Goal: Communication & Community: Share content

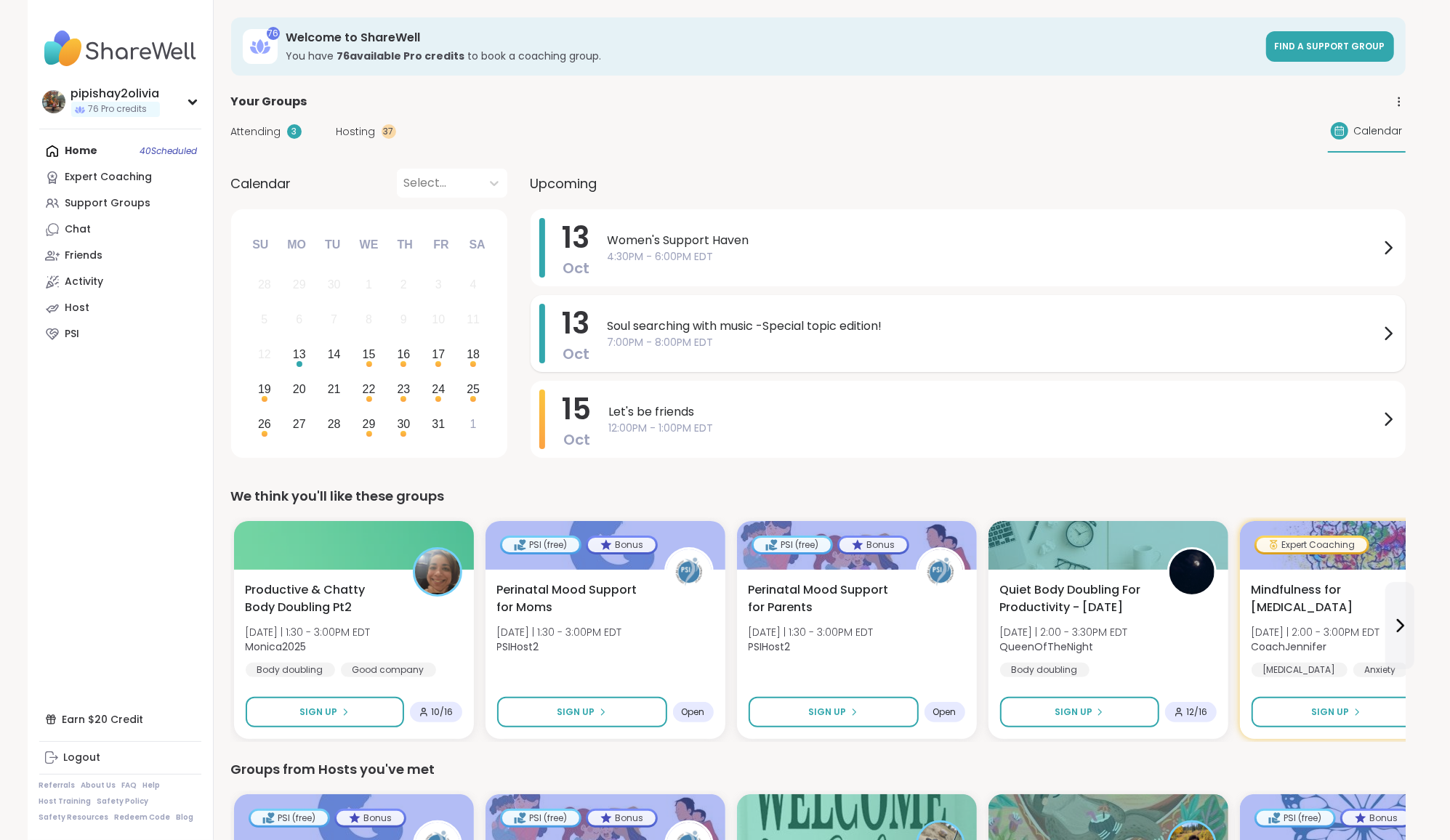
click at [719, 341] on span "7:00PM - 8:00PM EDT" at bounding box center [993, 342] width 772 height 15
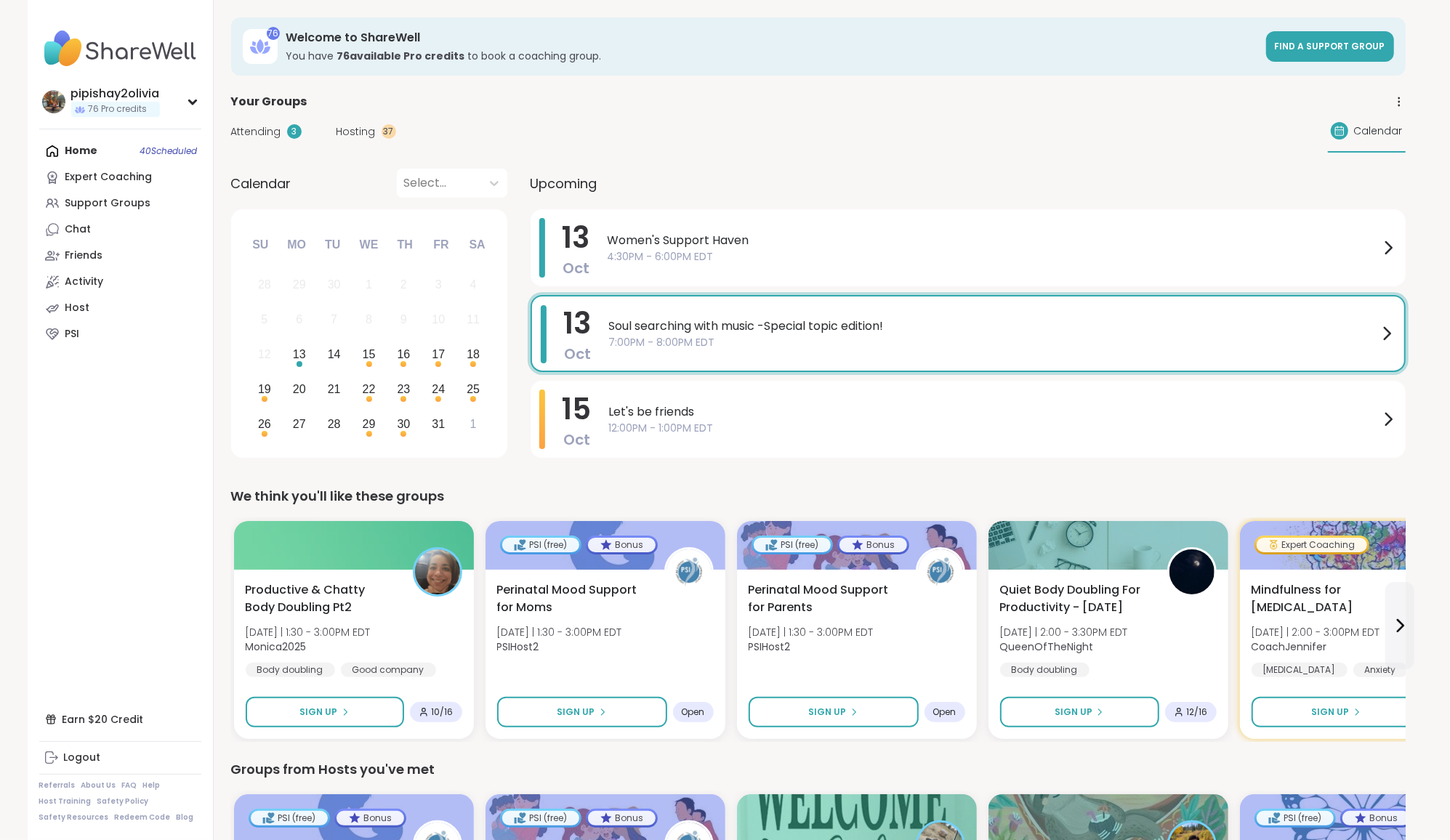
click at [719, 425] on span "12:00PM - 1:00PM EDT" at bounding box center [994, 428] width 770 height 15
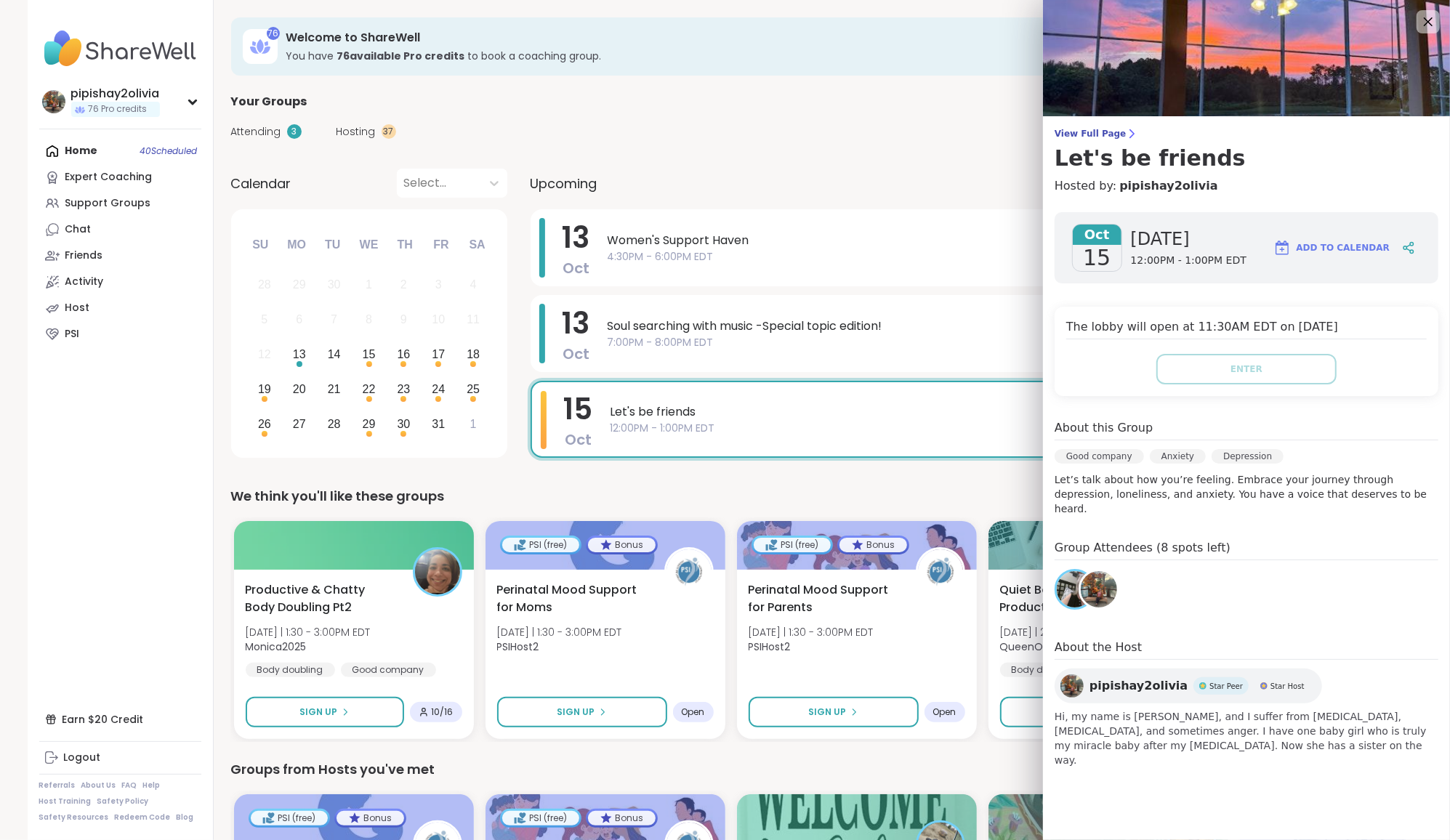
click at [719, 125] on div "View Full Page Let's be friends Hosted by: pipishay2olivia Oct 15 Wednesday 12:…" at bounding box center [1247, 401] width 407 height 802
click at [719, 138] on span "View Full Page" at bounding box center [1246, 133] width 384 height 11
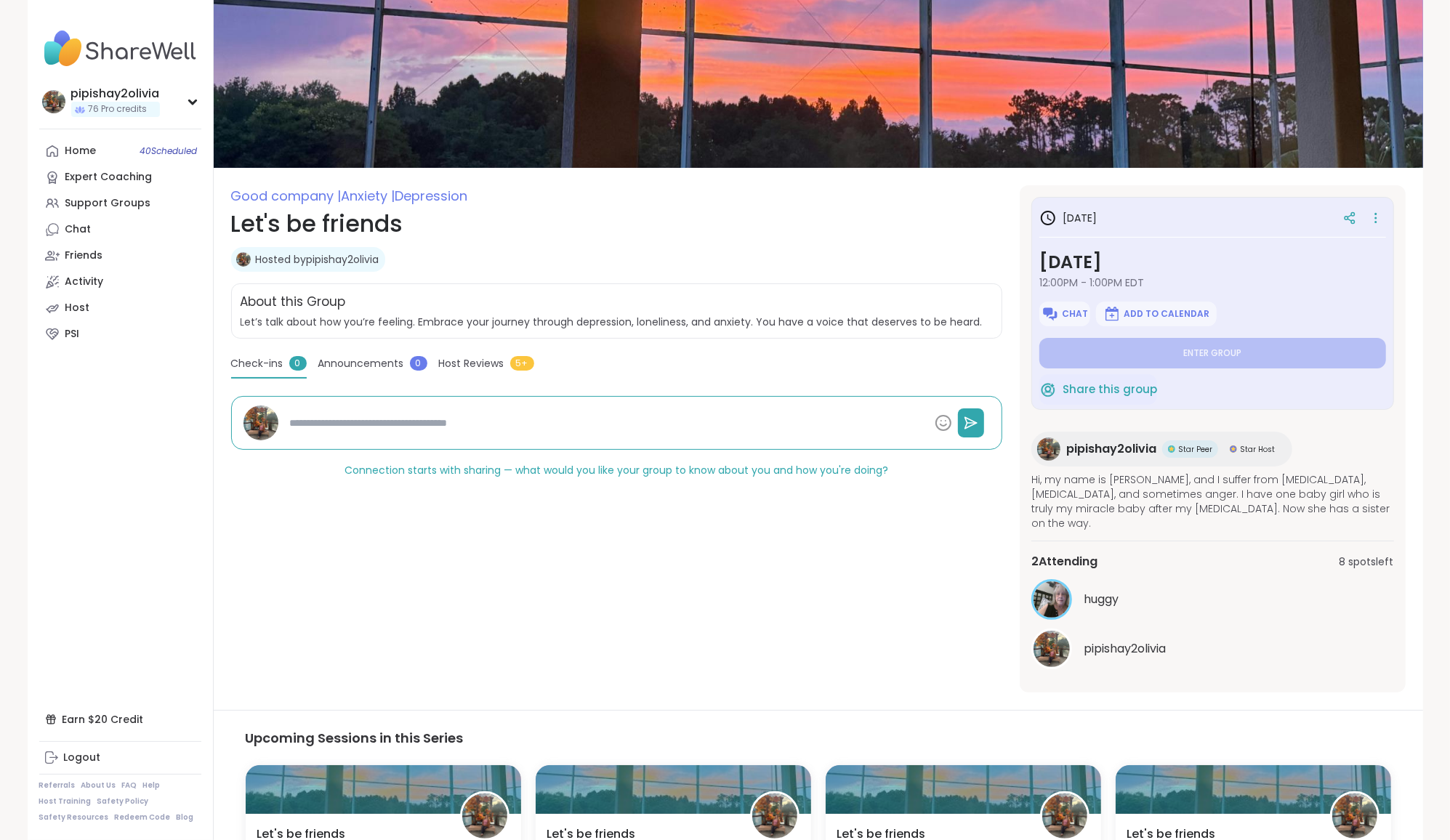
scroll to position [31, 0]
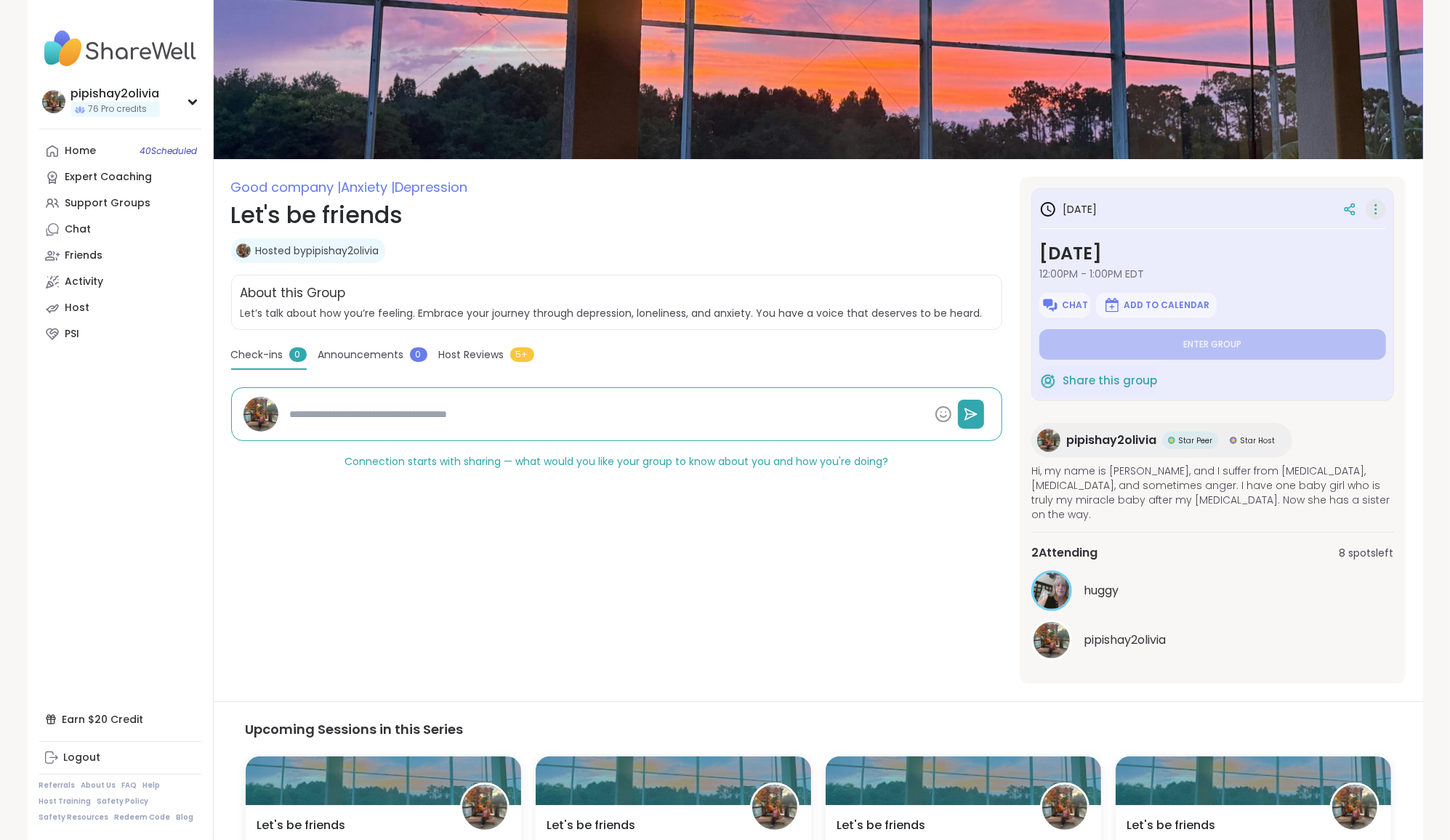
click at [719, 210] on icon at bounding box center [1375, 209] width 14 height 20
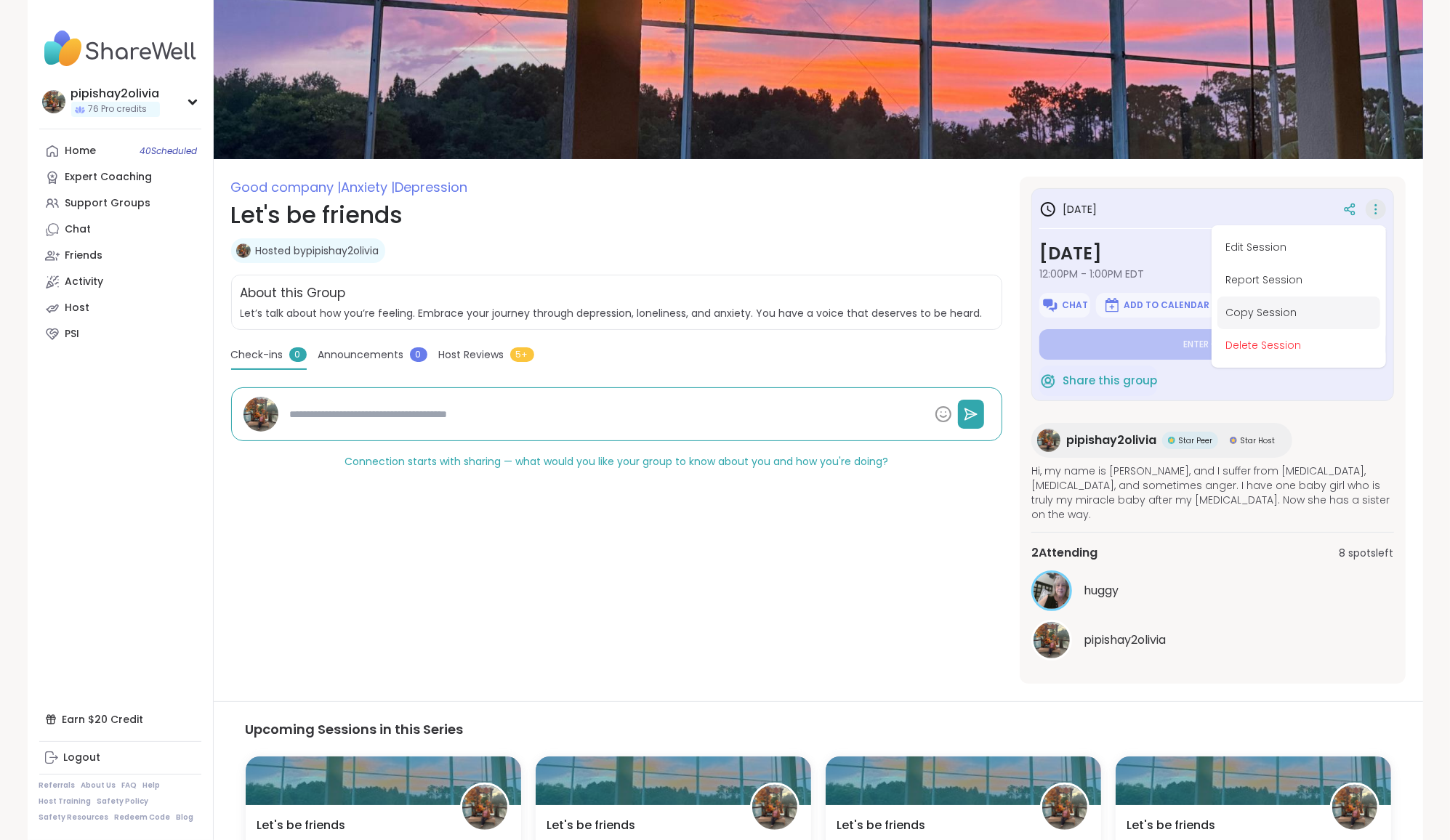
click at [719, 304] on button "Copy Session" at bounding box center [1299, 312] width 163 height 32
type textarea "*"
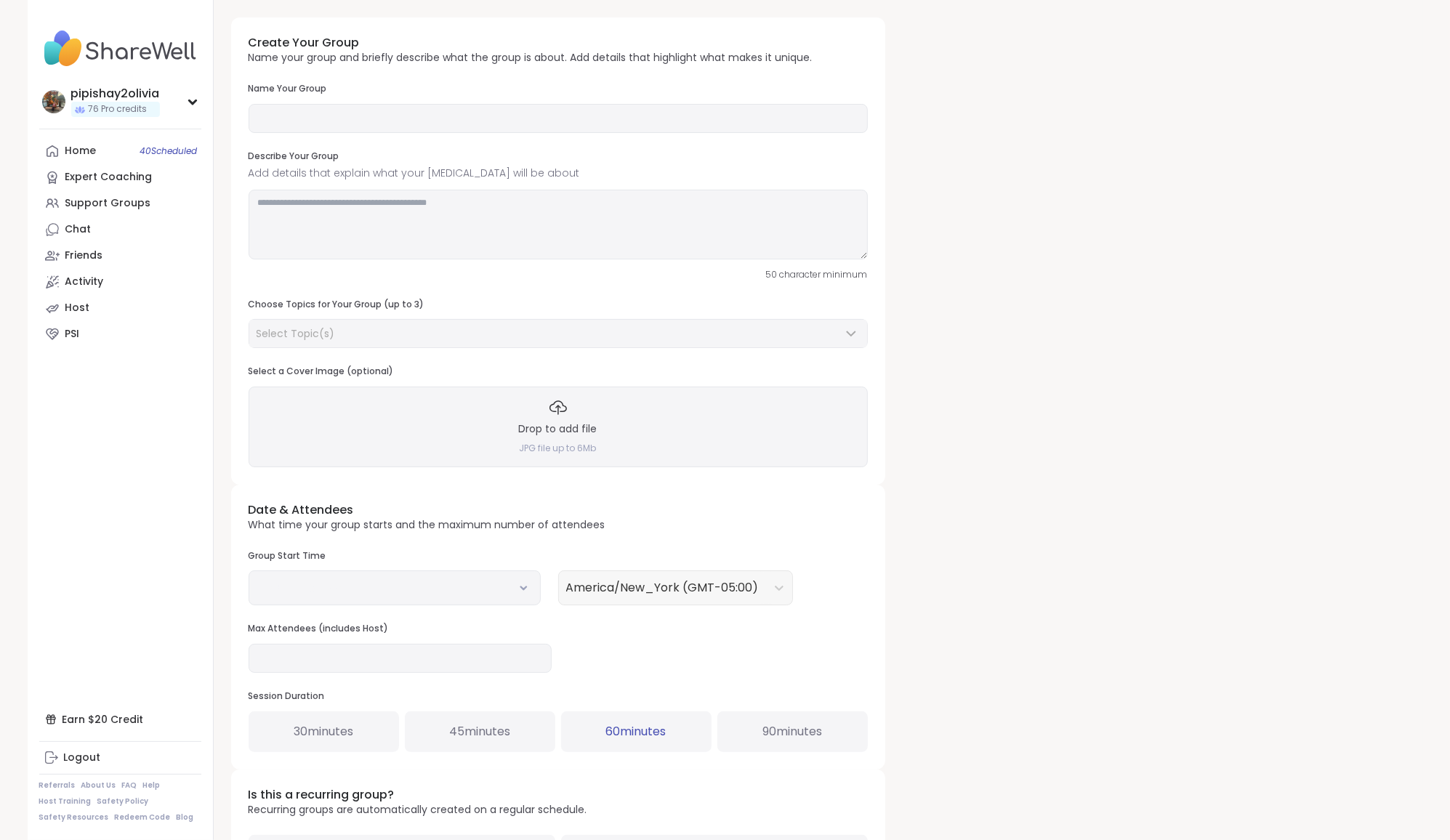
type input "**********"
type textarea "**********"
type input "**"
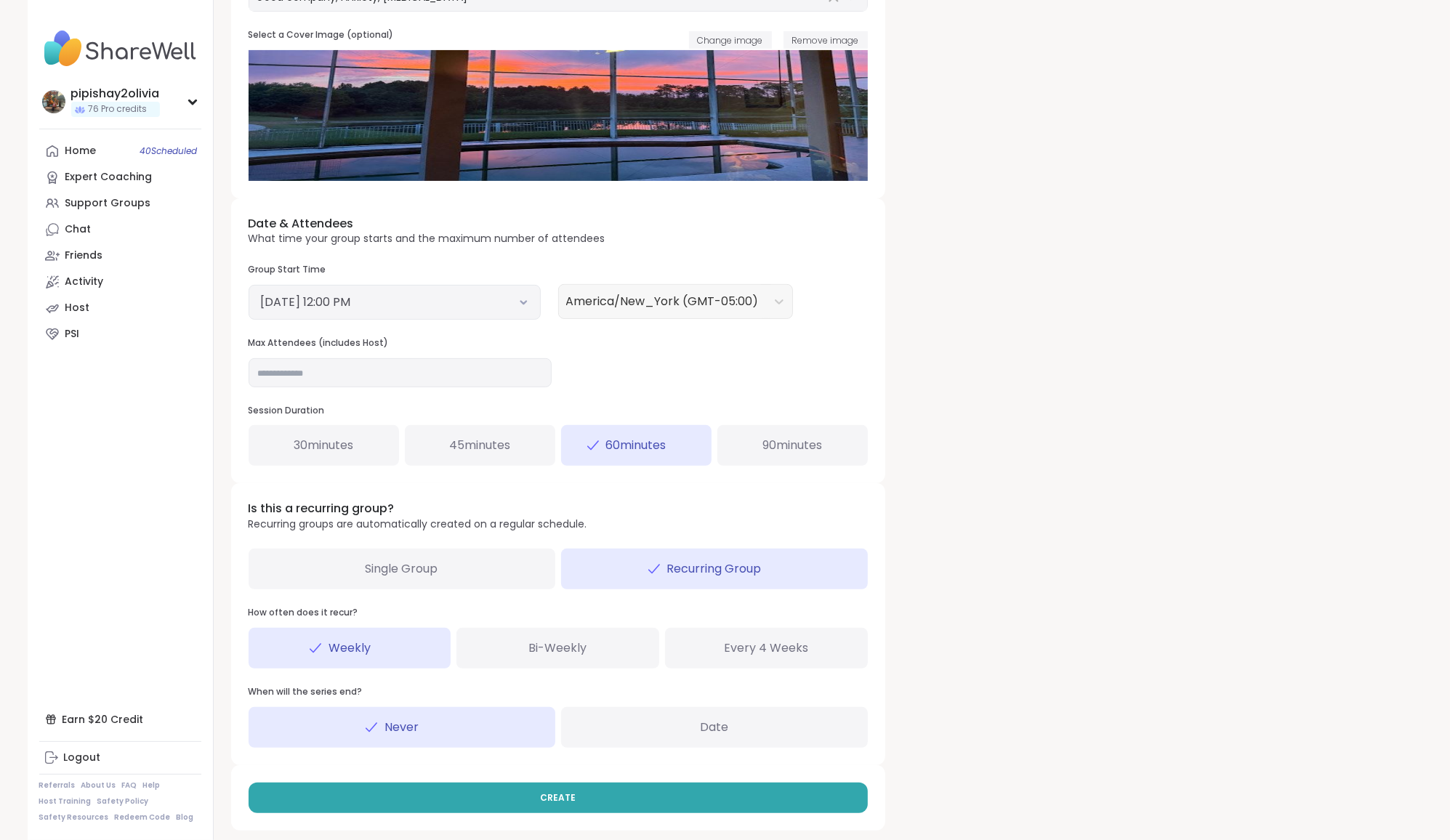
scroll to position [336, 0]
click at [496, 302] on button "October 15, 2025 12:00 PM" at bounding box center [395, 302] width 268 height 17
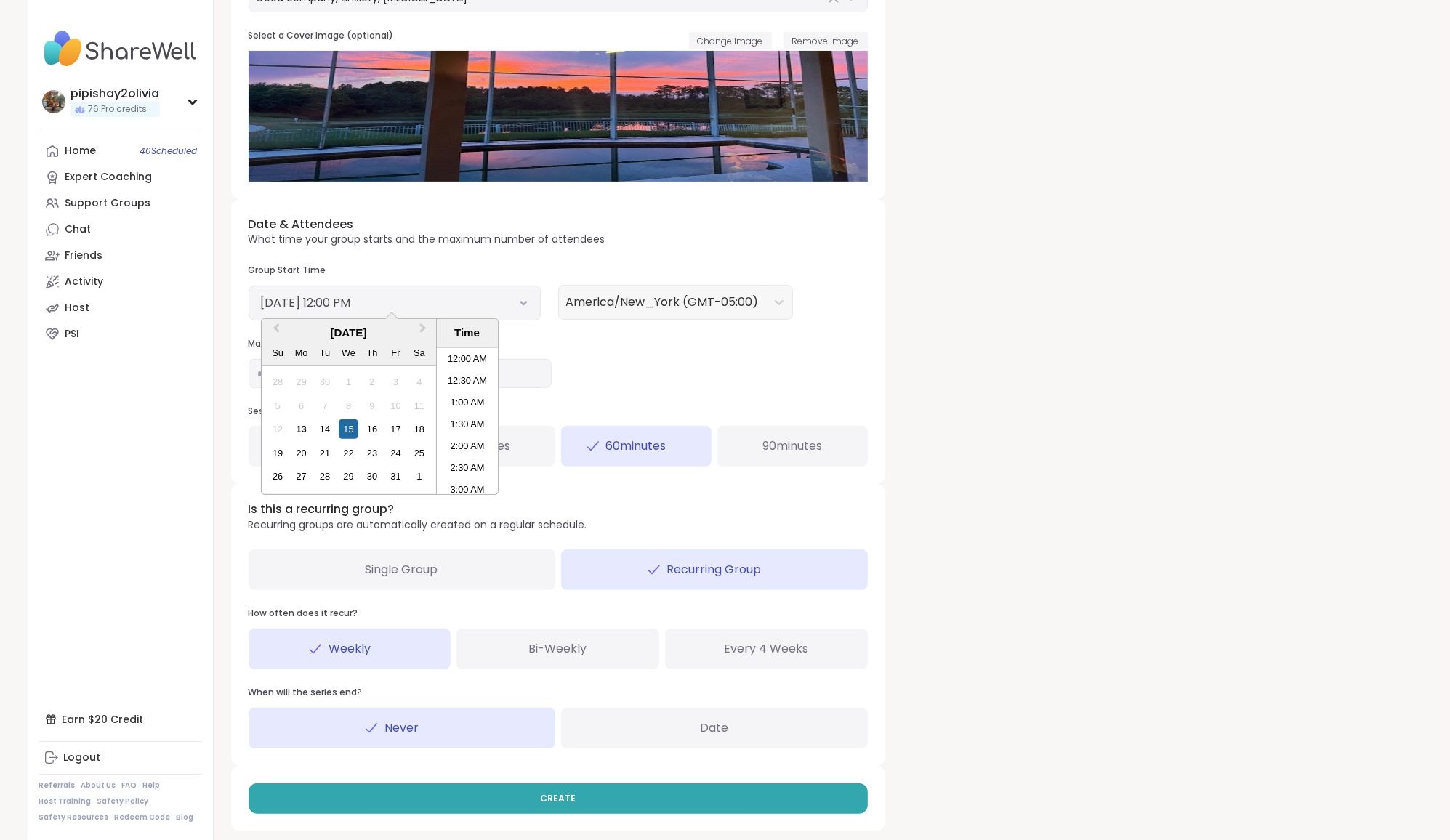
scroll to position [461, 0]
click at [302, 425] on div "13" at bounding box center [301, 429] width 20 height 20
click at [293, 422] on div "13" at bounding box center [301, 429] width 20 height 20
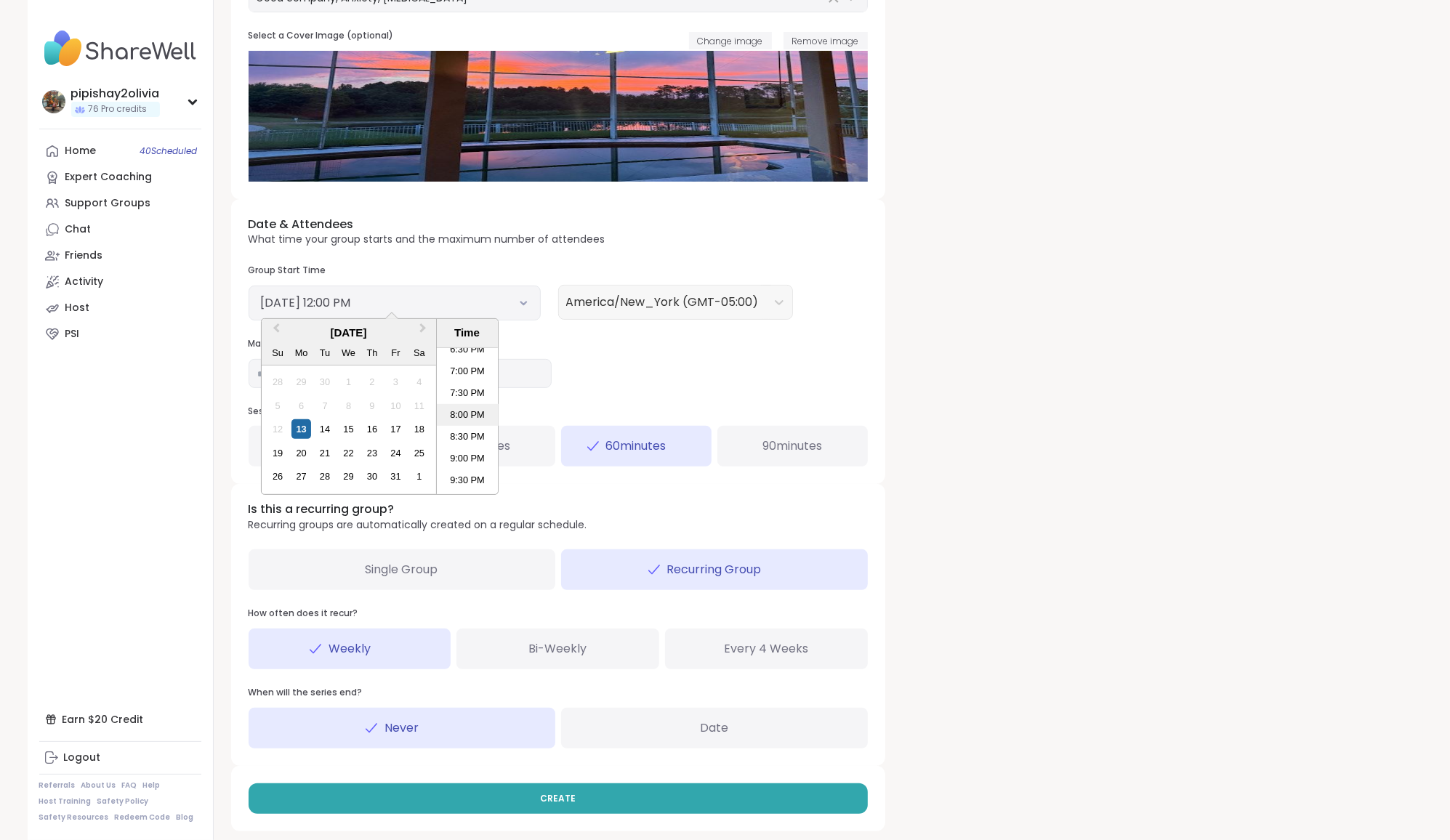
click at [470, 409] on li "8:00 PM" at bounding box center [468, 415] width 62 height 22
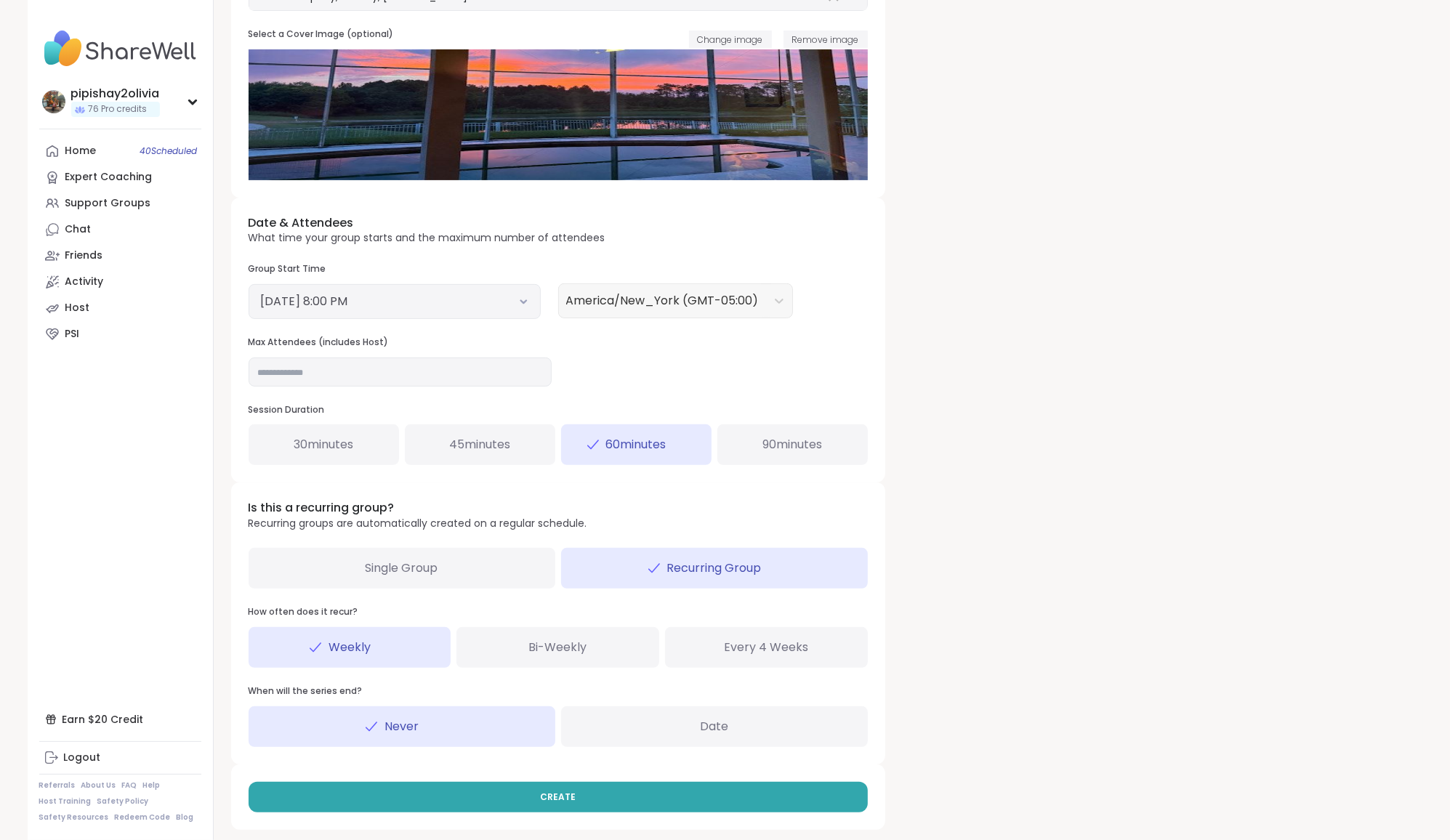
scroll to position [336, 0]
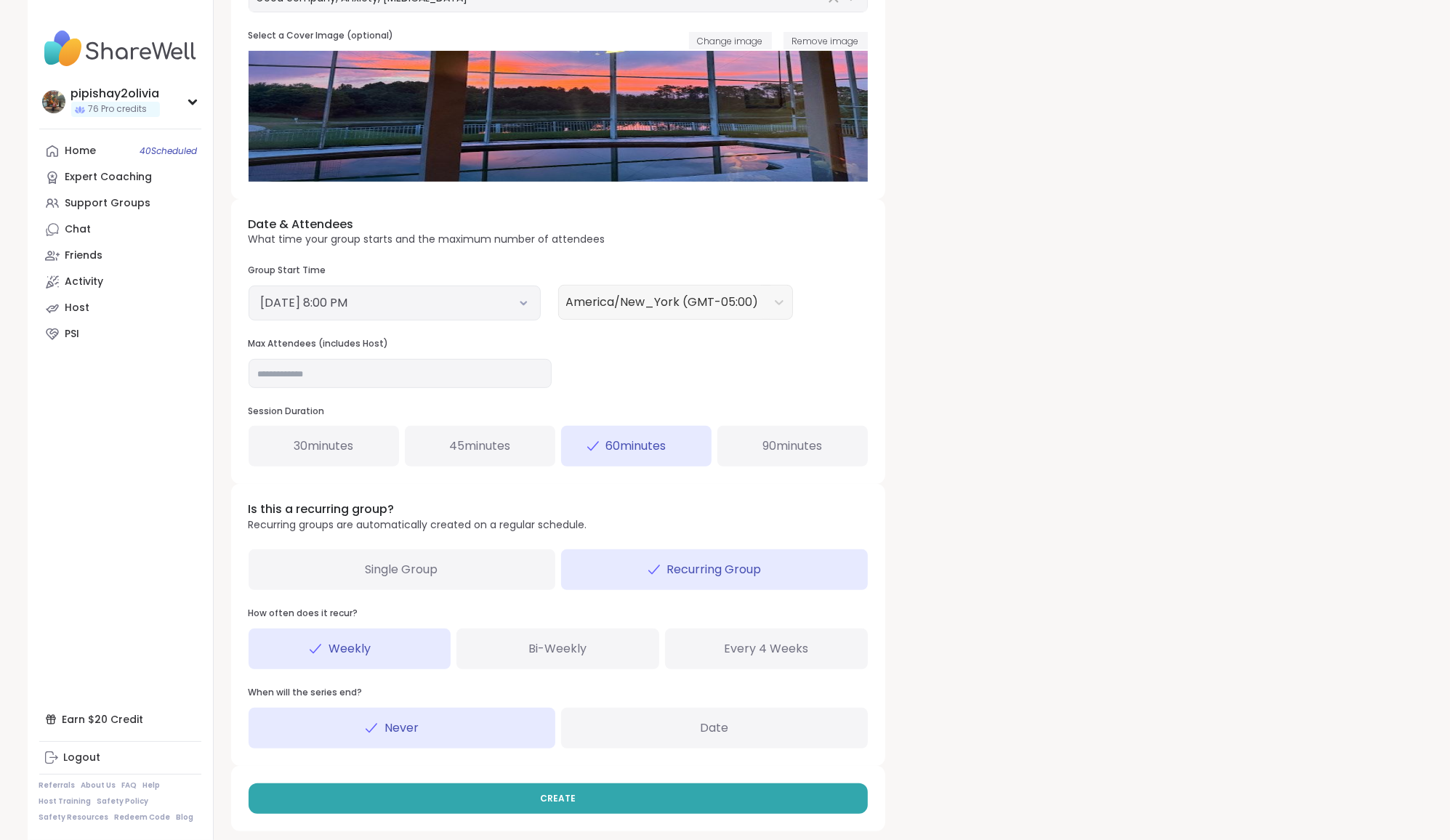
click at [485, 297] on button "October 13, 2025 8:00 PM" at bounding box center [395, 302] width 268 height 17
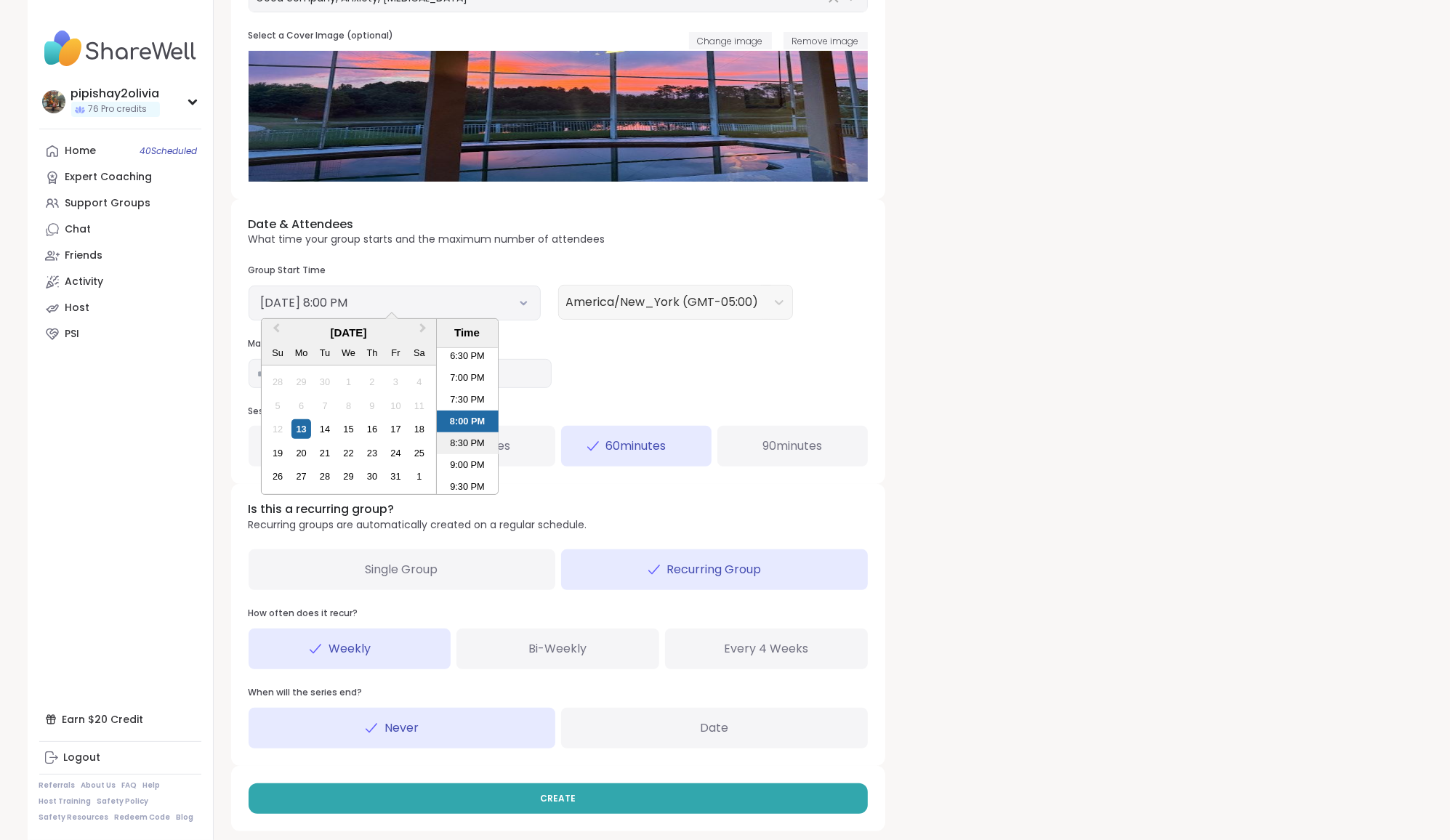
click at [461, 439] on li "8:30 PM" at bounding box center [468, 443] width 62 height 22
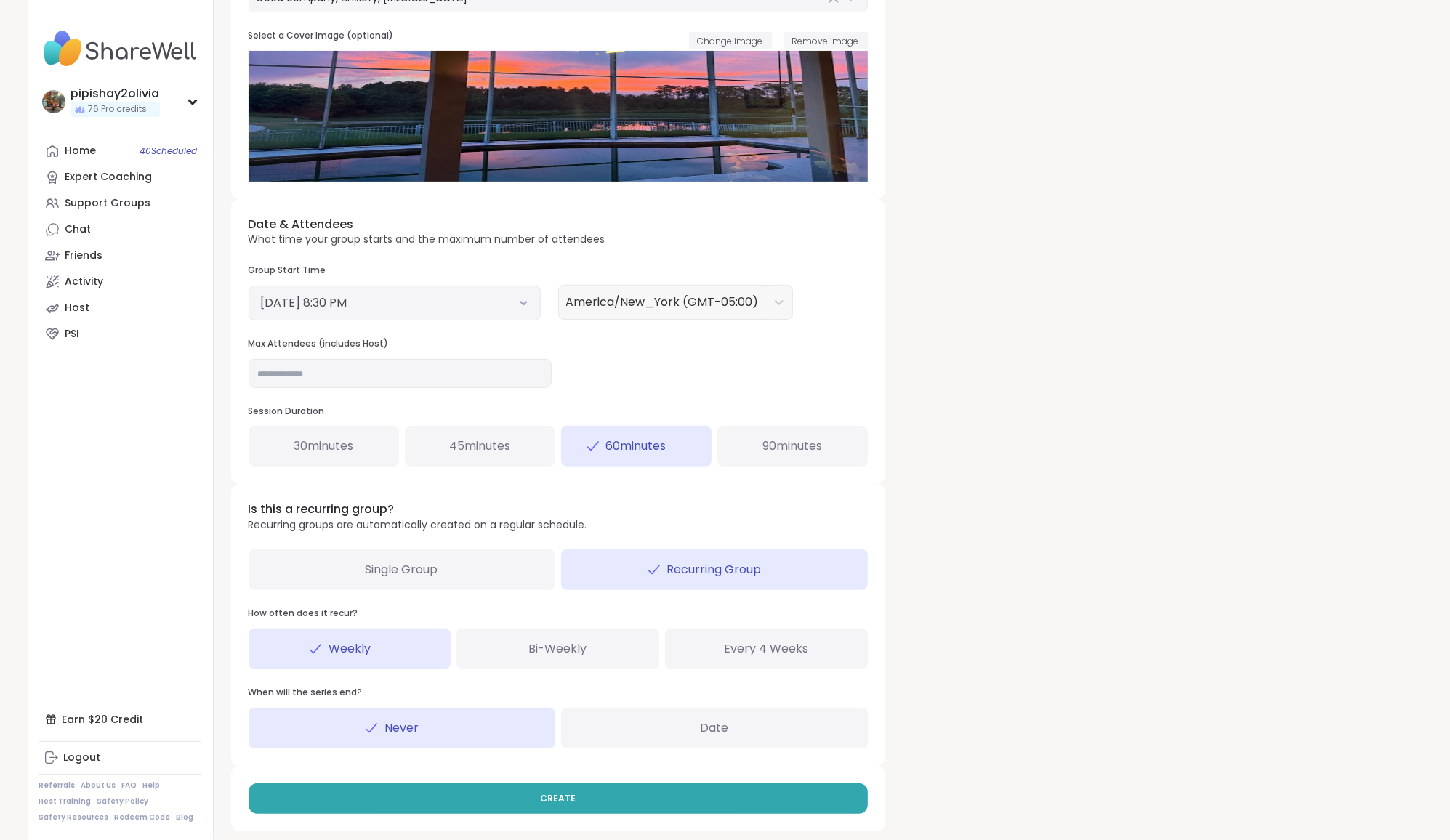
click at [719, 434] on div "90 minutes" at bounding box center [792, 446] width 150 height 41
click at [607, 765] on div "CREATE" at bounding box center [558, 798] width 654 height 66
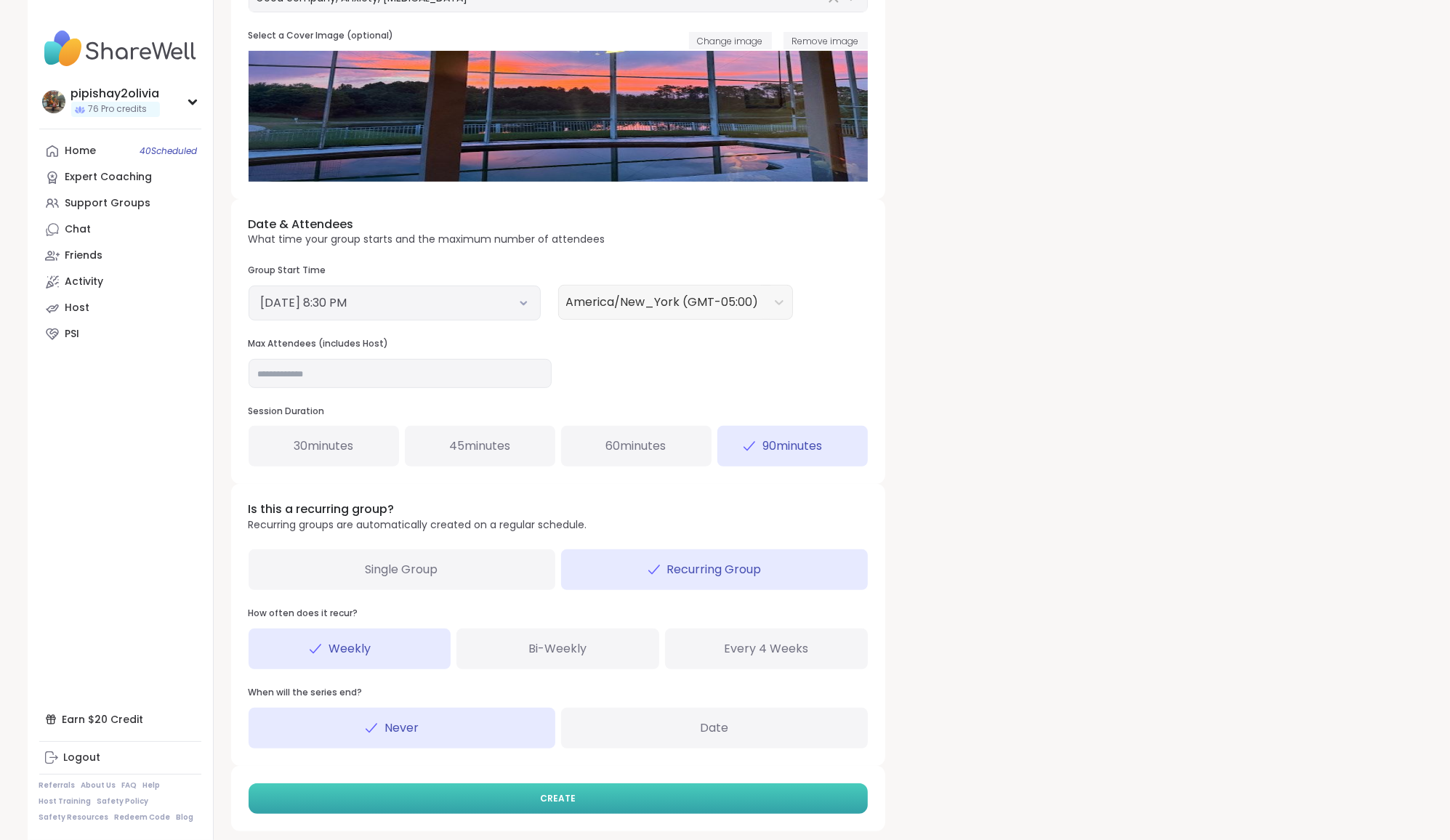
click at [607, 783] on button "CREATE" at bounding box center [558, 799] width 619 height 30
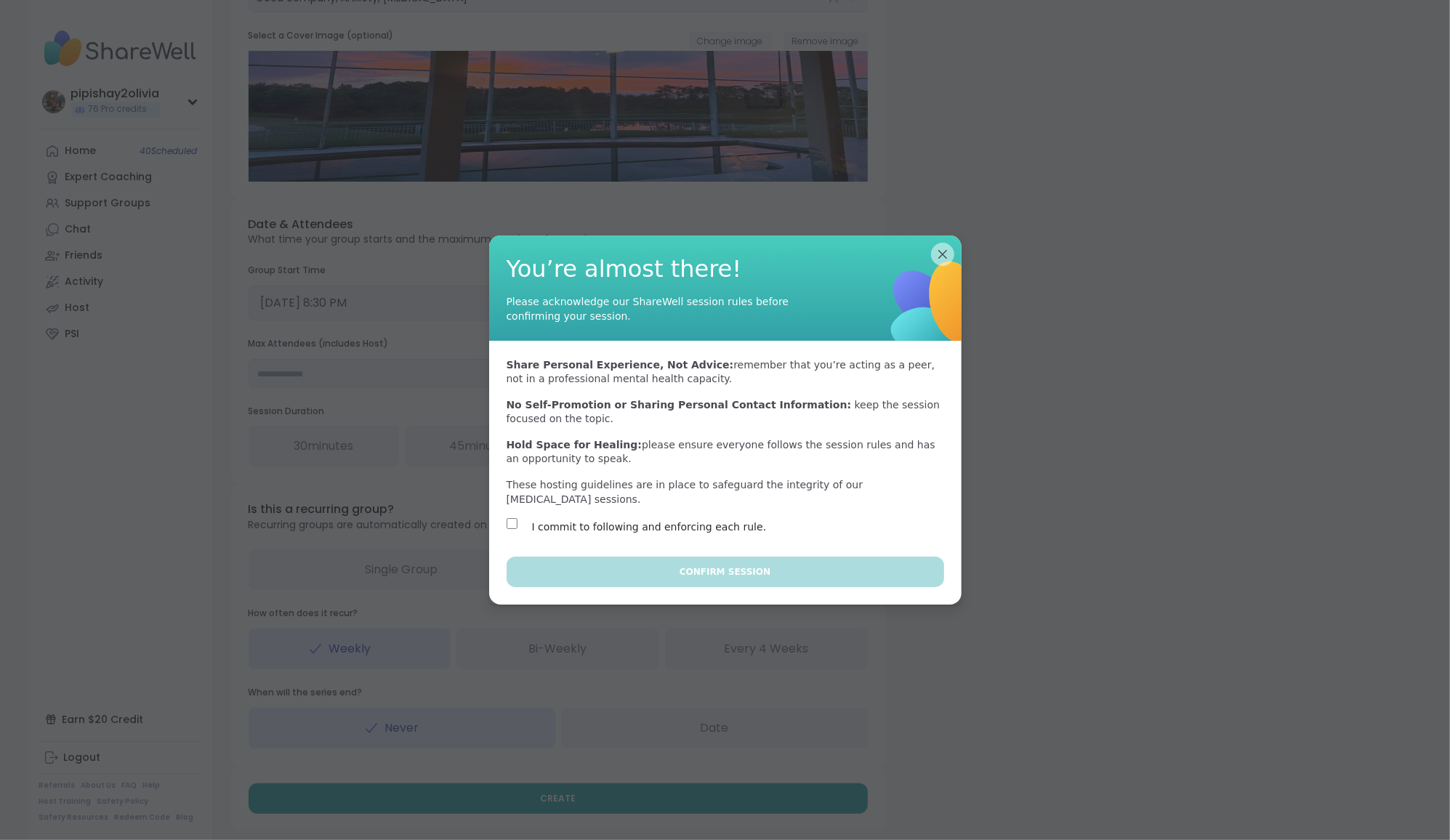
click at [502, 514] on div "Share Personal Experience, Not Advice: remember that you’re acting as a peer, n…" at bounding box center [725, 449] width 472 height 216
click at [510, 514] on div "Share Personal Experience, Not Advice: remember that you’re acting as a peer, n…" at bounding box center [725, 449] width 472 height 216
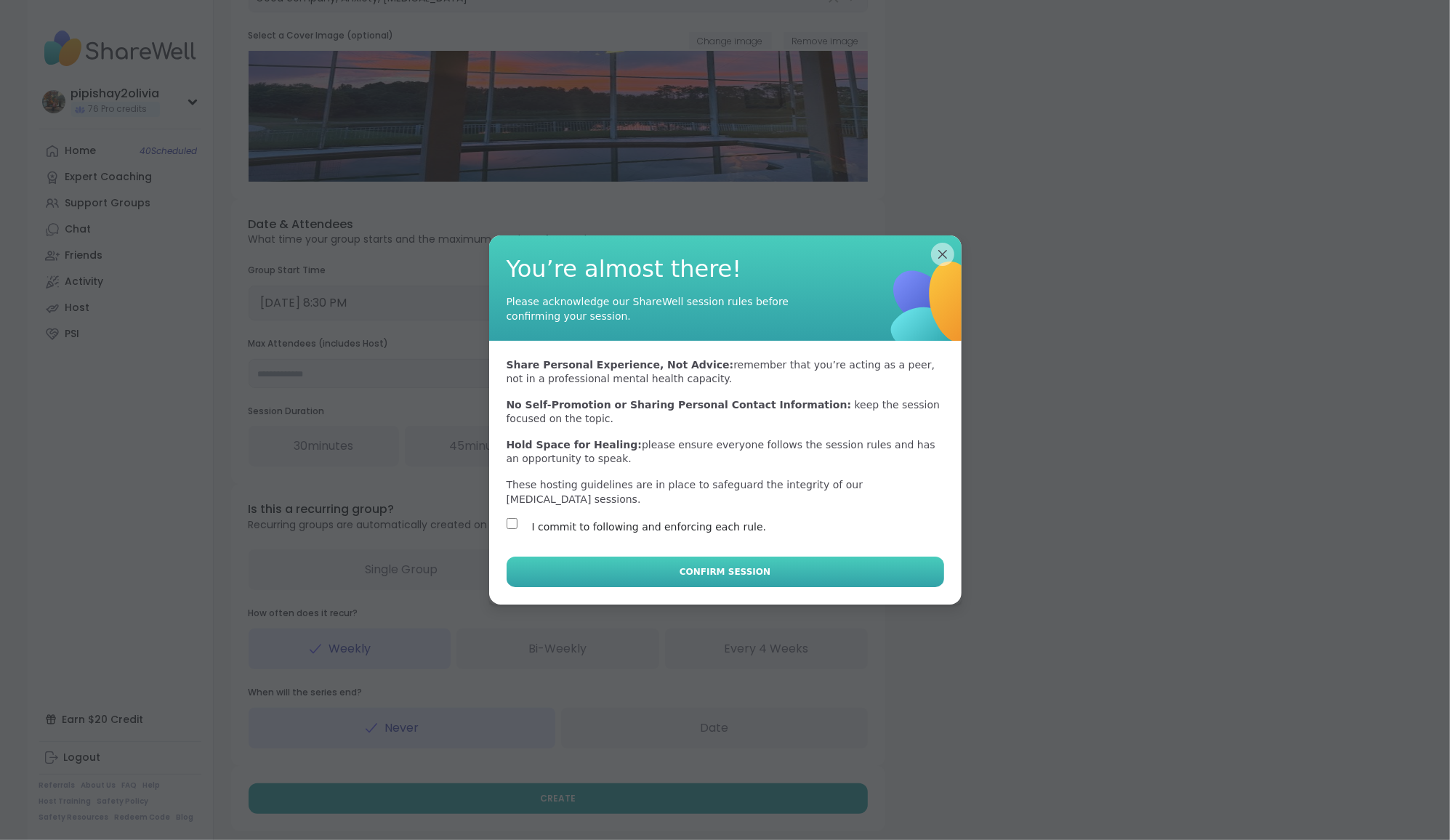
click at [598, 565] on button "Confirm Session" at bounding box center [726, 572] width 438 height 30
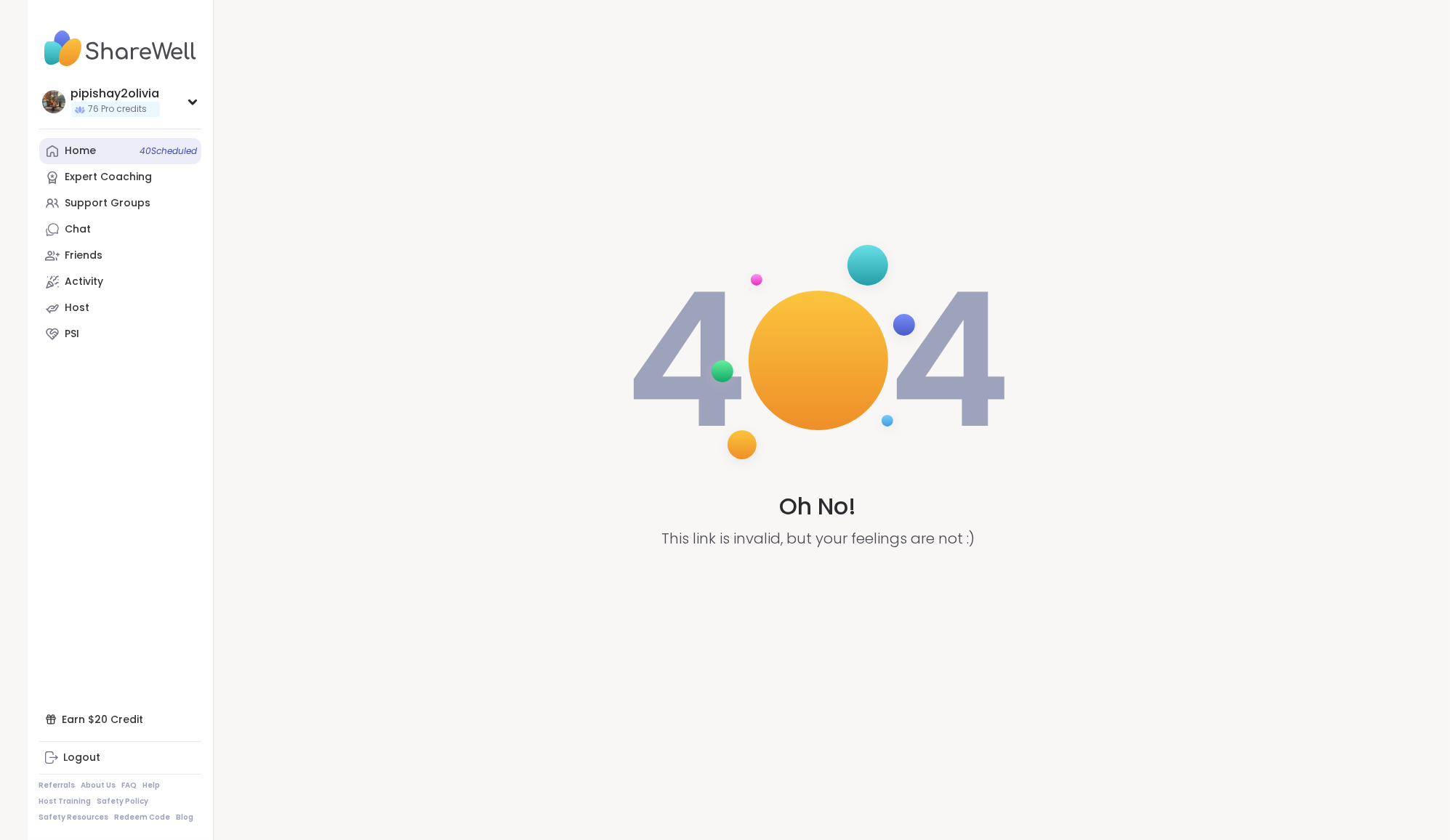
click at [99, 146] on link "Home 40 Scheduled" at bounding box center [120, 151] width 162 height 26
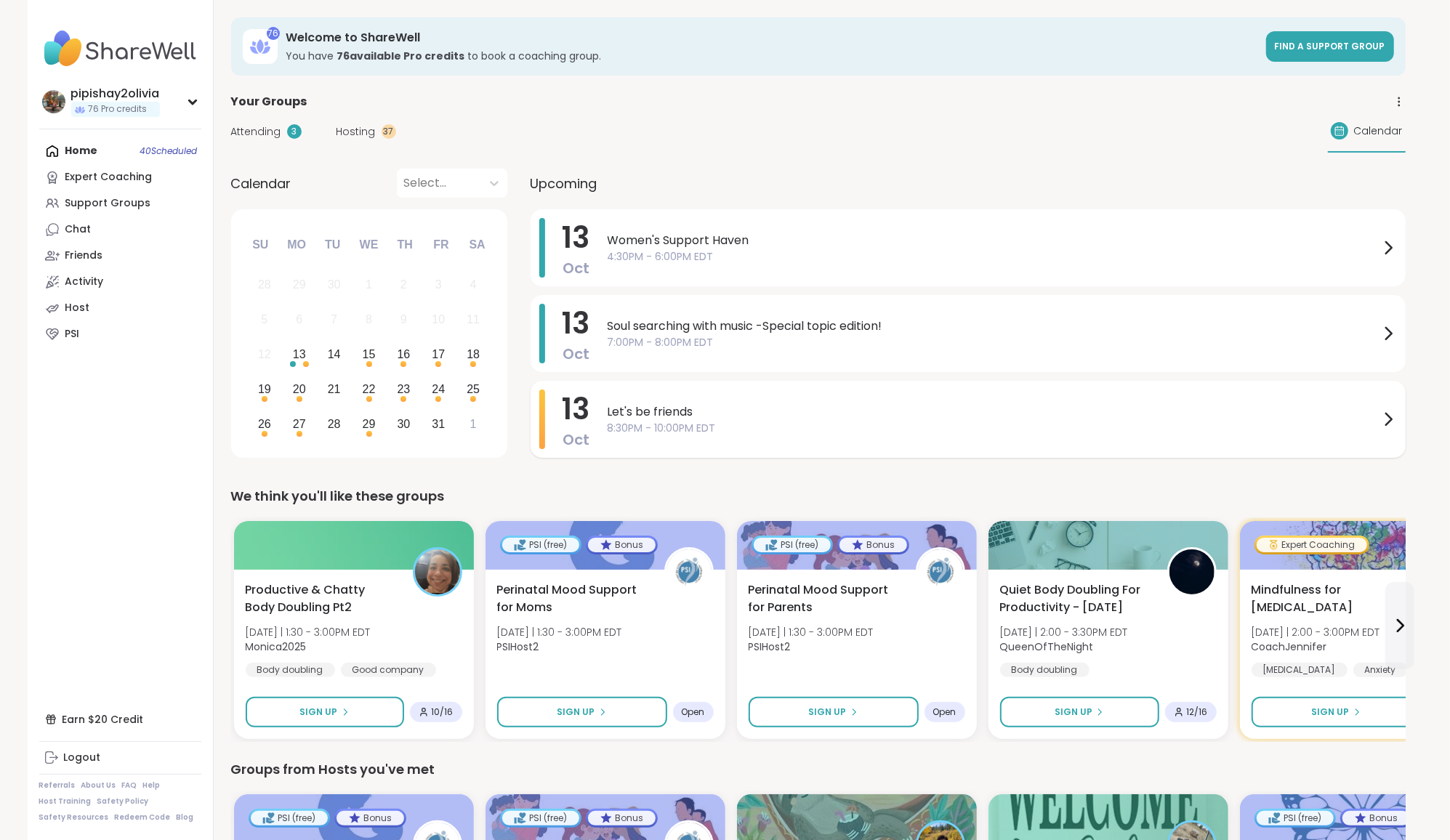
click at [628, 431] on span "8:30PM - 10:00PM EDT" at bounding box center [993, 428] width 772 height 15
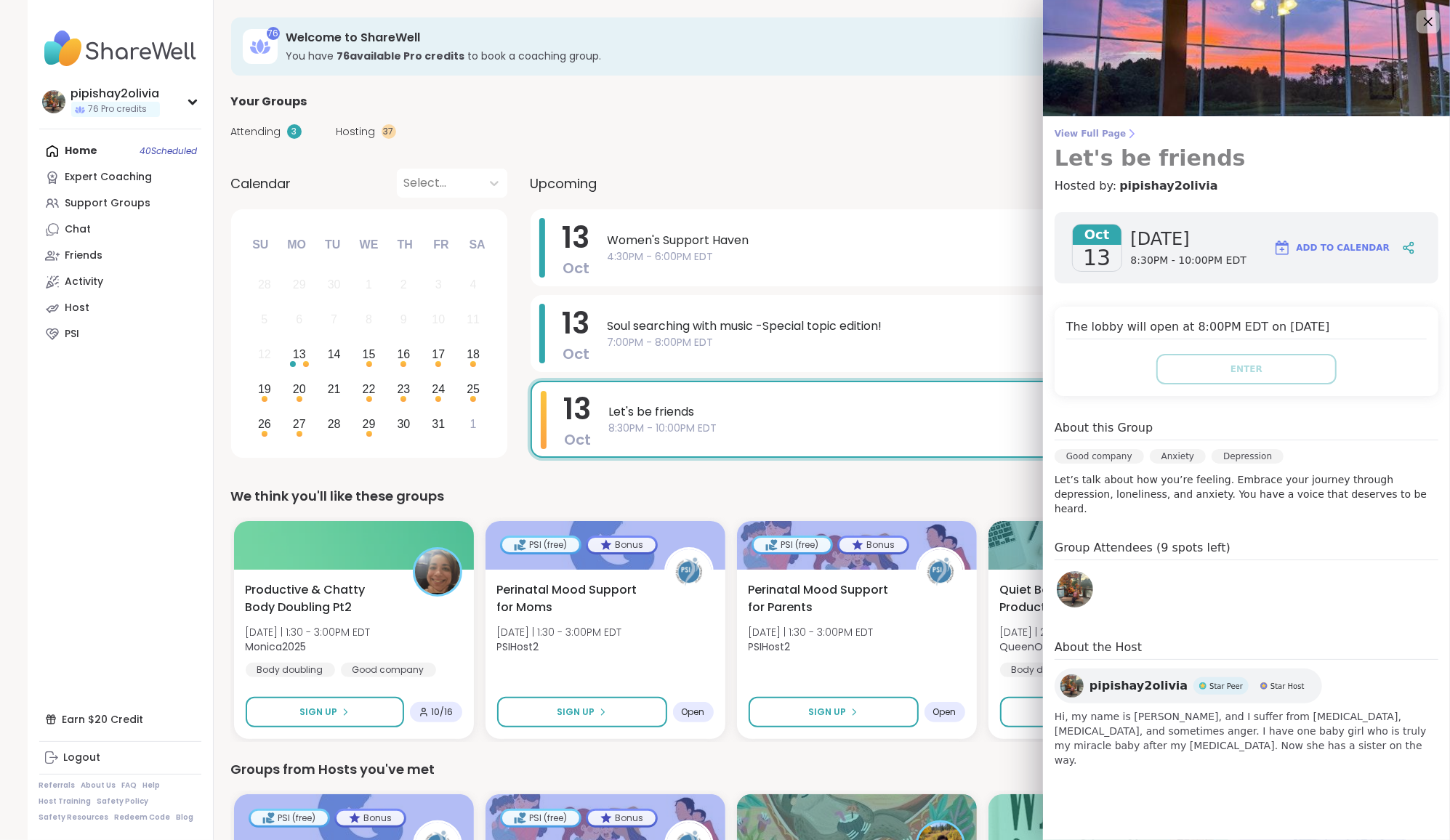
click at [719, 143] on link "View Full Page Let's be friends" at bounding box center [1246, 150] width 384 height 44
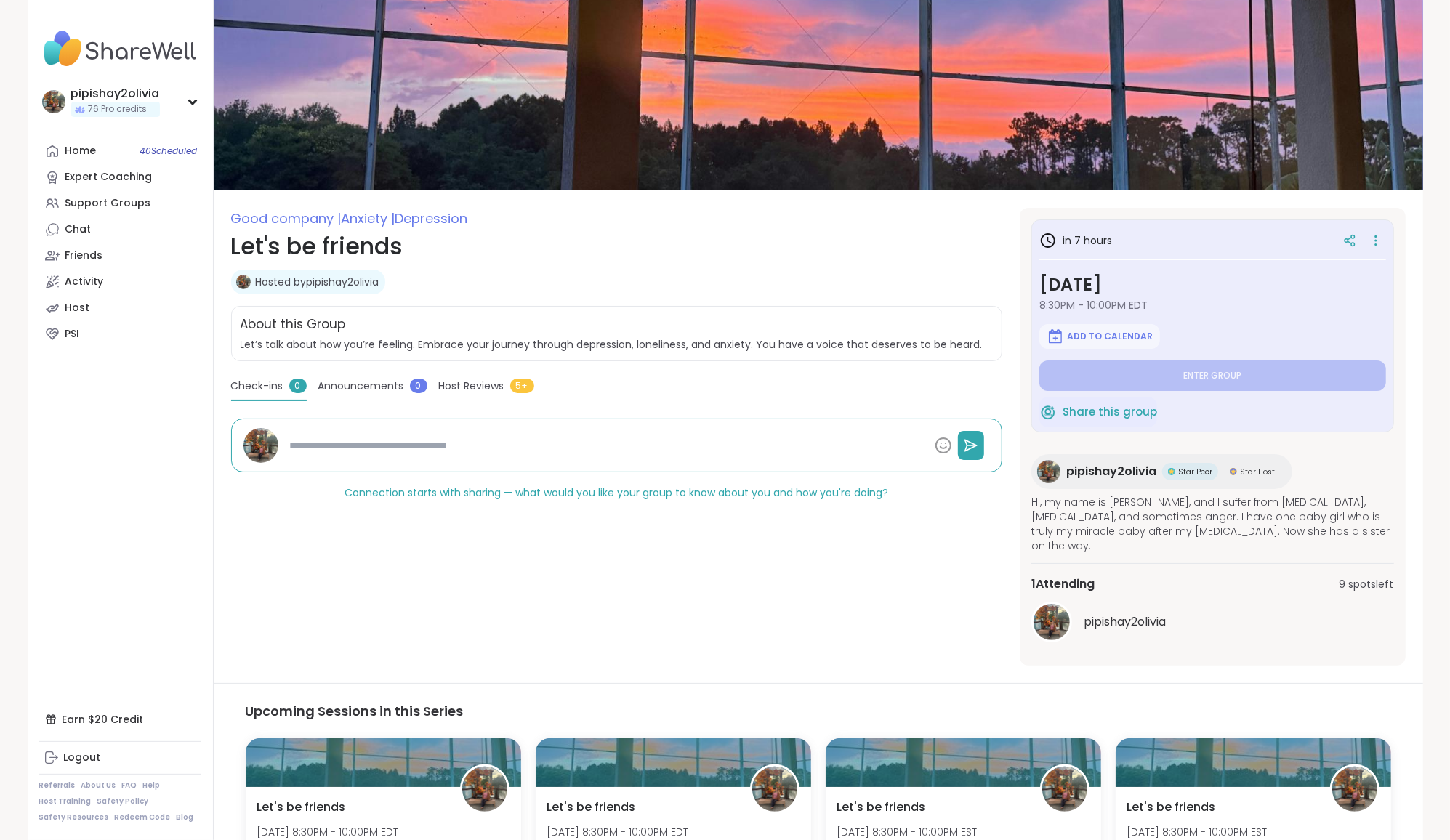
type textarea "*"
click at [719, 241] on icon at bounding box center [1349, 242] width 4 height 2
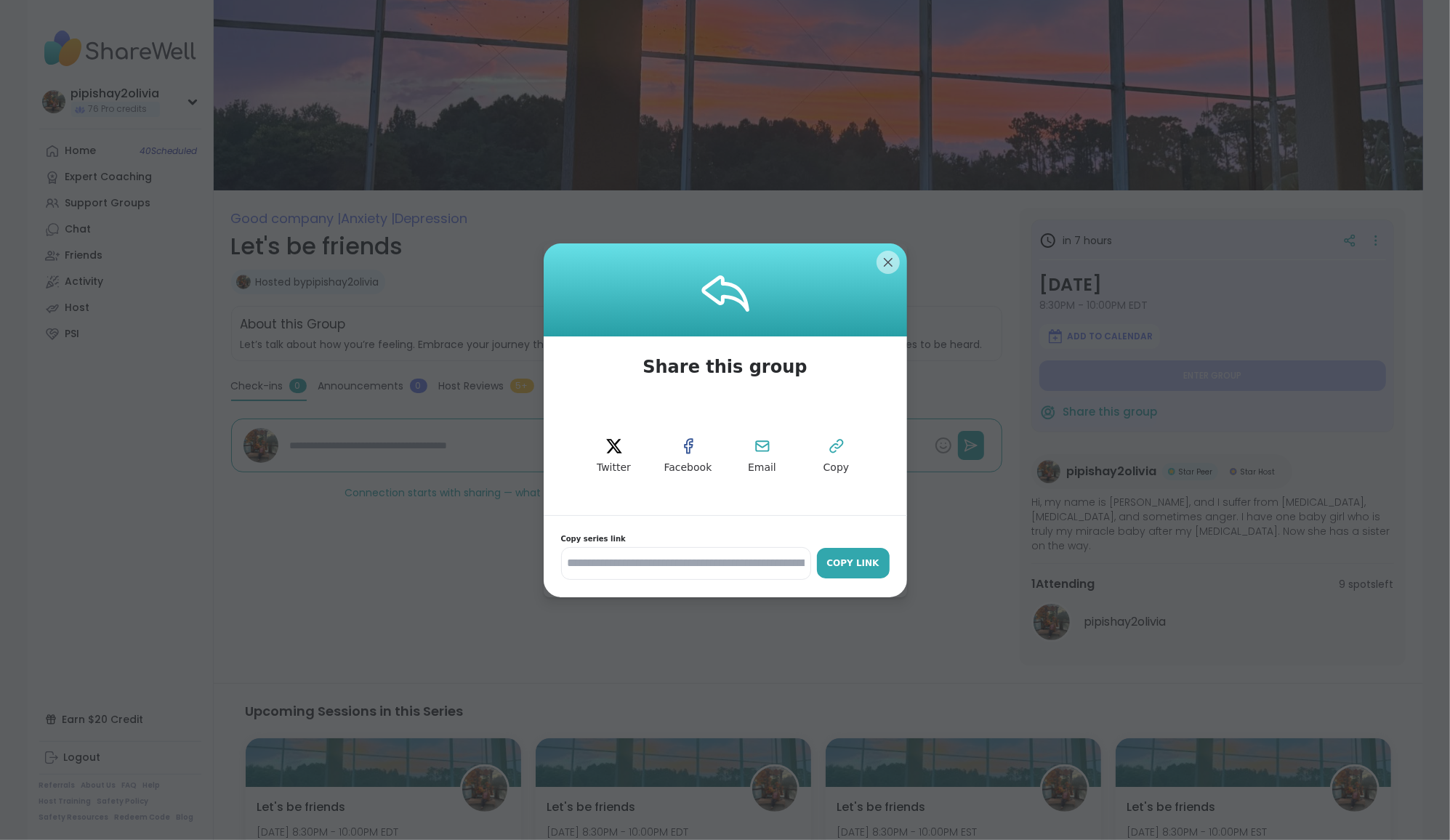
click at [719, 566] on div "Copy Link" at bounding box center [853, 563] width 58 height 13
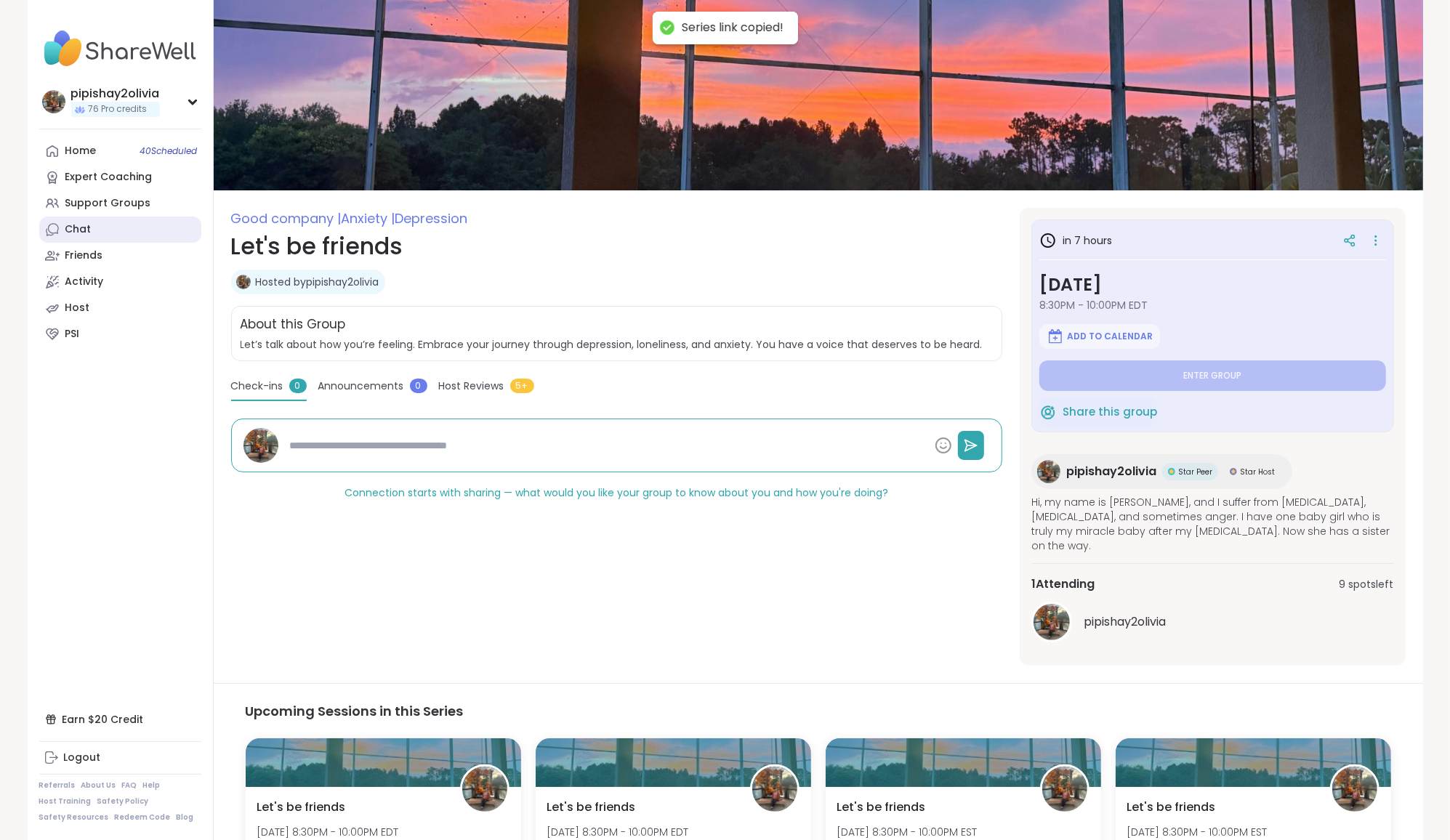
click at [69, 219] on link "Chat" at bounding box center [120, 229] width 162 height 26
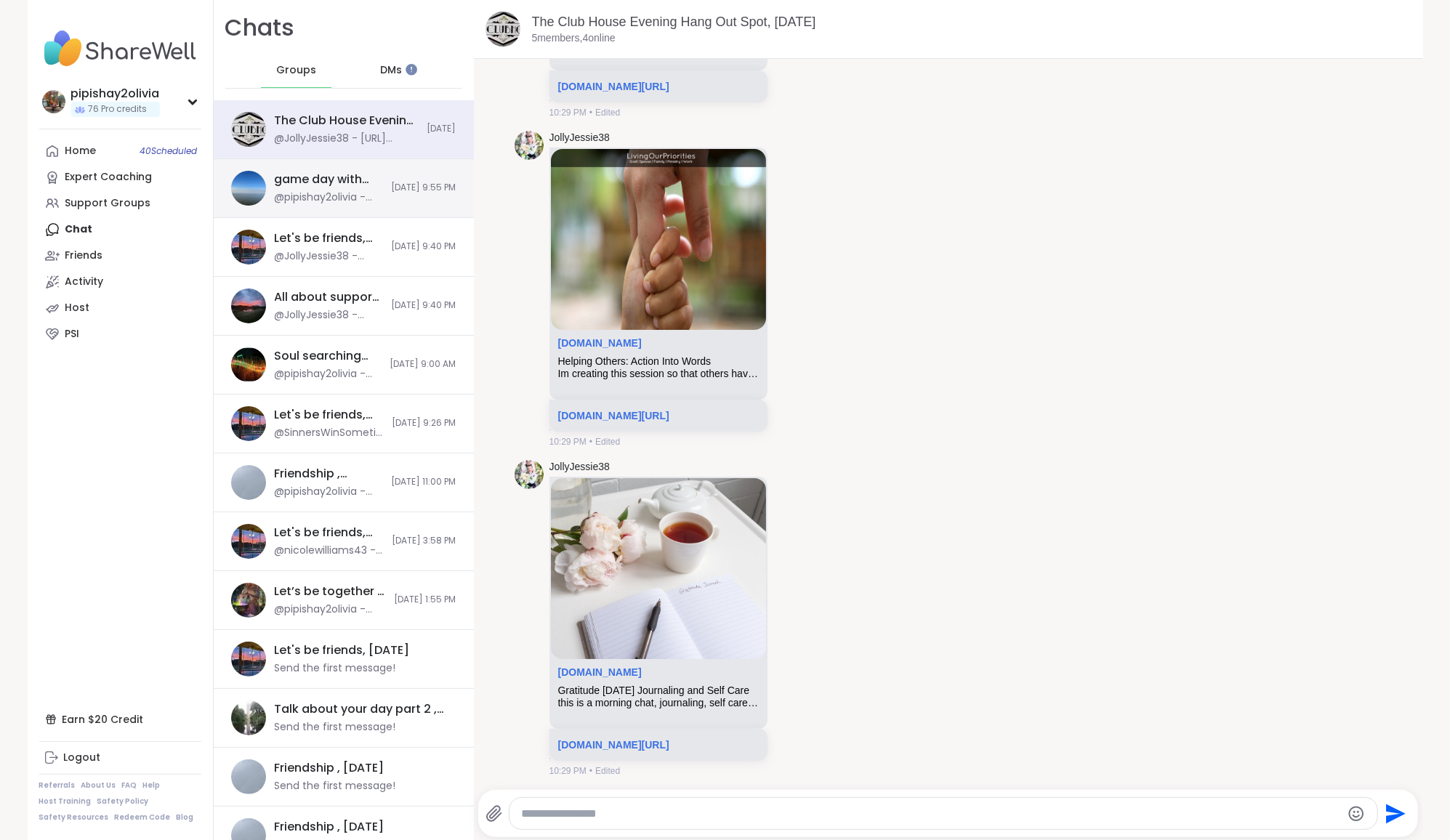
click at [355, 191] on div "game day with friends , Oct 12 @pipishay2olivia - https://sharewellnow.com/seri…" at bounding box center [343, 189] width 260 height 59
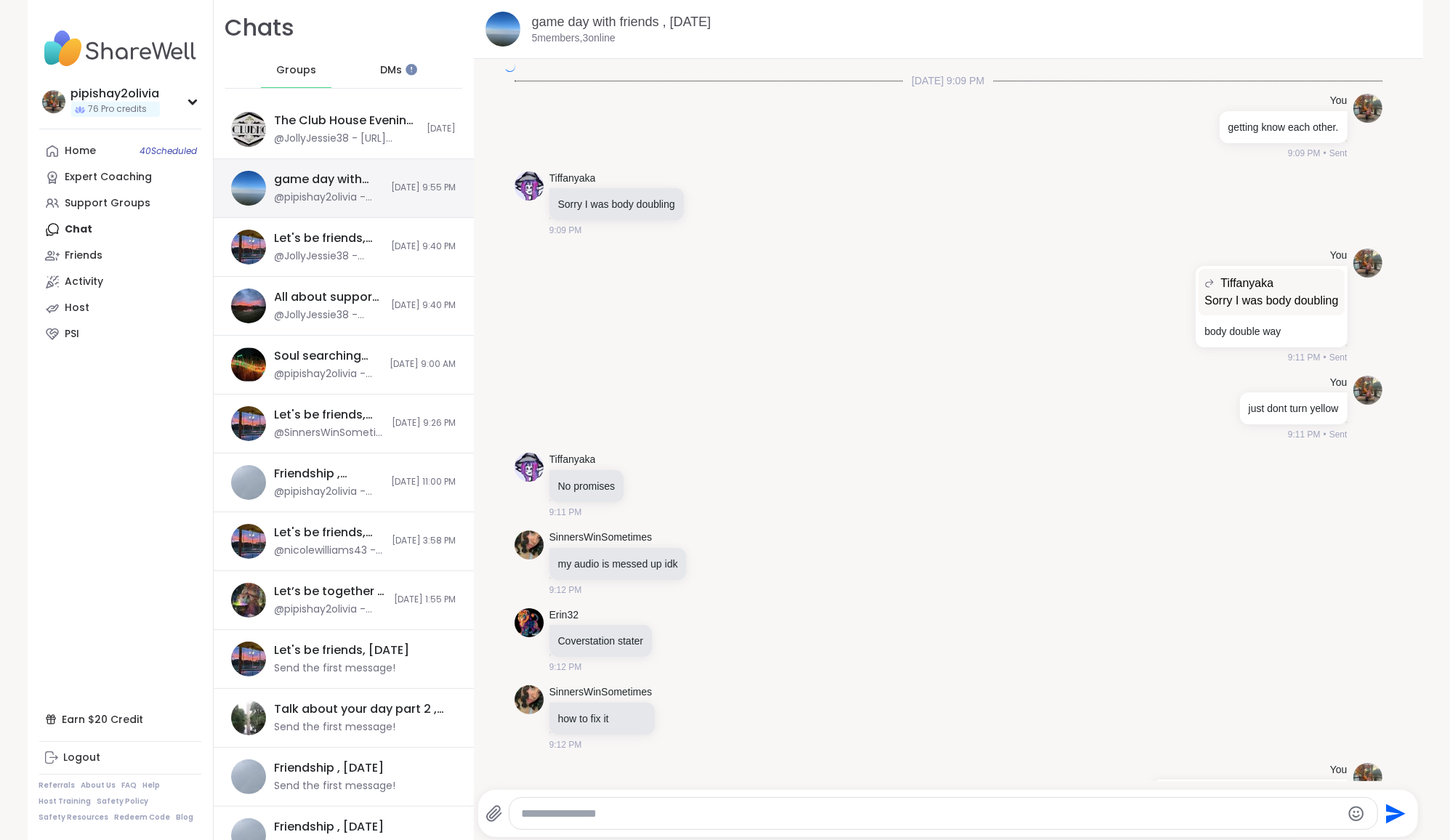
scroll to position [1707, 0]
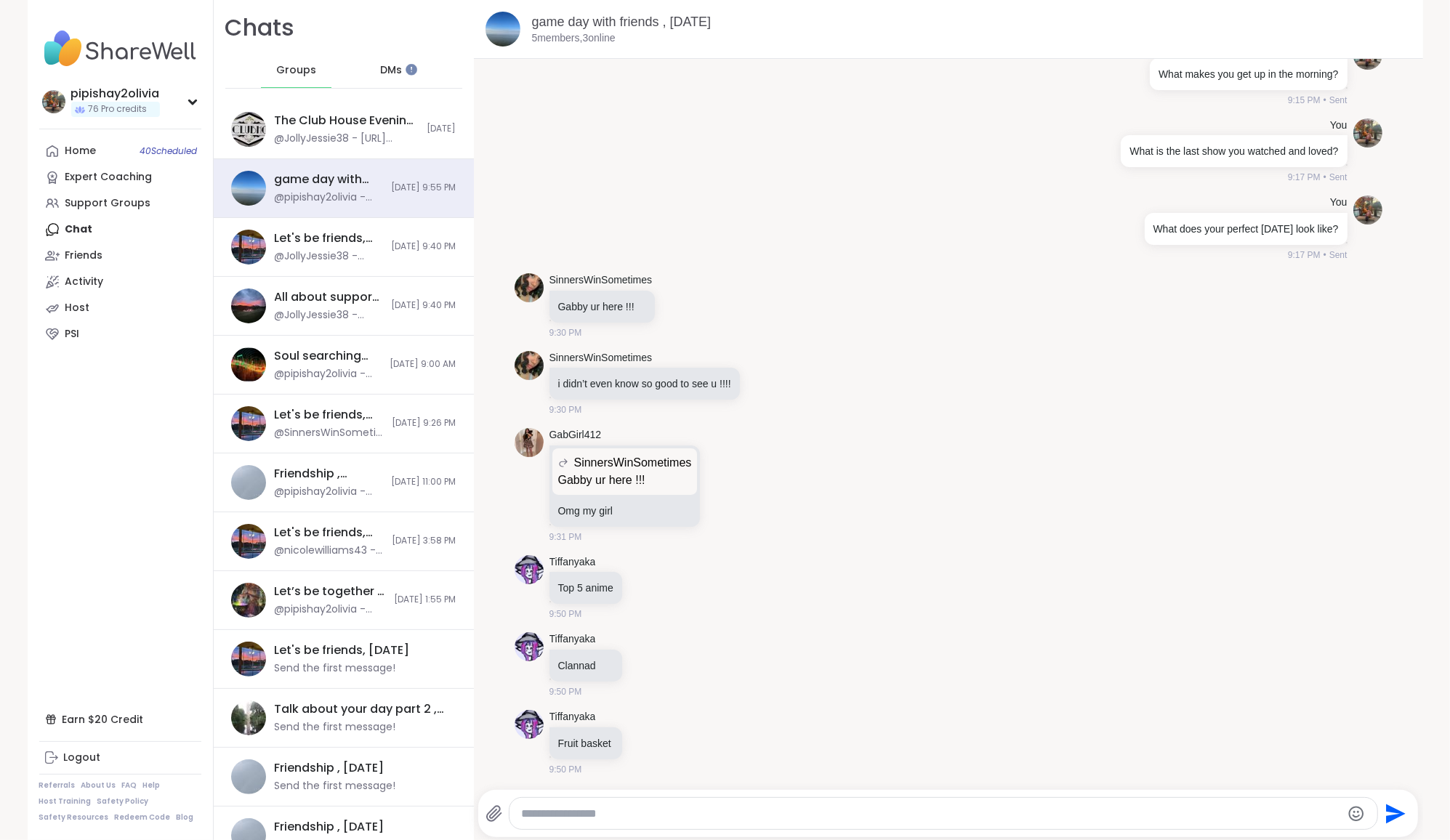
click at [719, 783] on textarea "Type your message" at bounding box center [931, 813] width 820 height 14
paste textarea "**********"
type textarea "**********"
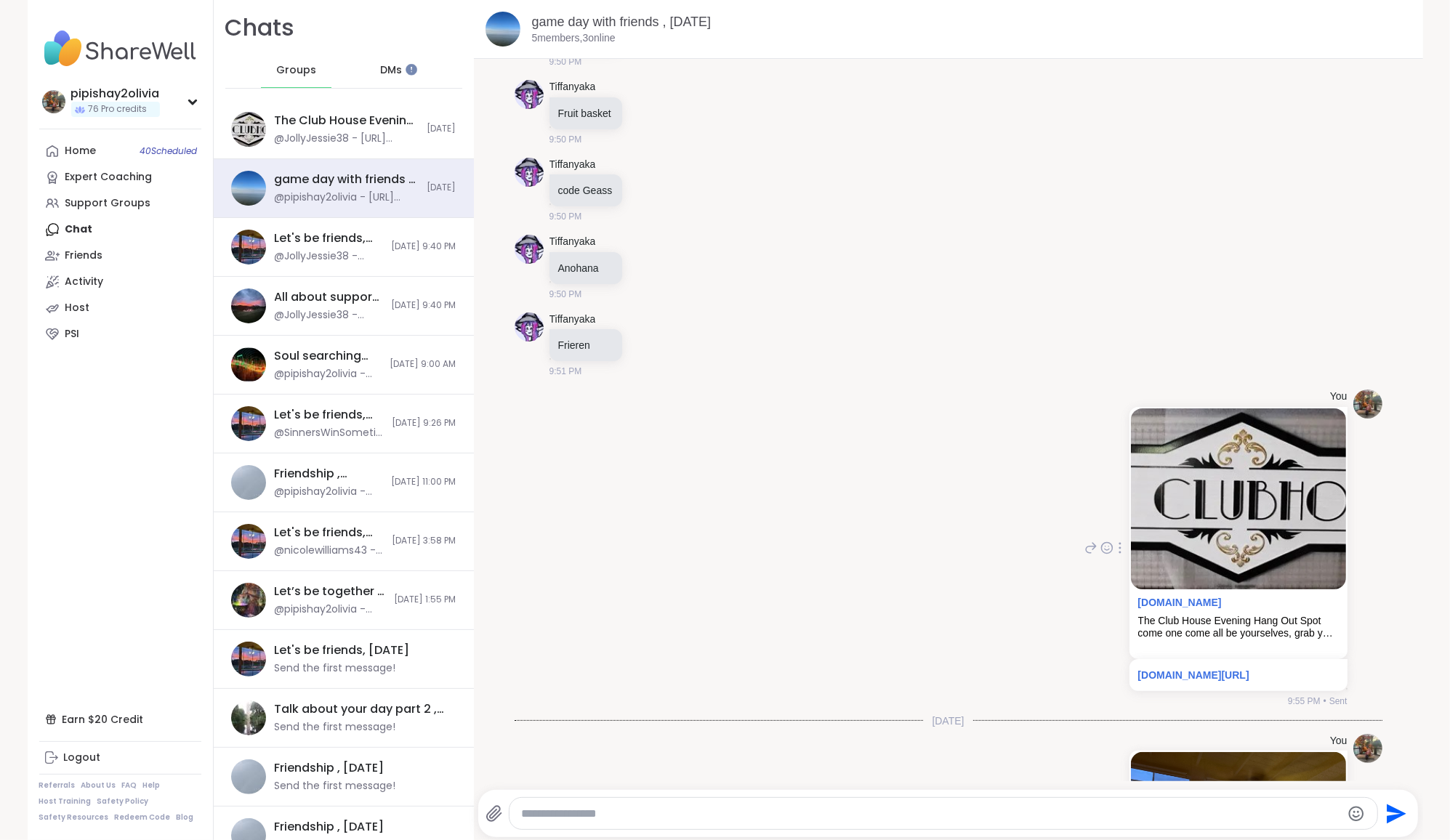
scroll to position [2588, 0]
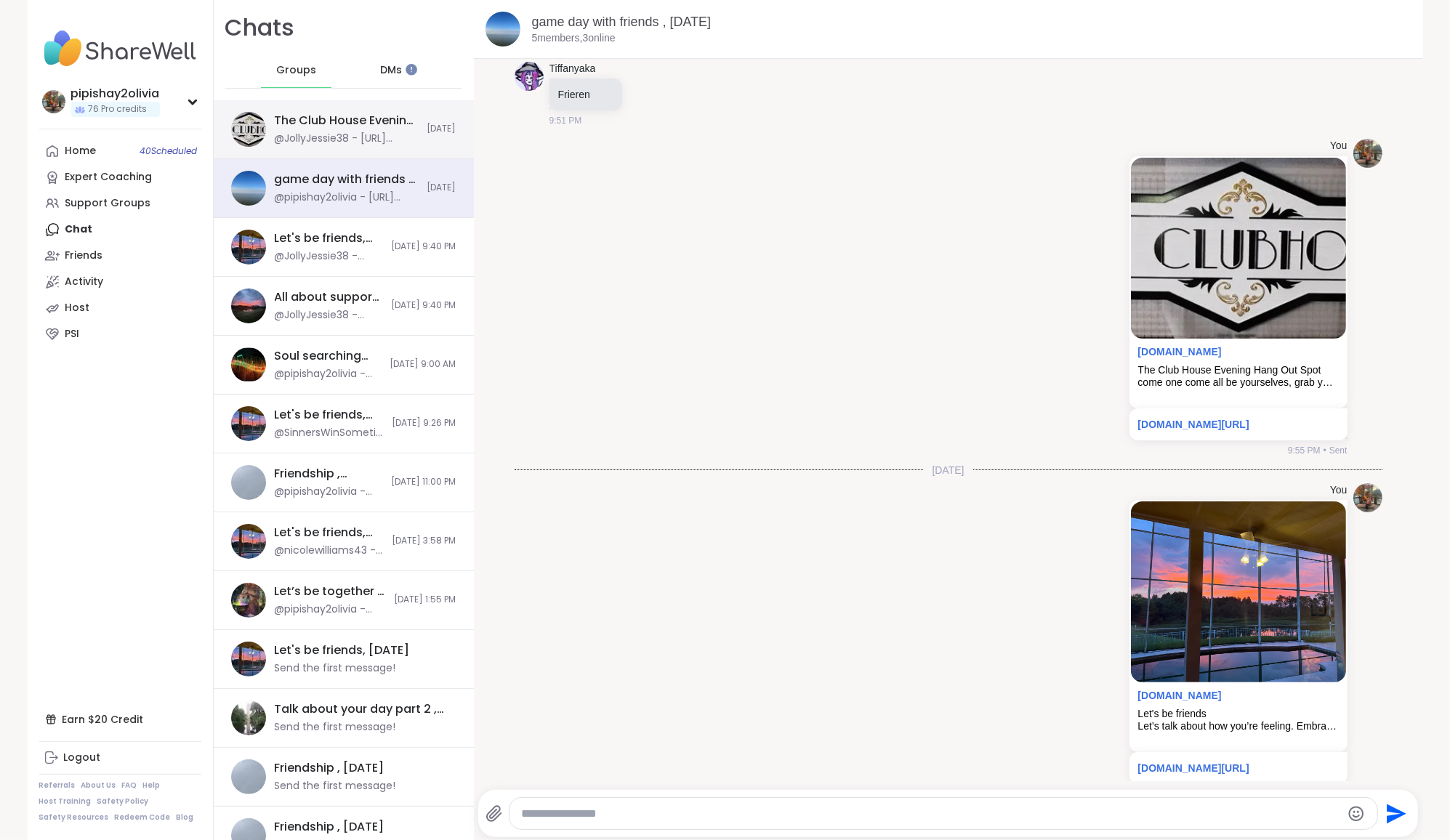
click at [365, 144] on div "@JollyJessie38 - [URL][DOMAIN_NAME]" at bounding box center [346, 138] width 144 height 14
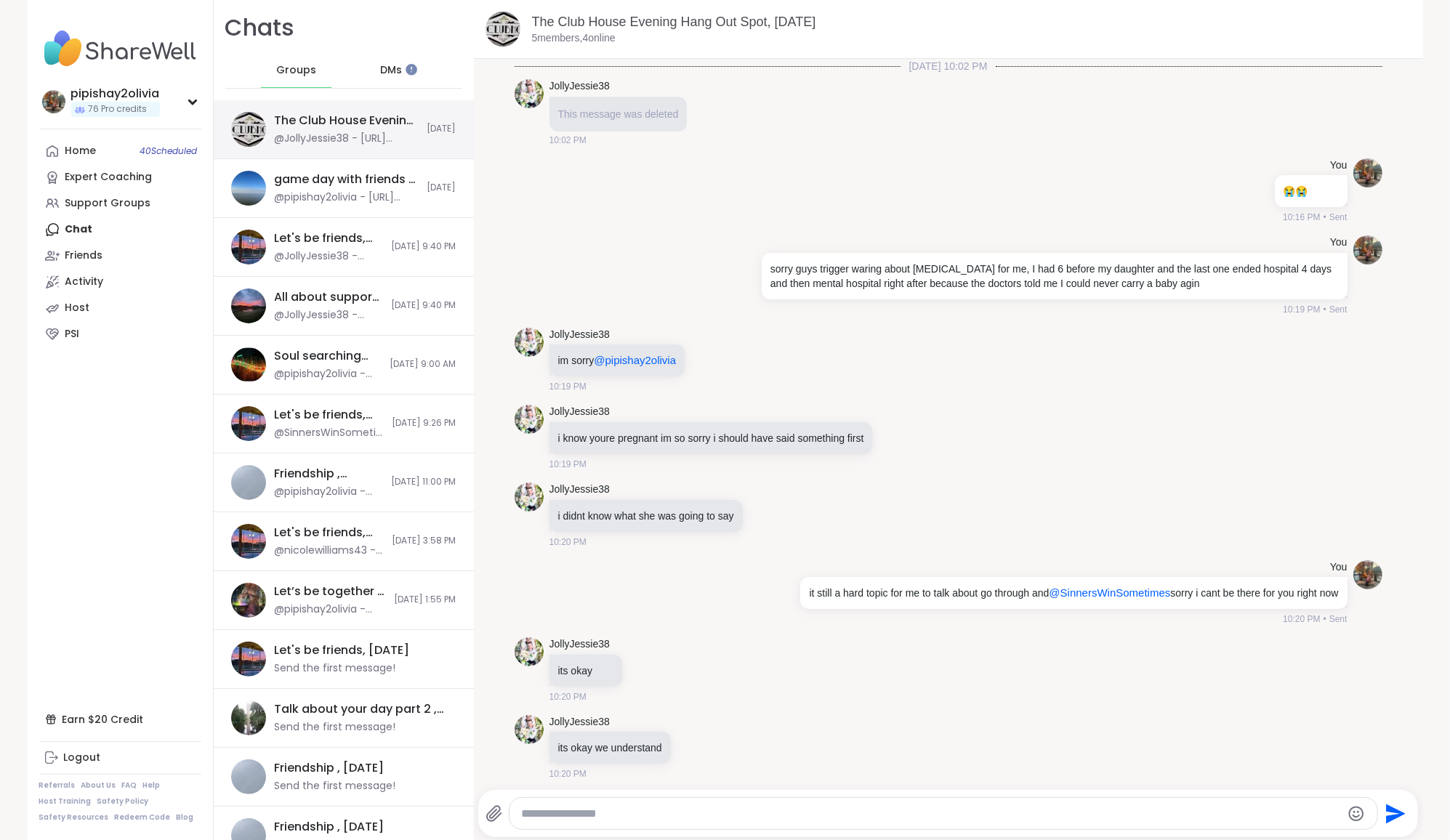
scroll to position [7306, 0]
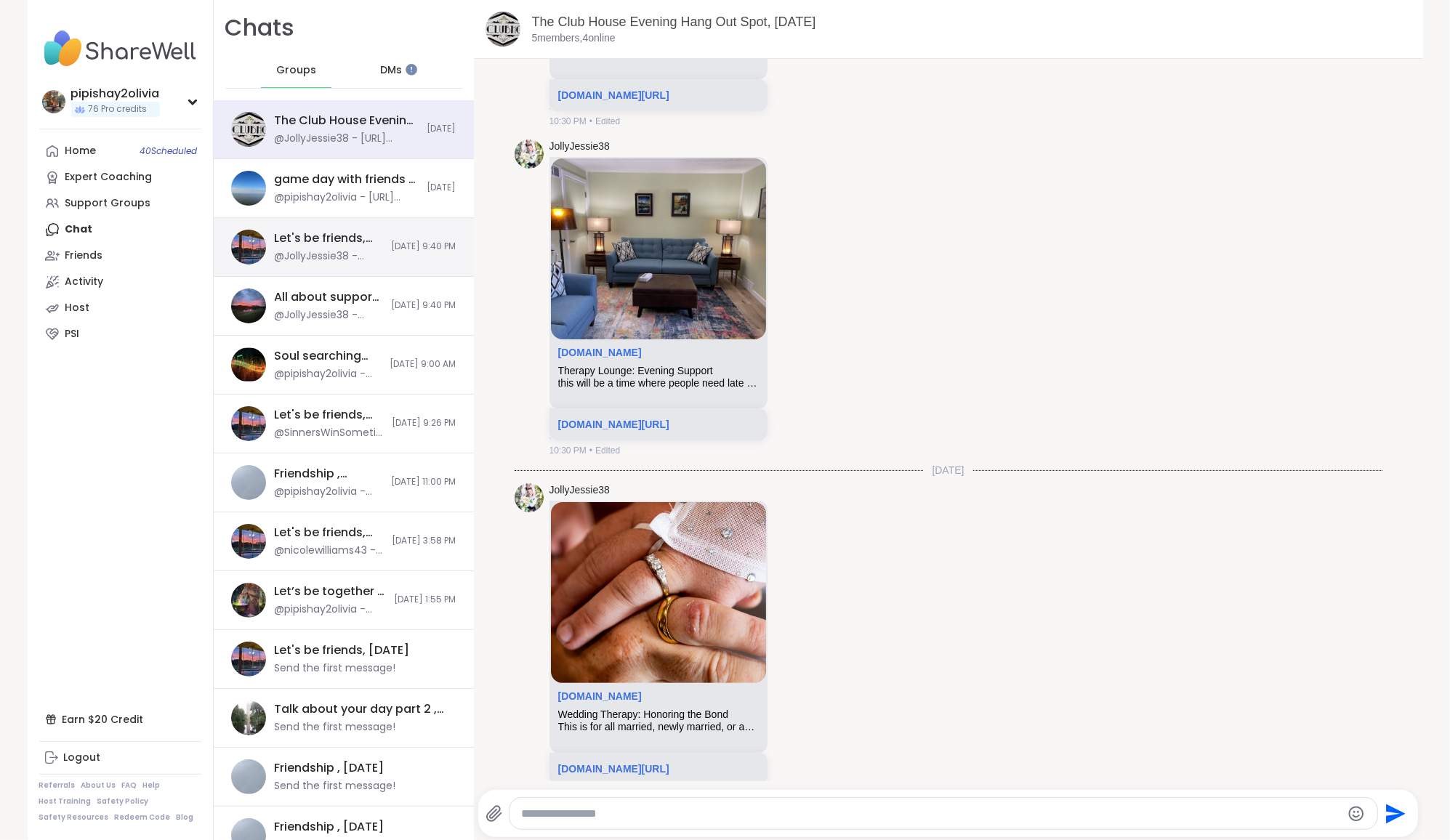
click at [332, 263] on div "@JollyJessie38 - [DOMAIN_NAME][URL] , this is the correct link" at bounding box center [329, 256] width 109 height 14
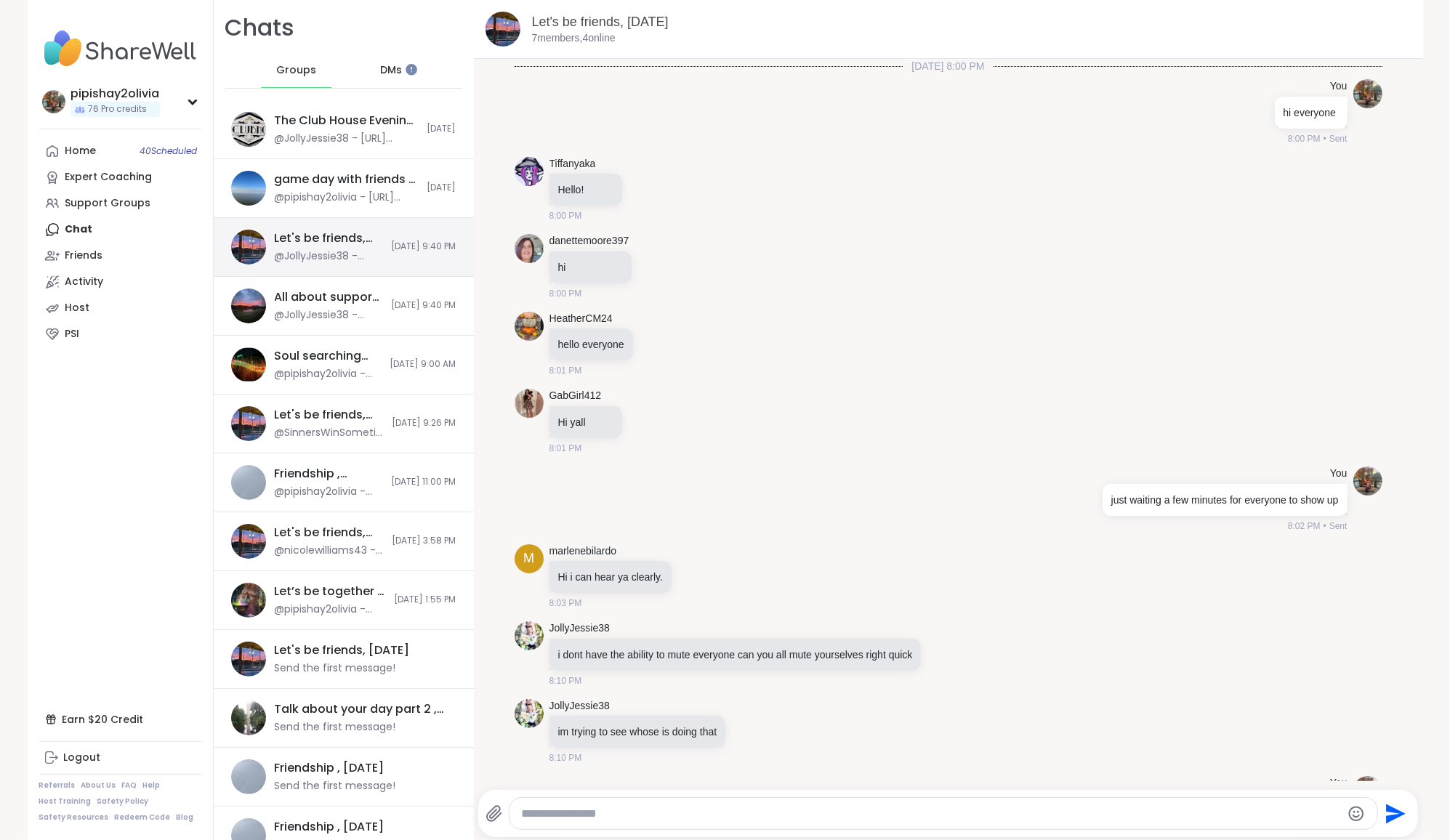
scroll to position [1044, 0]
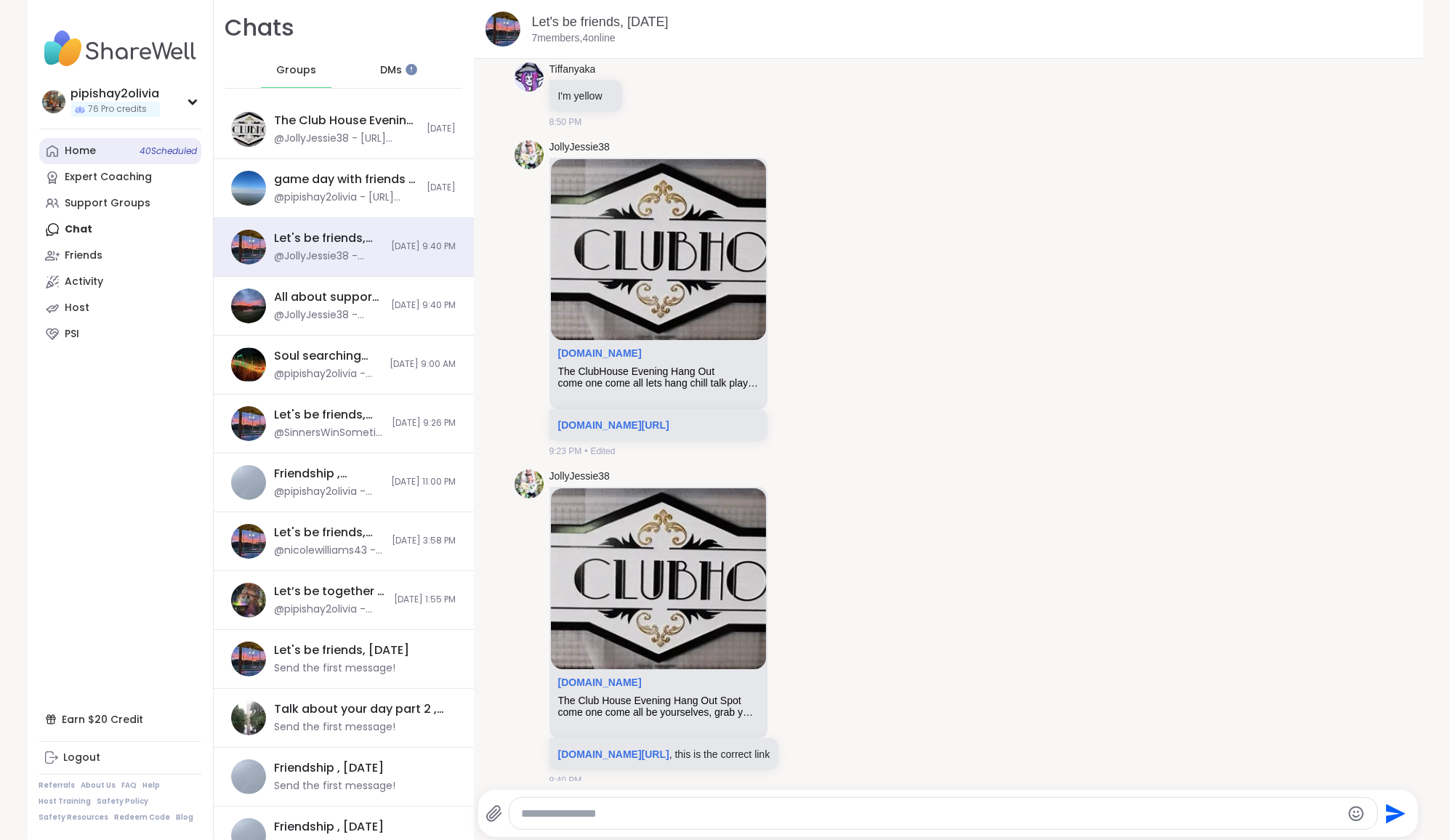
click at [122, 145] on link "Home 40 Scheduled" at bounding box center [120, 151] width 162 height 26
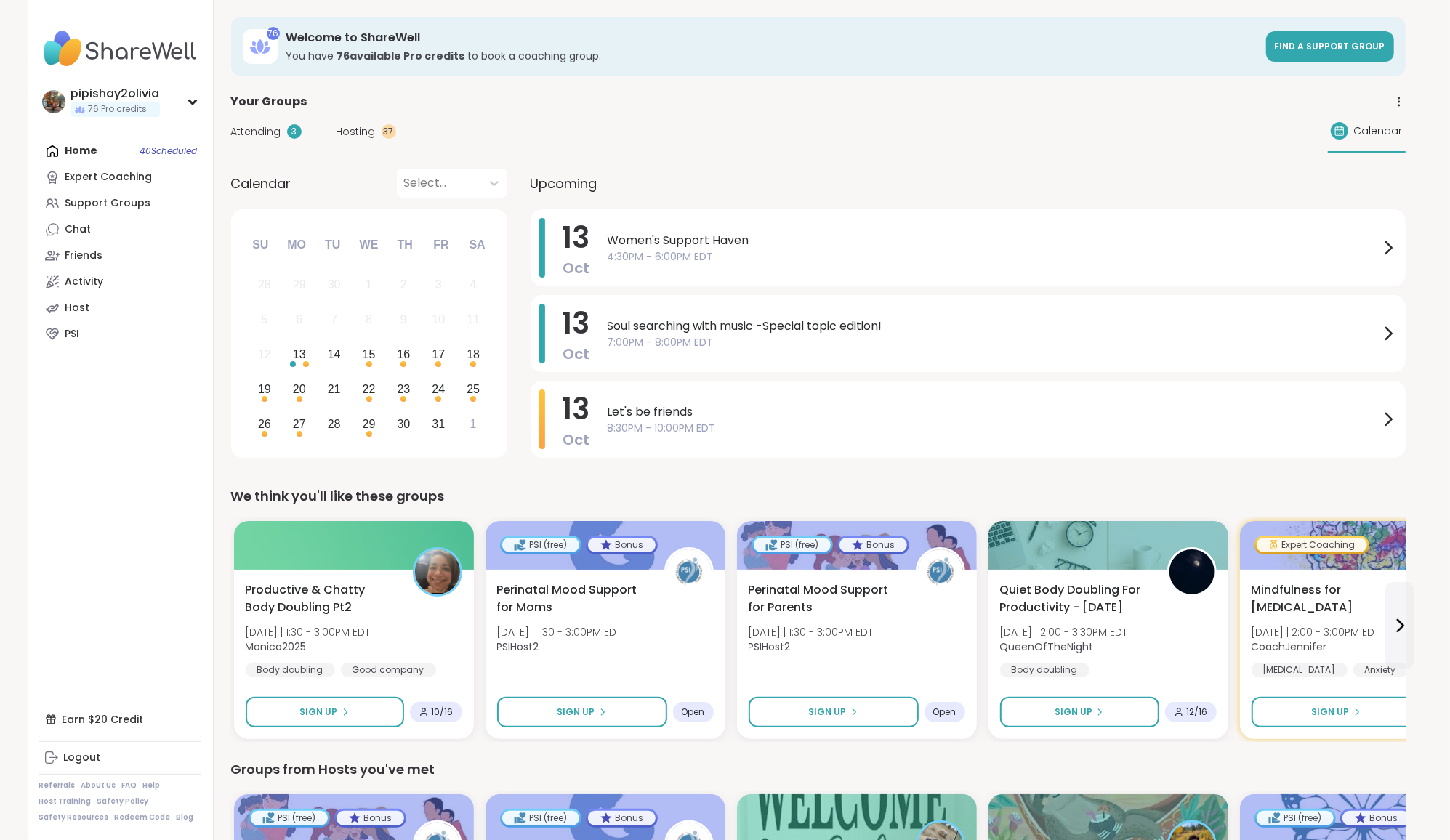
click at [382, 131] on div "37" at bounding box center [389, 131] width 14 height 14
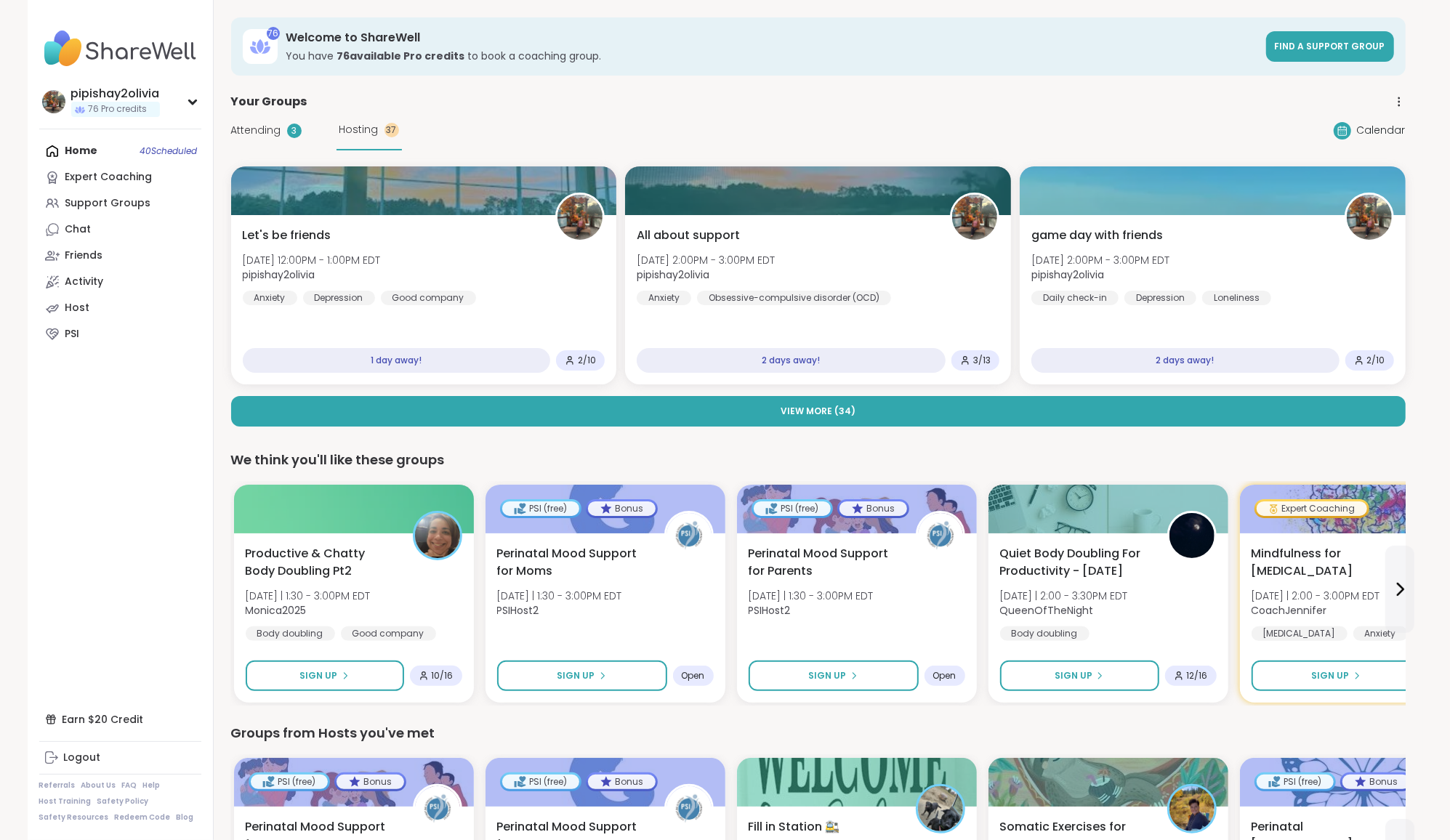
click at [91, 144] on div "Home 40 Scheduled Expert Coaching Support Groups Chat Friends Activity Host PSI" at bounding box center [120, 242] width 162 height 209
click at [94, 236] on link "Chat" at bounding box center [120, 229] width 162 height 26
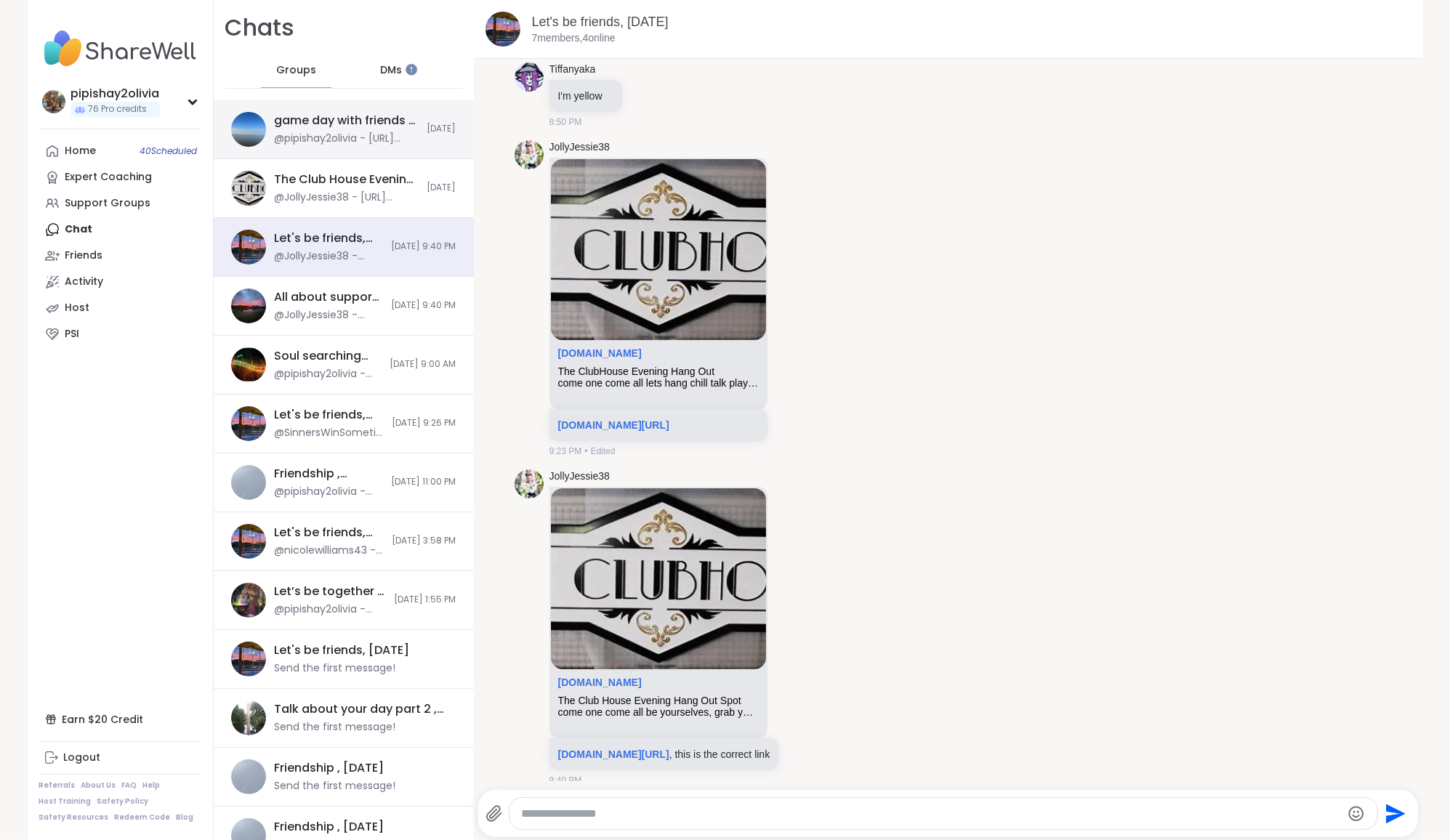
click at [347, 112] on div "game day with friends , [DATE]" at bounding box center [346, 120] width 144 height 16
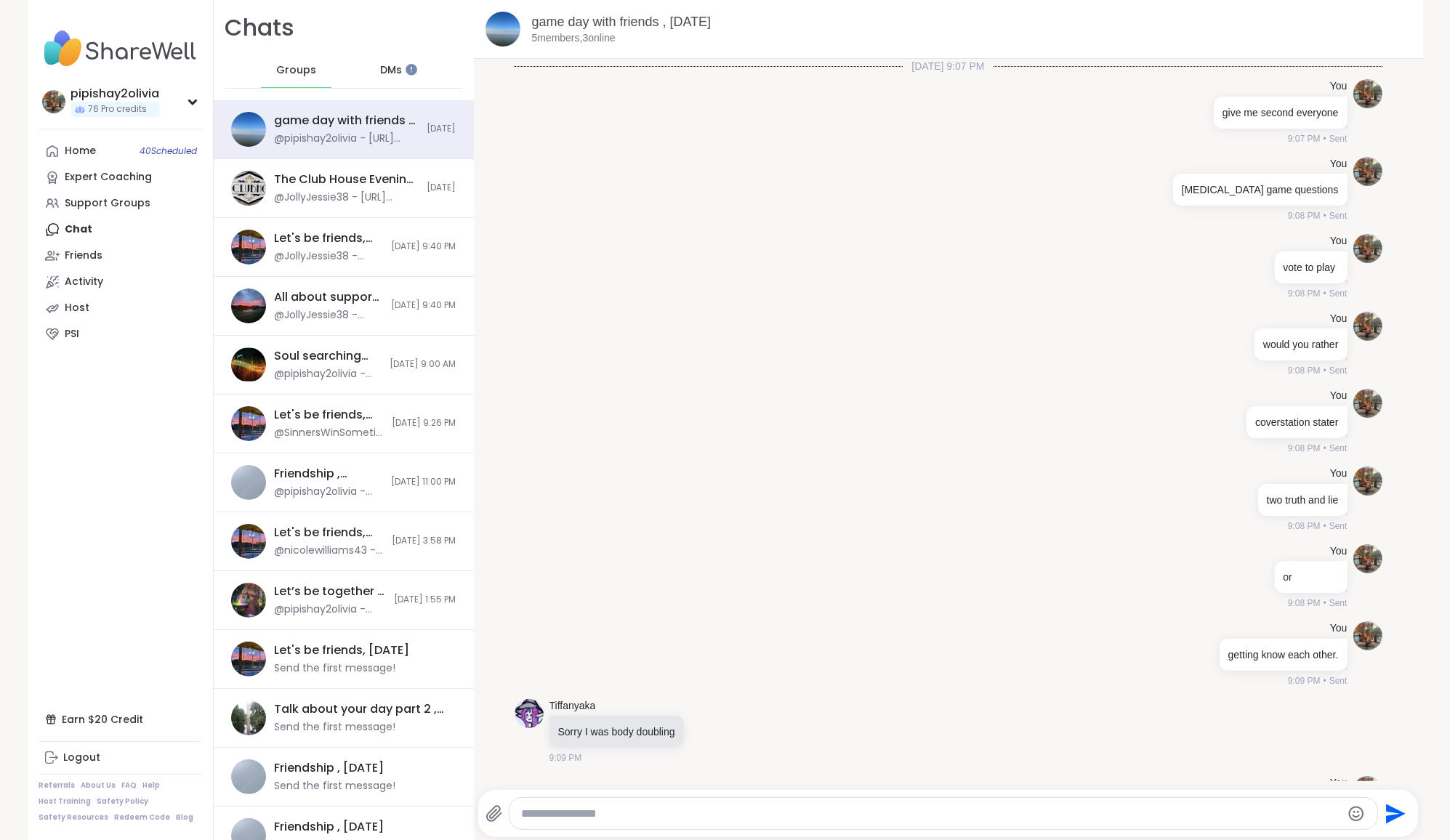
scroll to position [2588, 0]
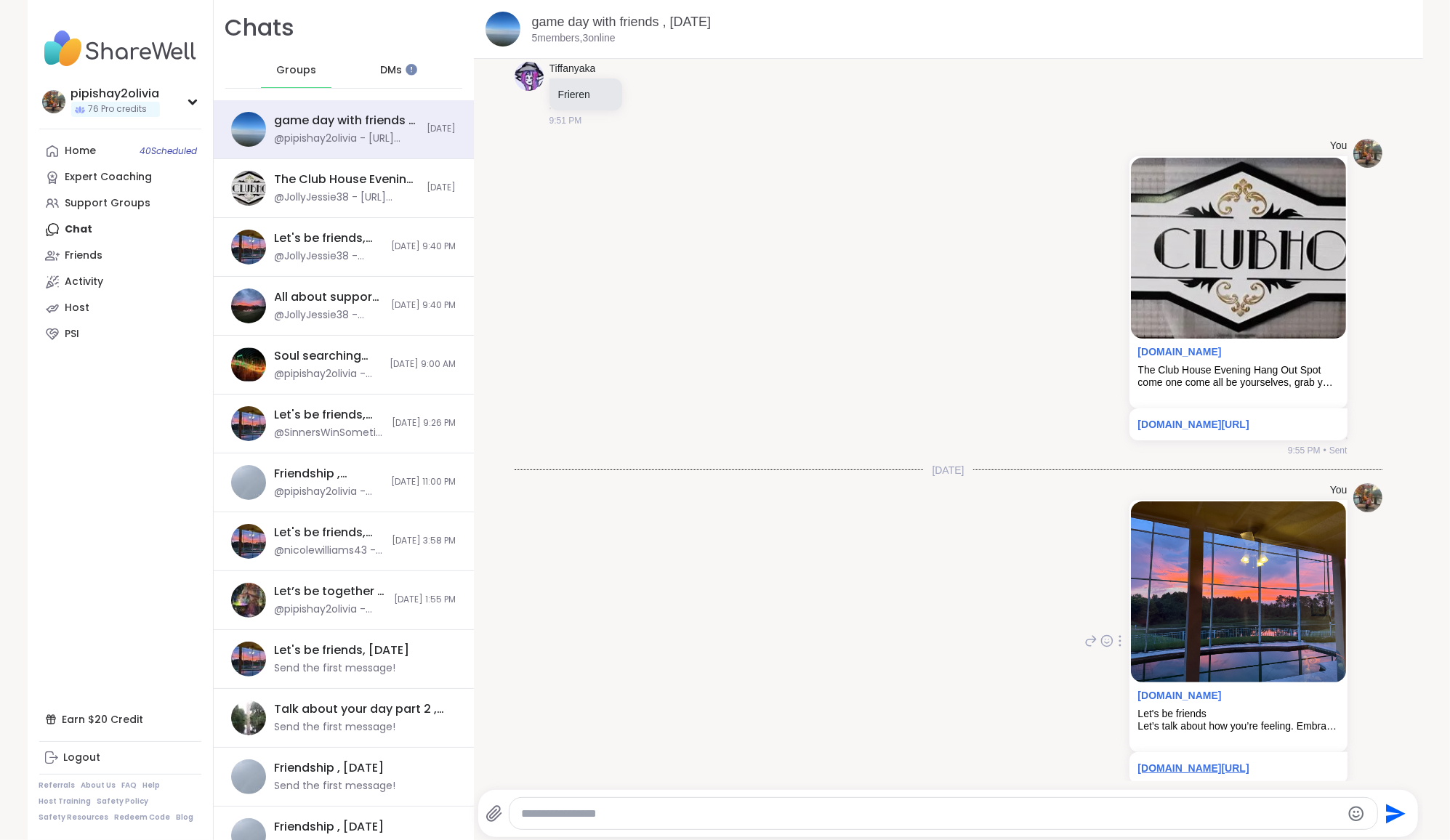
click at [719, 762] on link "[DOMAIN_NAME][URL]" at bounding box center [1193, 768] width 111 height 11
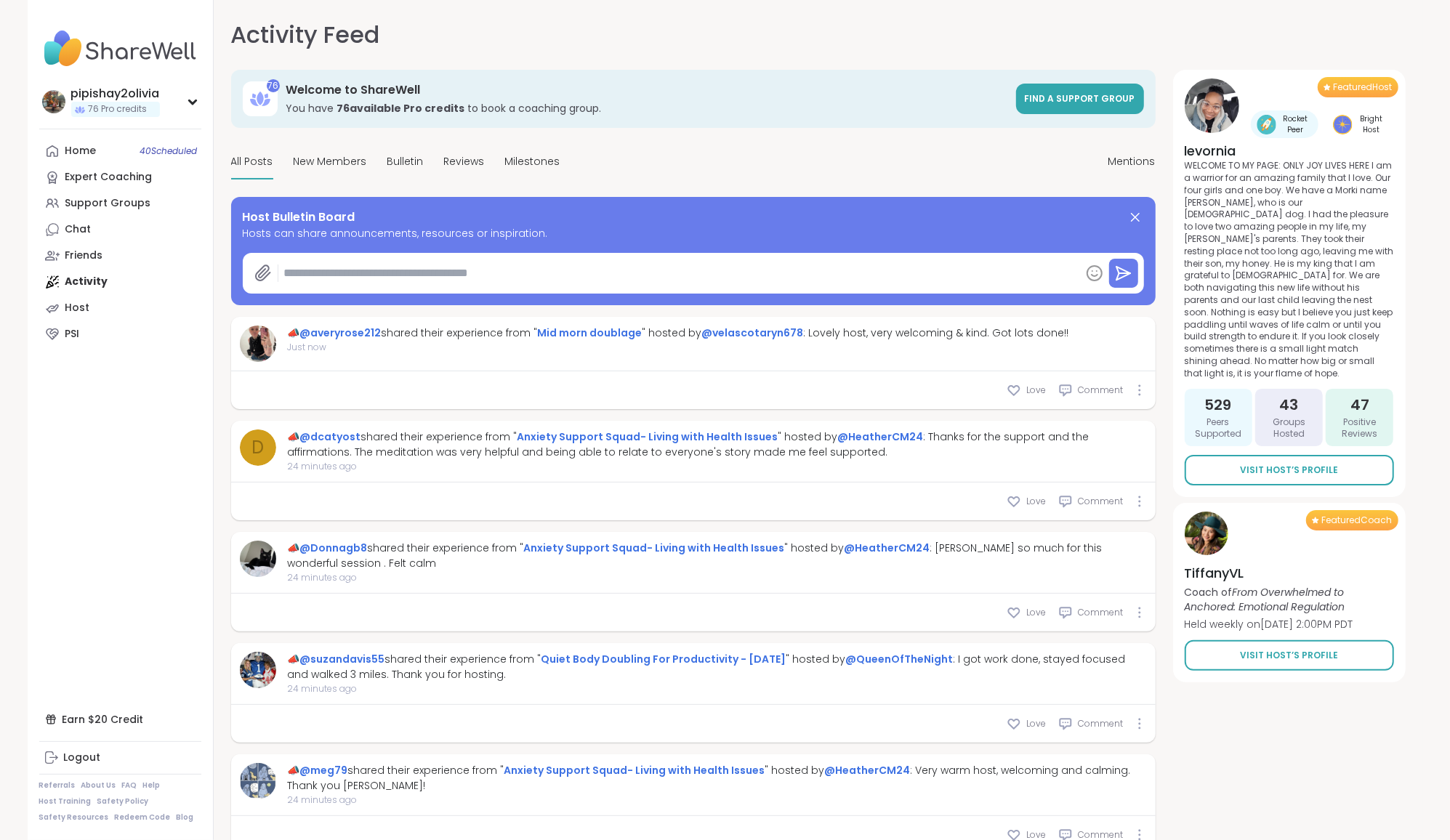
click at [437, 270] on textarea at bounding box center [679, 273] width 802 height 29
paste textarea "**********"
type textarea "*"
type textarea "**********"
type textarea "*"
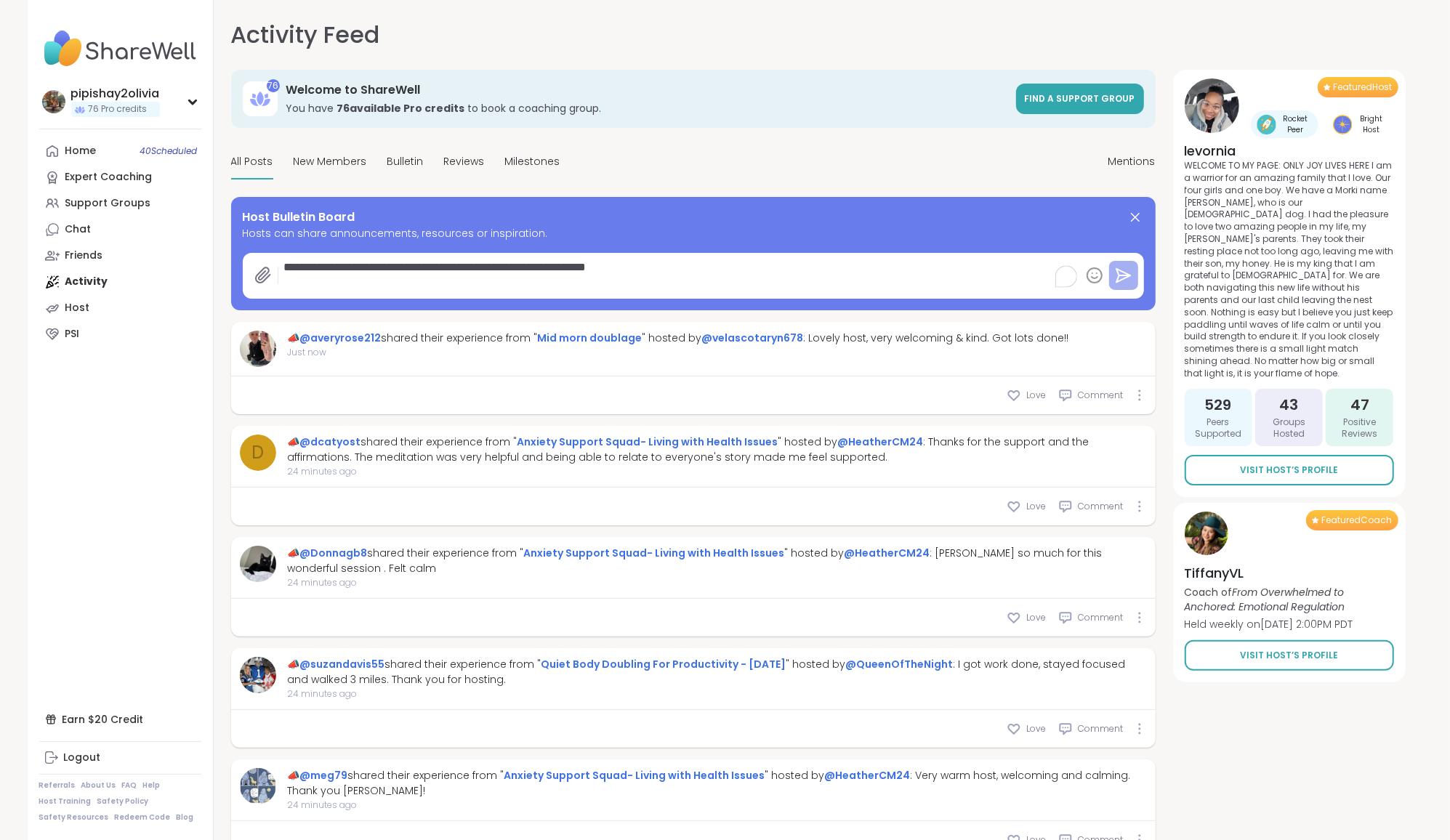
type textarea "**********"
click at [1126, 272] on icon at bounding box center [1123, 274] width 14 height 13
type textarea "*"
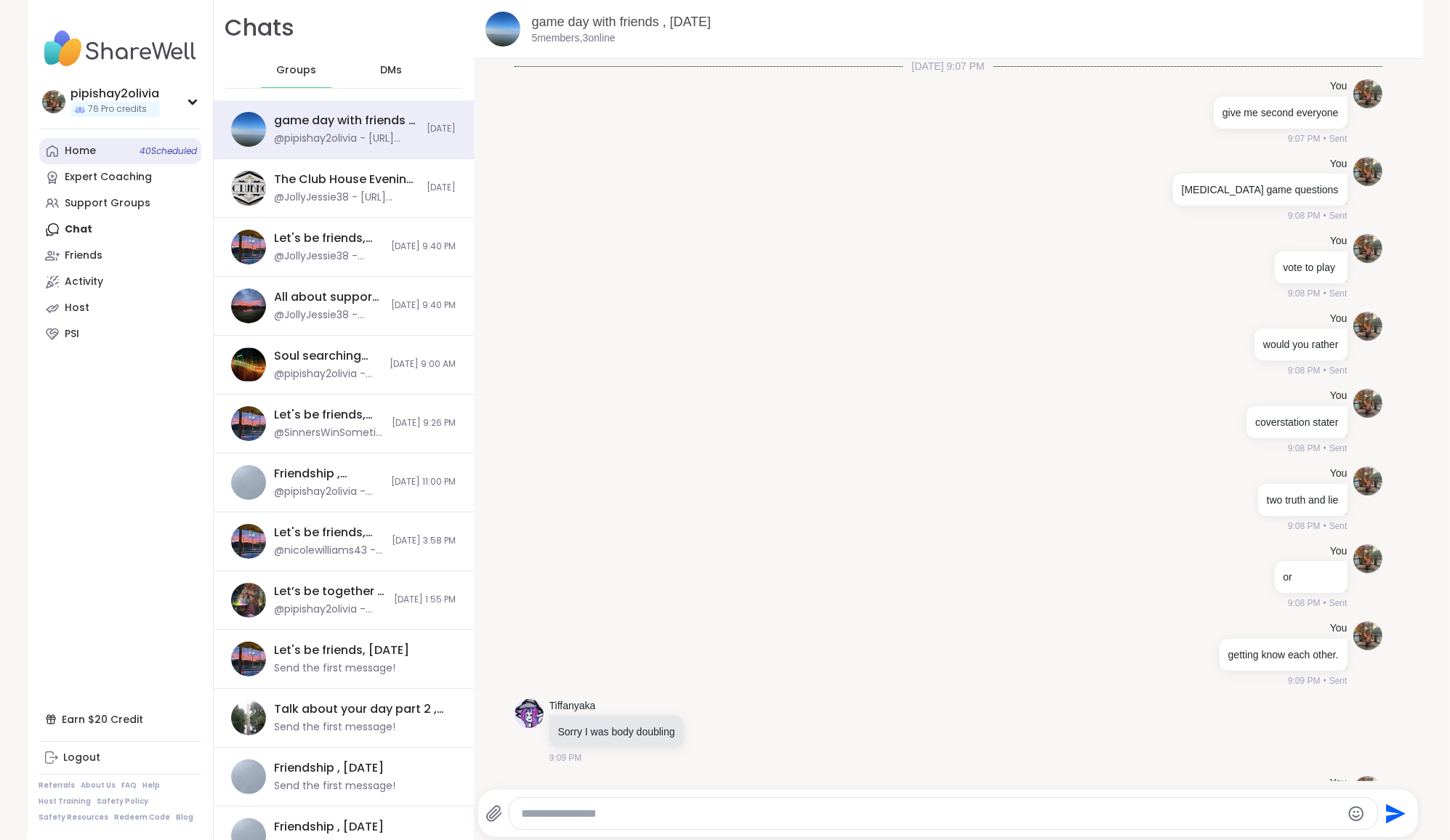
scroll to position [1973, 0]
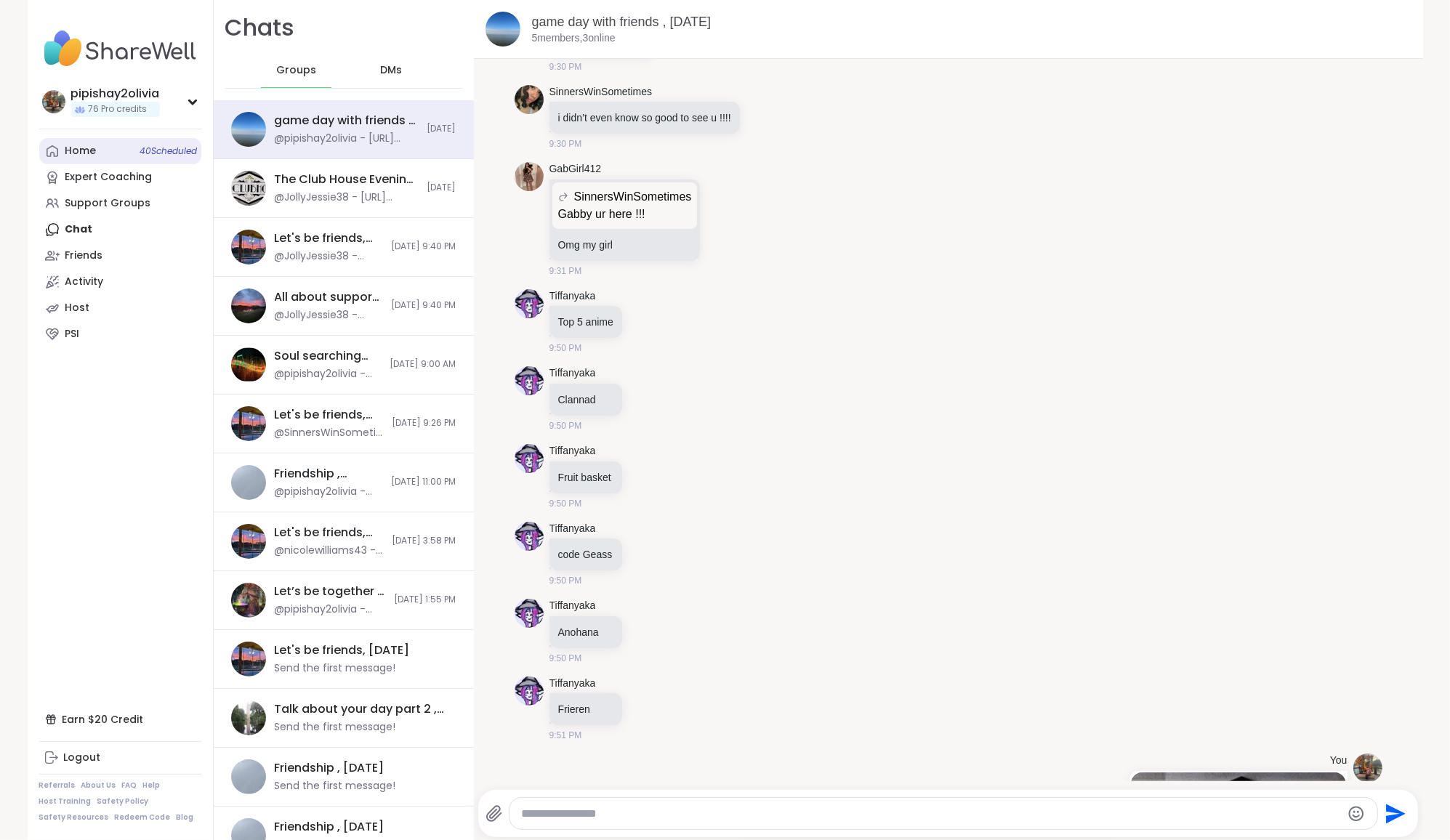
click at [97, 158] on link "Home 40 Scheduled" at bounding box center [120, 151] width 162 height 26
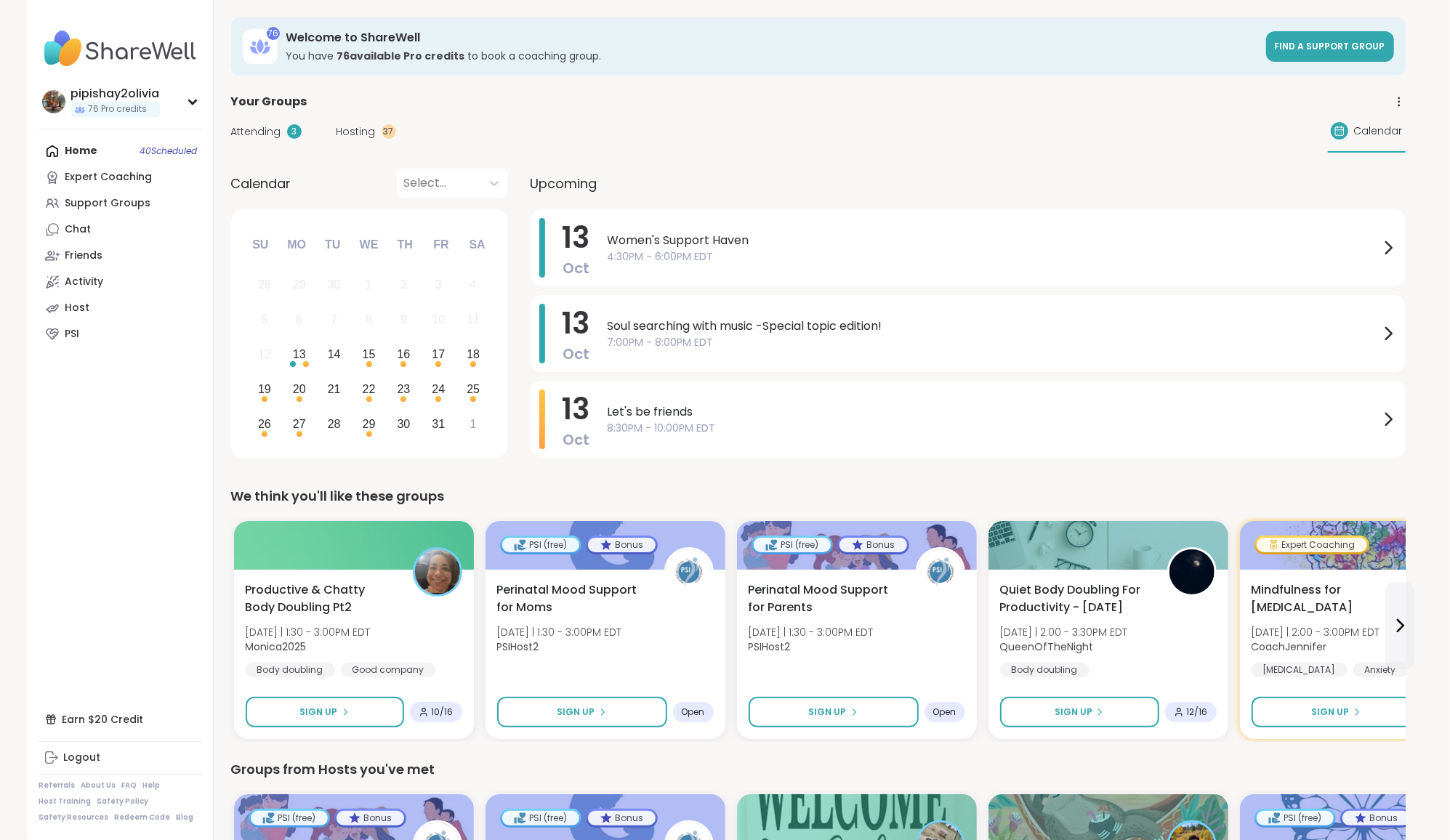
click at [371, 132] on span "Hosting" at bounding box center [356, 132] width 39 height 15
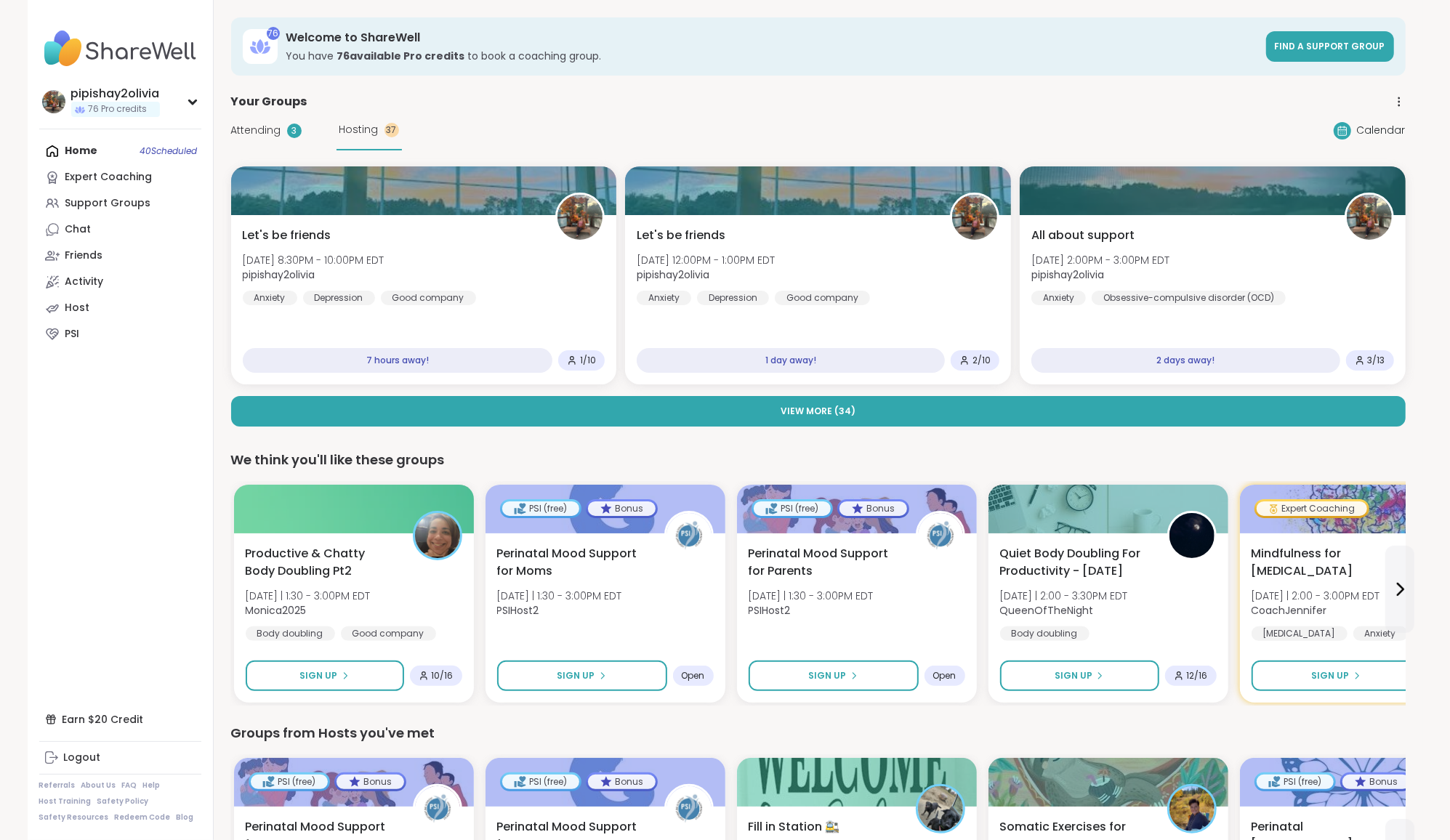
click at [269, 128] on span "Attending" at bounding box center [256, 130] width 50 height 15
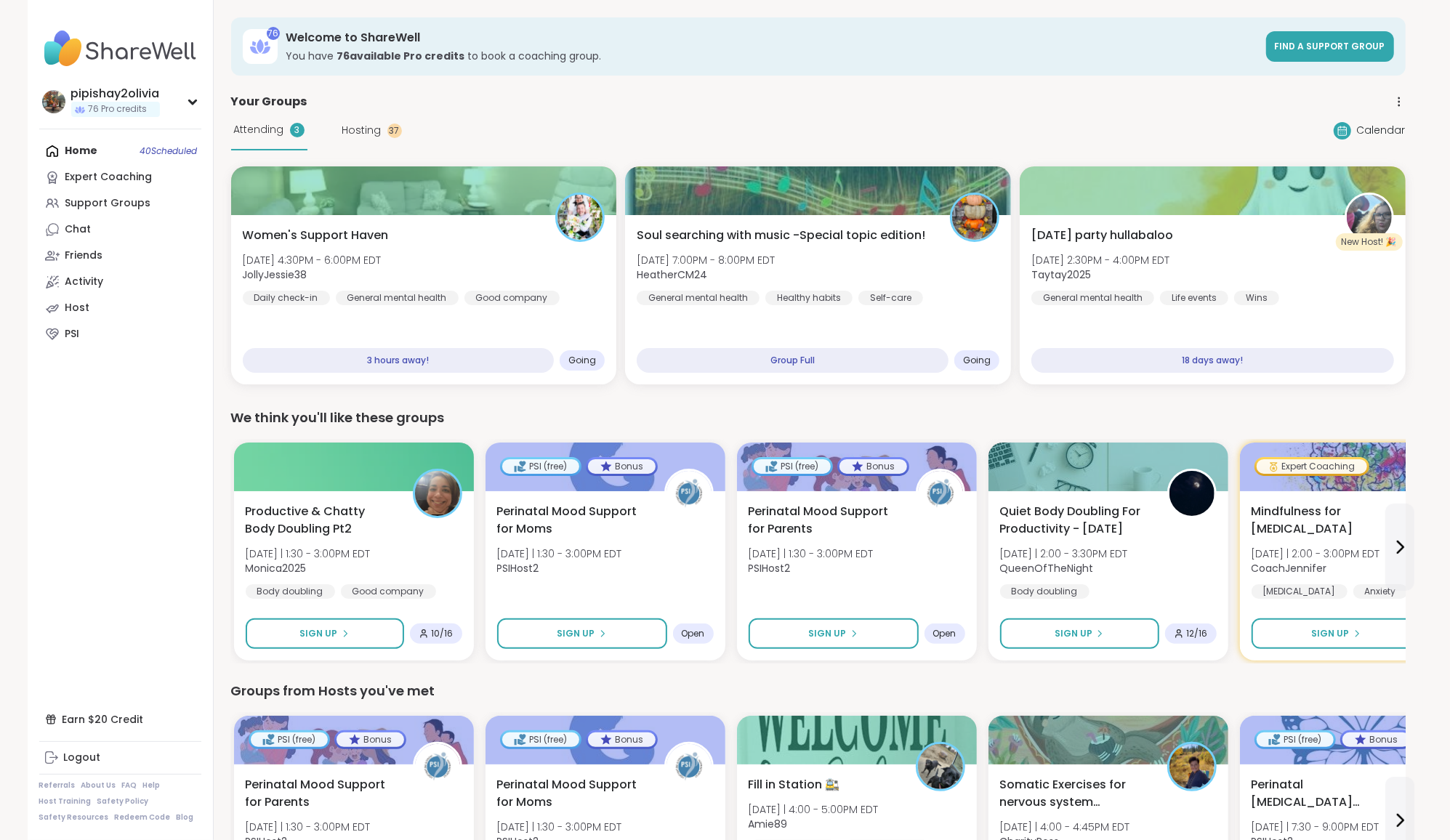
click at [268, 130] on span "Attending" at bounding box center [259, 130] width 50 height 15
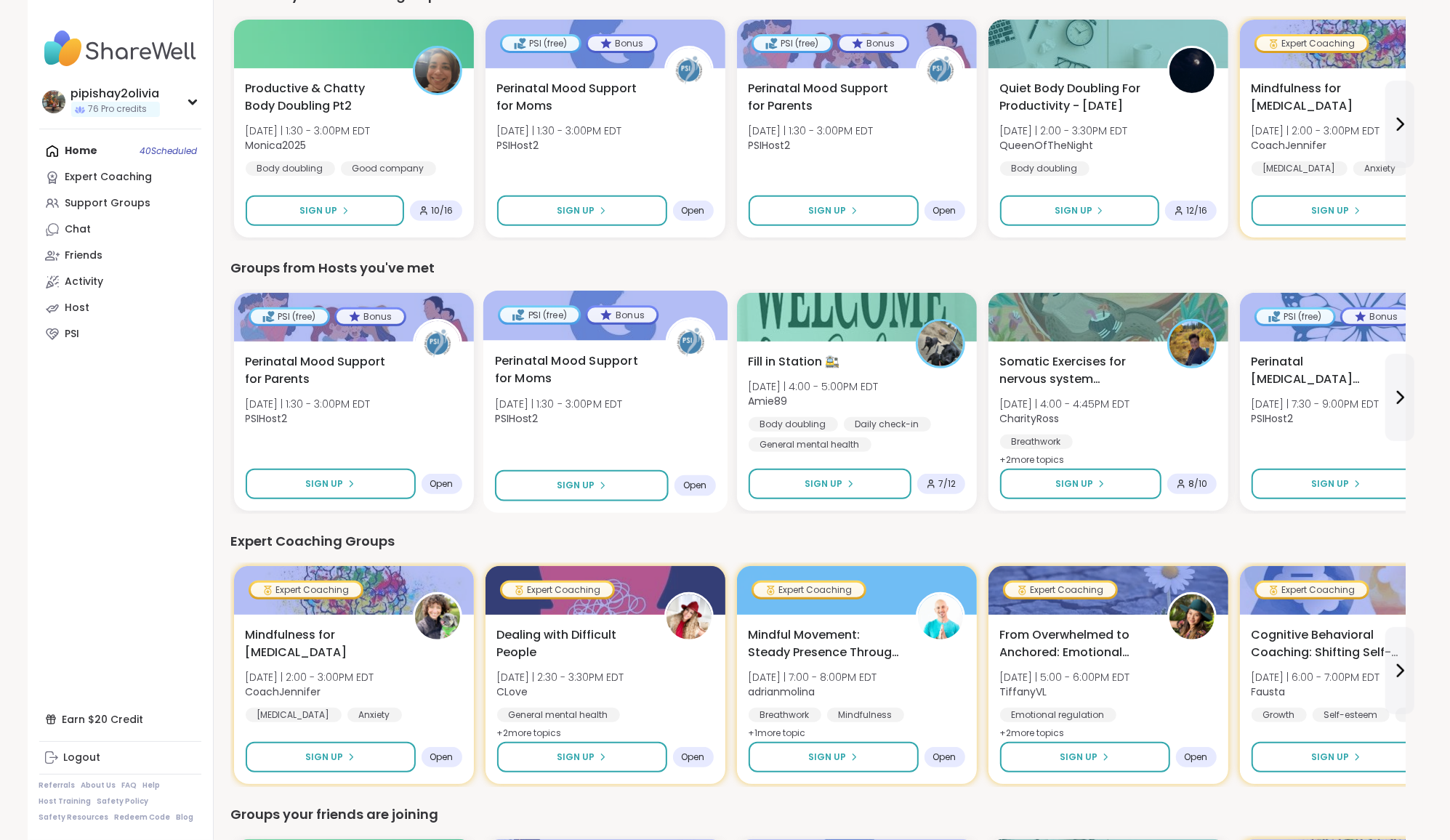
scroll to position [419, 0]
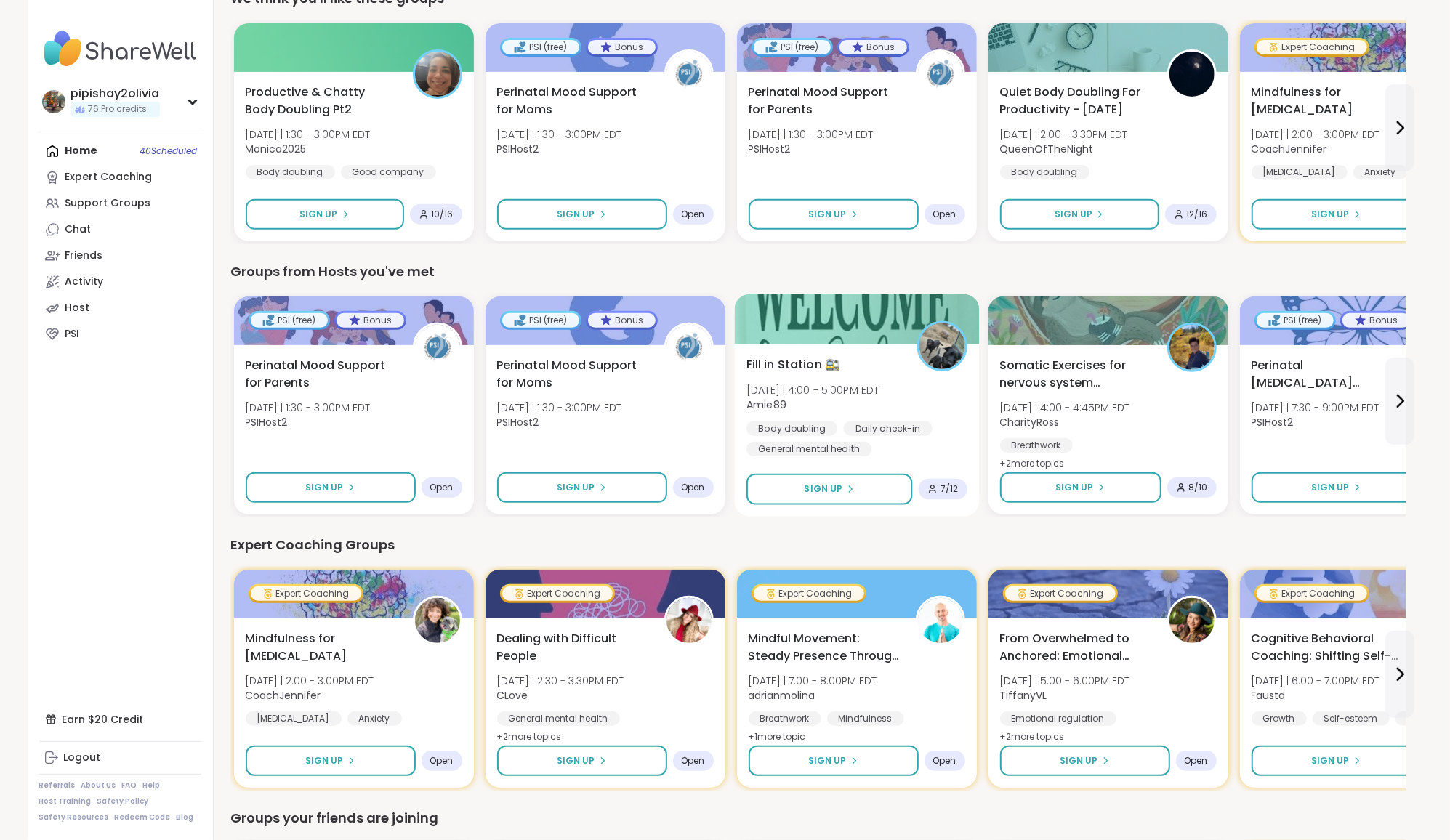
click at [771, 356] on span "Fill in Station 🚉" at bounding box center [793, 364] width 94 height 17
click at [1011, 544] on div "Expert Coaching Groups" at bounding box center [818, 544] width 1175 height 20
click at [1397, 400] on icon at bounding box center [1399, 400] width 17 height 17
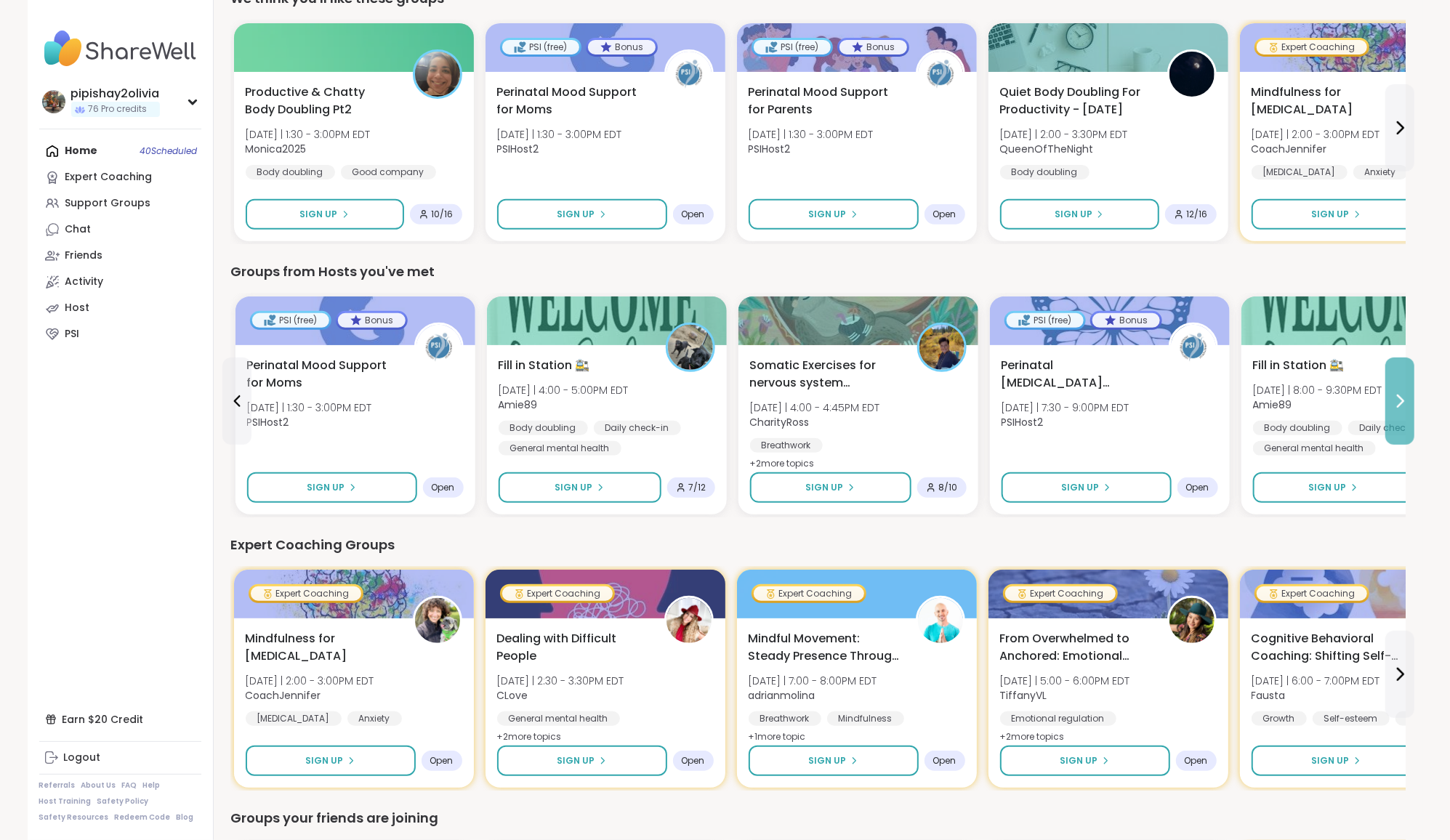
click at [1397, 400] on icon at bounding box center [1399, 400] width 17 height 17
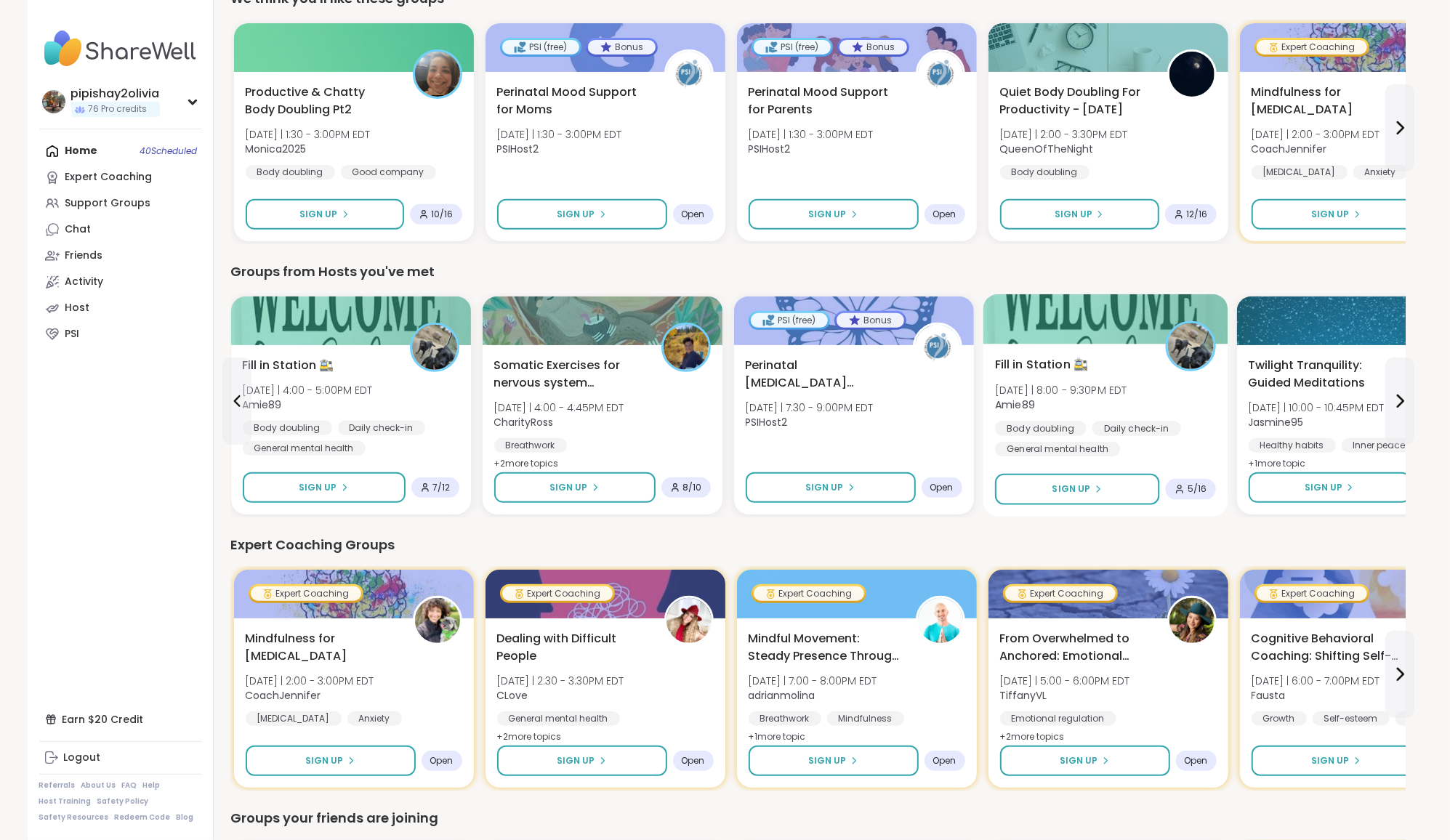
click at [1088, 360] on span "Fill in Station 🚉" at bounding box center [1042, 364] width 94 height 17
click at [1392, 417] on button at bounding box center [1399, 401] width 29 height 87
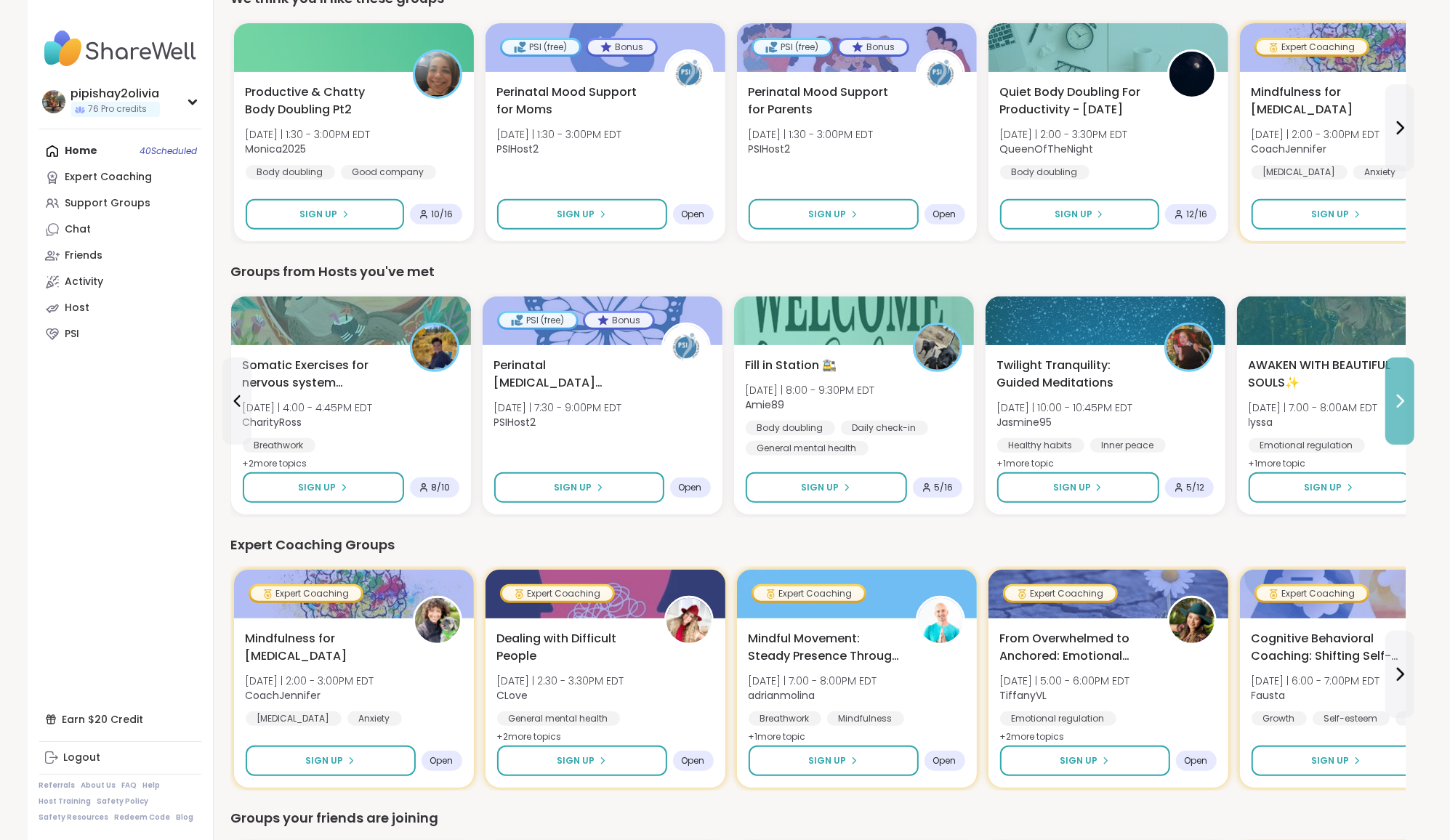
click at [1399, 417] on button at bounding box center [1399, 401] width 29 height 87
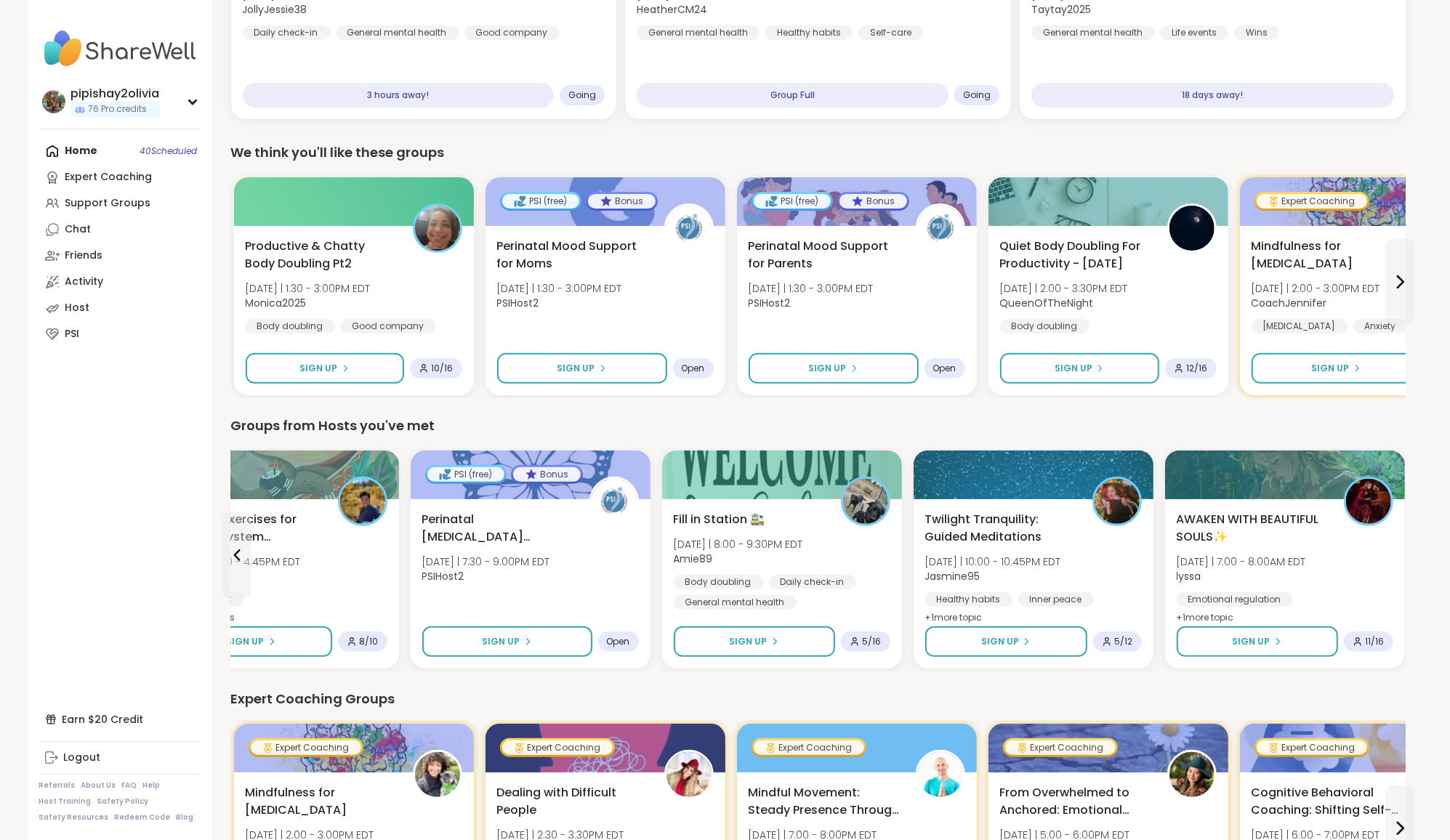
scroll to position [166, 0]
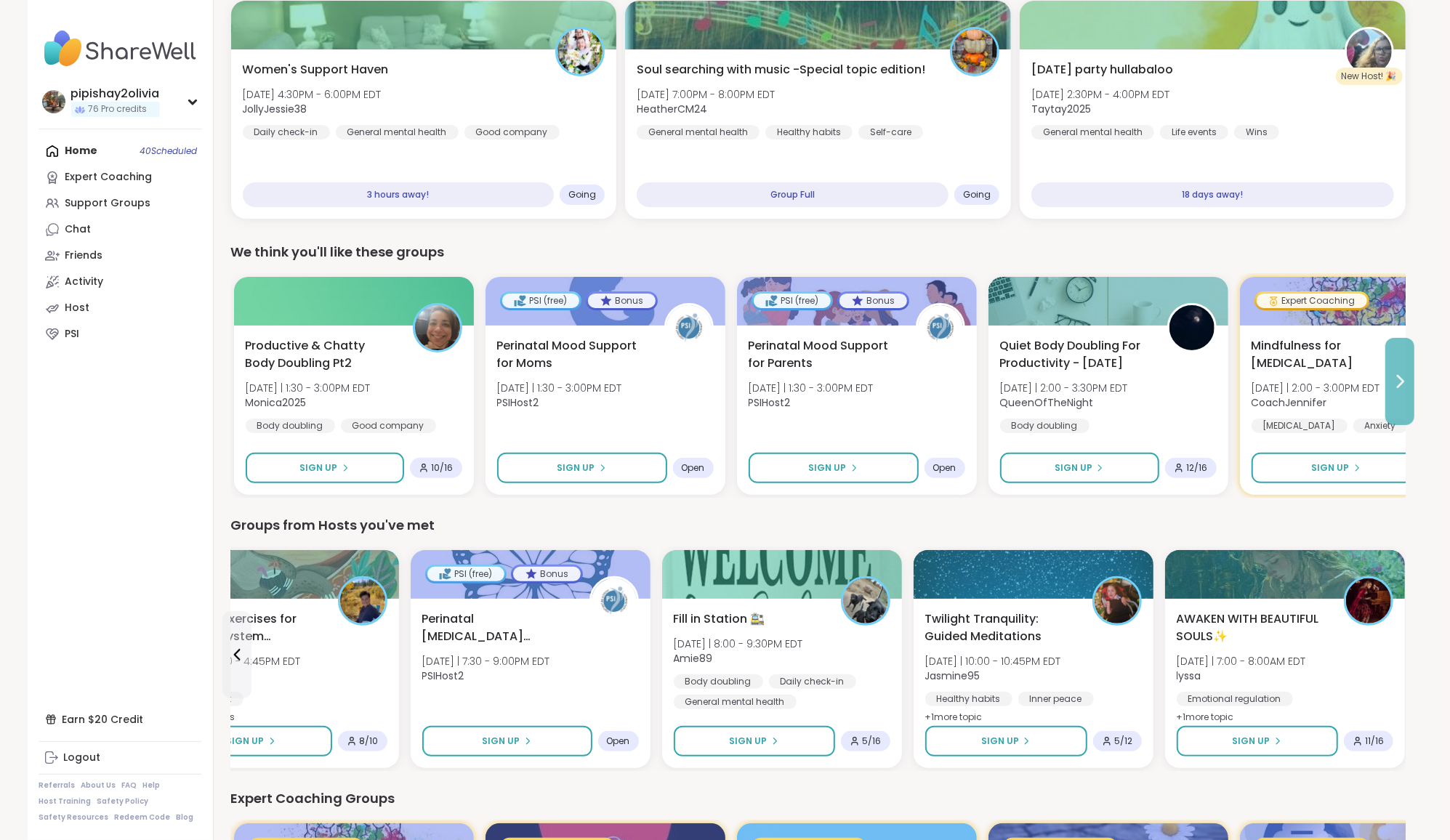
click at [1397, 381] on icon at bounding box center [1399, 381] width 17 height 17
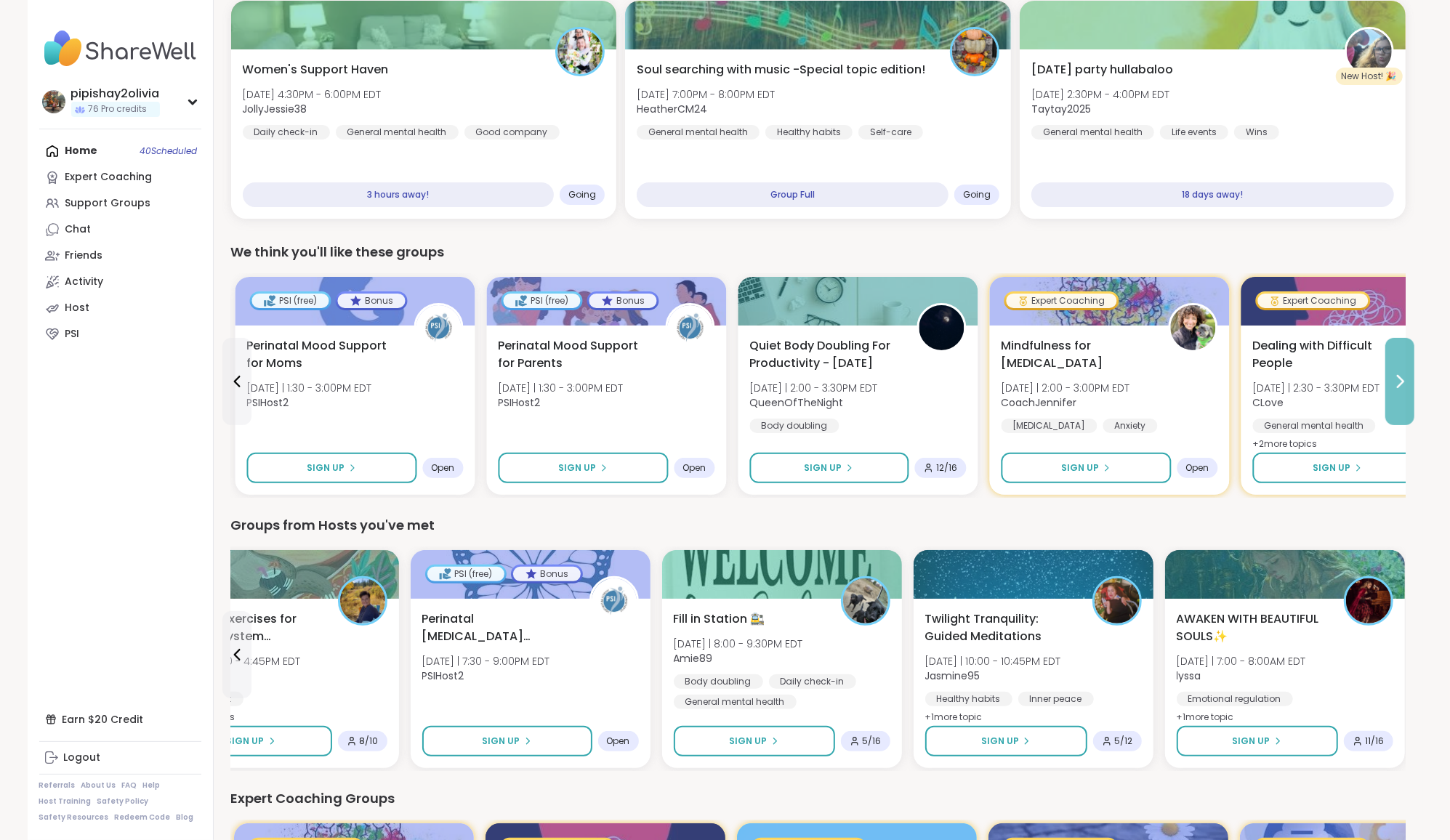
click at [1397, 381] on icon at bounding box center [1399, 381] width 17 height 17
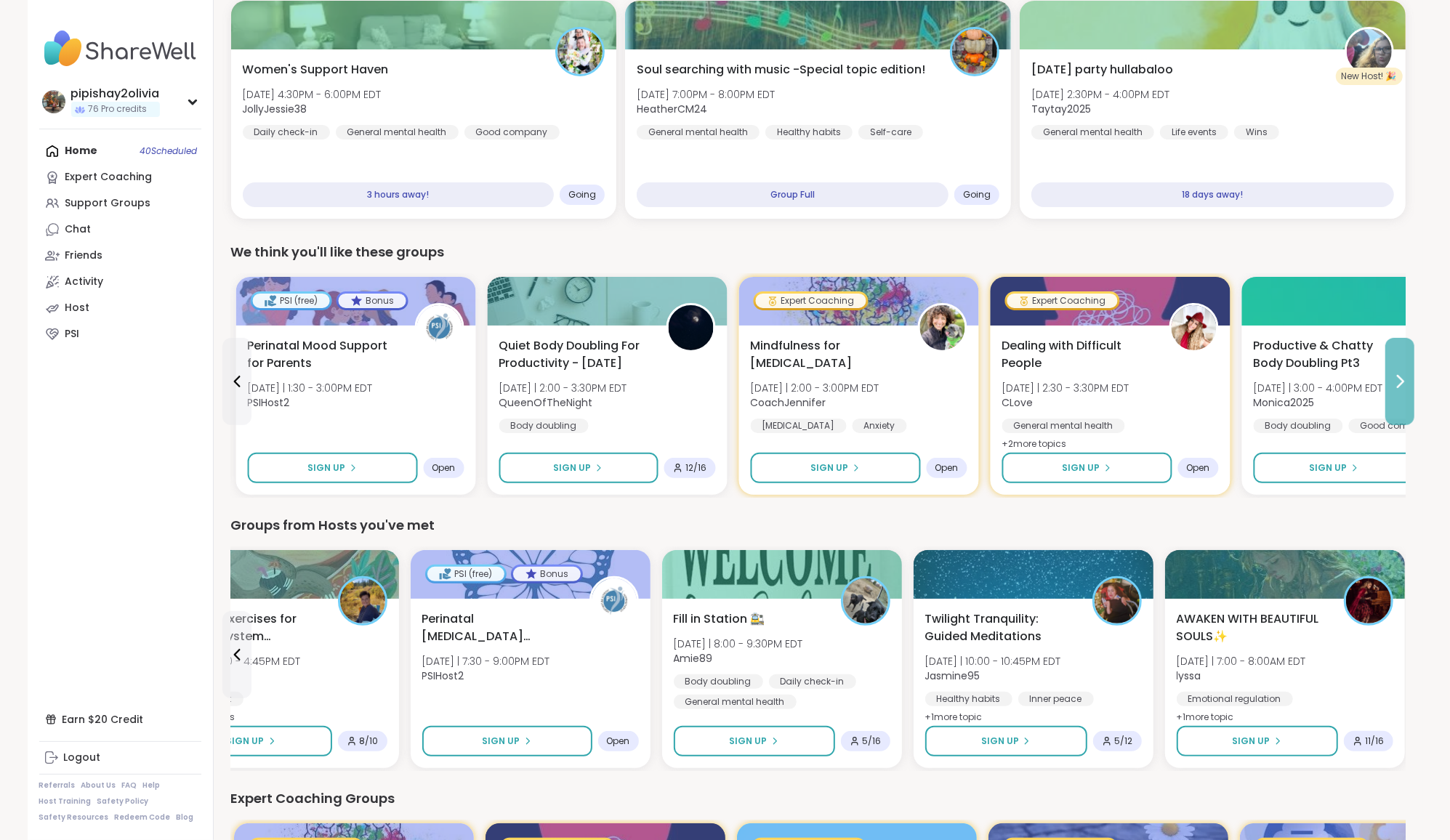
click at [1397, 381] on icon at bounding box center [1399, 381] width 17 height 17
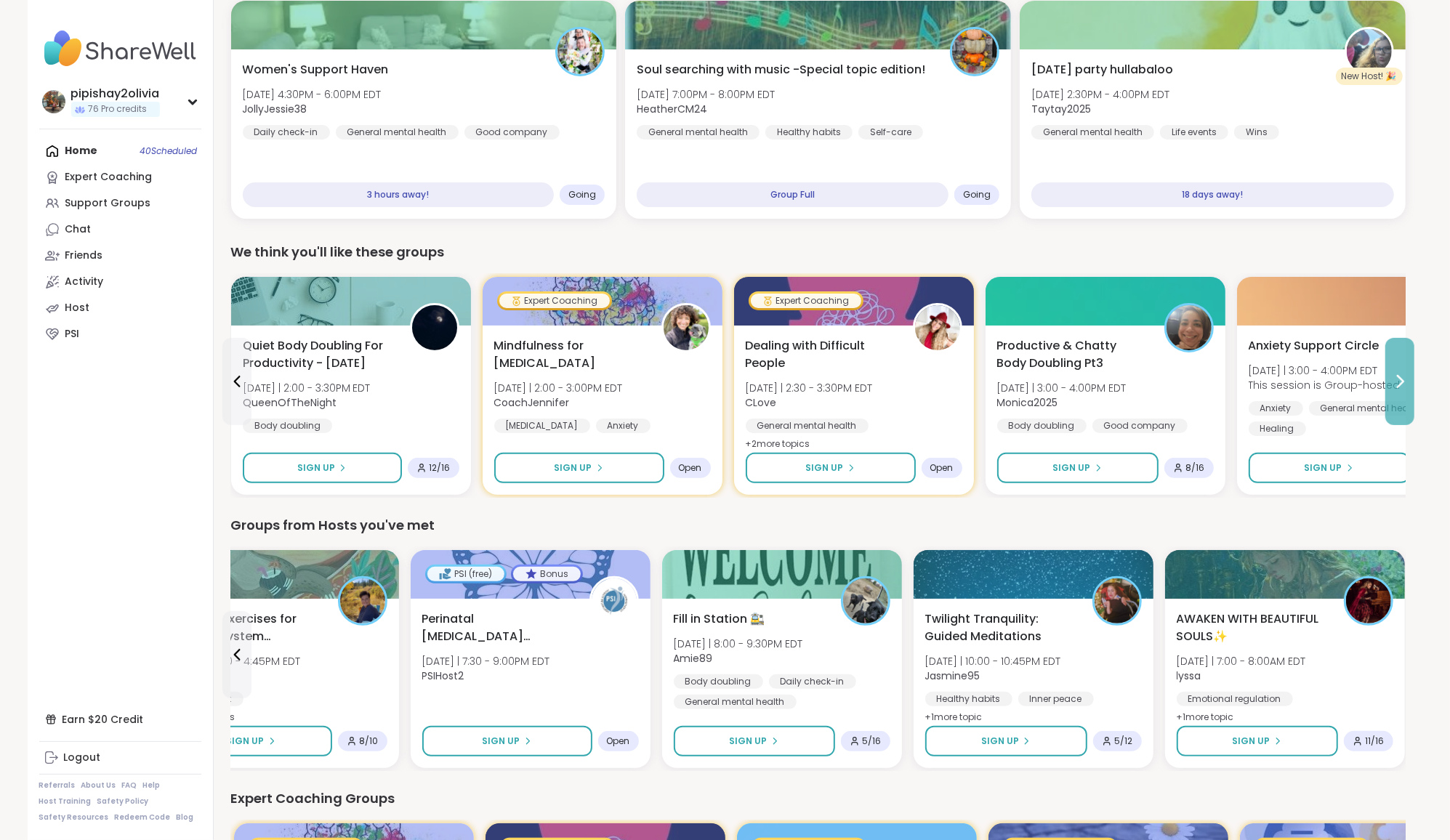
click at [1397, 381] on icon at bounding box center [1399, 381] width 17 height 17
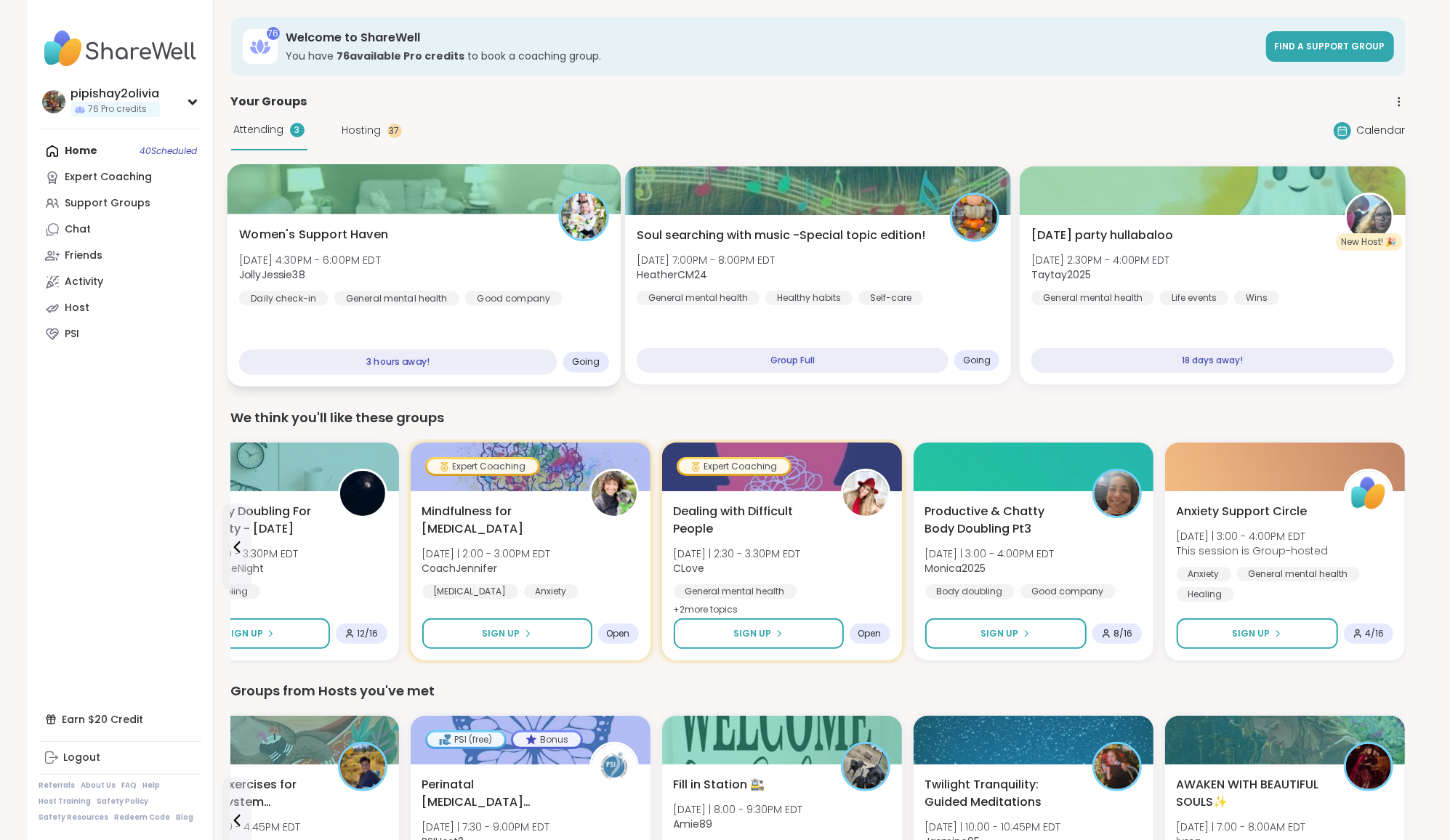
scroll to position [0, 0]
click at [540, 253] on div "Women's Support Haven [DATE] 4:30PM - 6:00PM EDT JollyJessie38 Daily check-in G…" at bounding box center [424, 266] width 370 height 80
click at [95, 158] on div "Home 40 Scheduled Expert Coaching Support Groups Chat Friends Activity Host PSI" at bounding box center [120, 242] width 162 height 209
click at [95, 202] on div "Support Groups" at bounding box center [109, 203] width 86 height 14
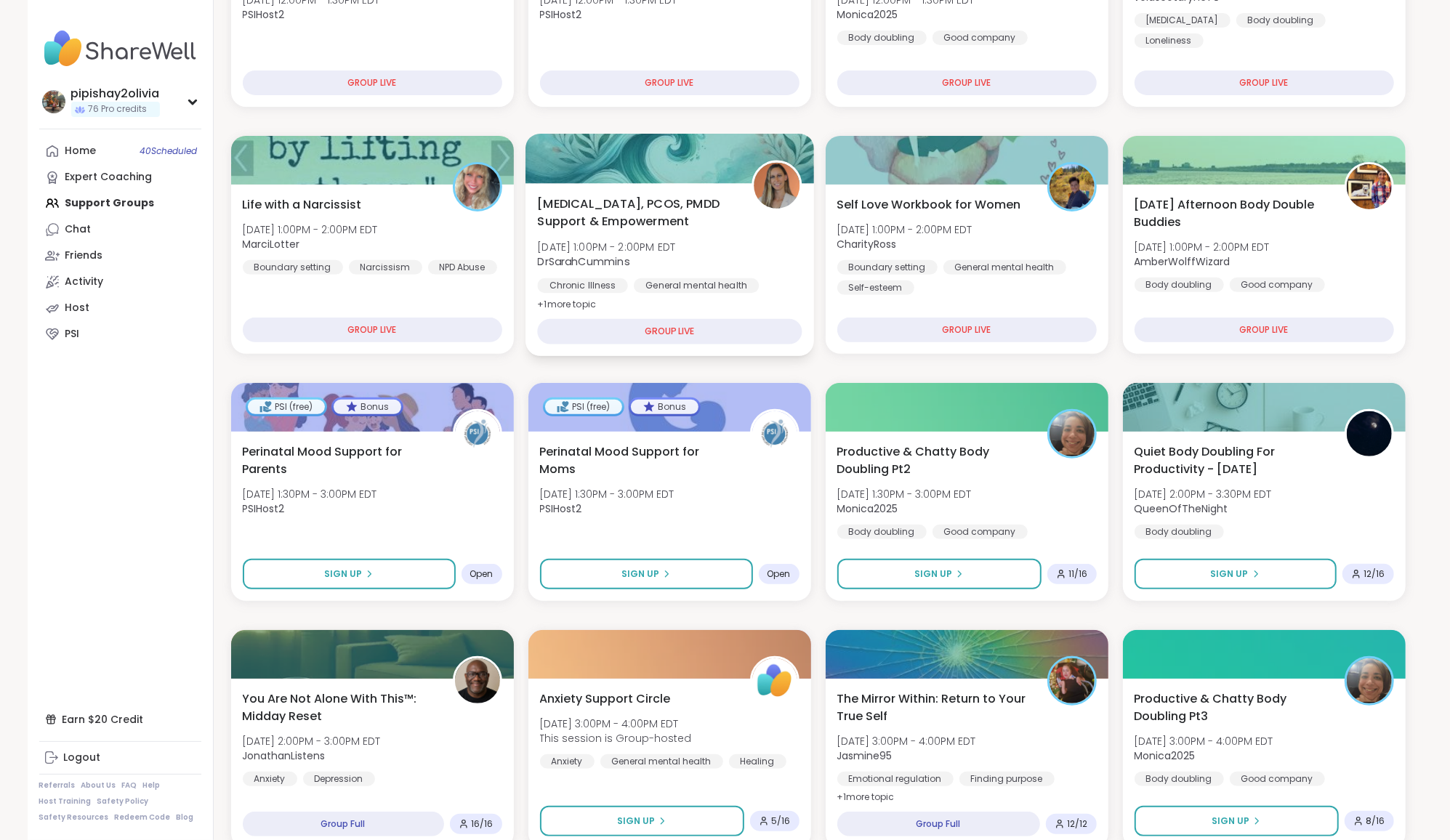
scroll to position [375, 0]
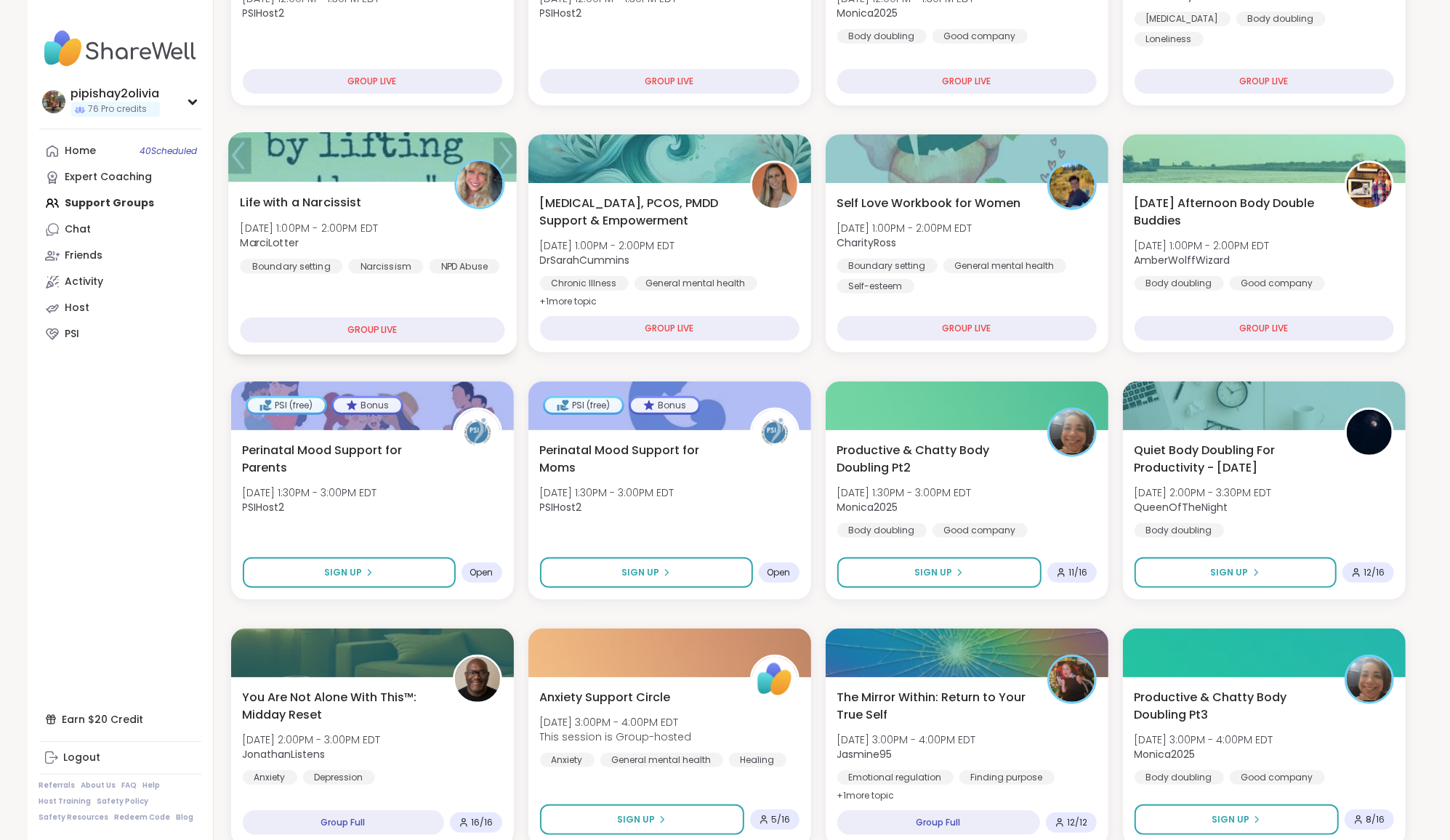
click at [432, 249] on div "Life with a Narcissist [DATE] 1:00PM - 2:00PM EDT MarciLotter Boundary setting …" at bounding box center [372, 233] width 265 height 80
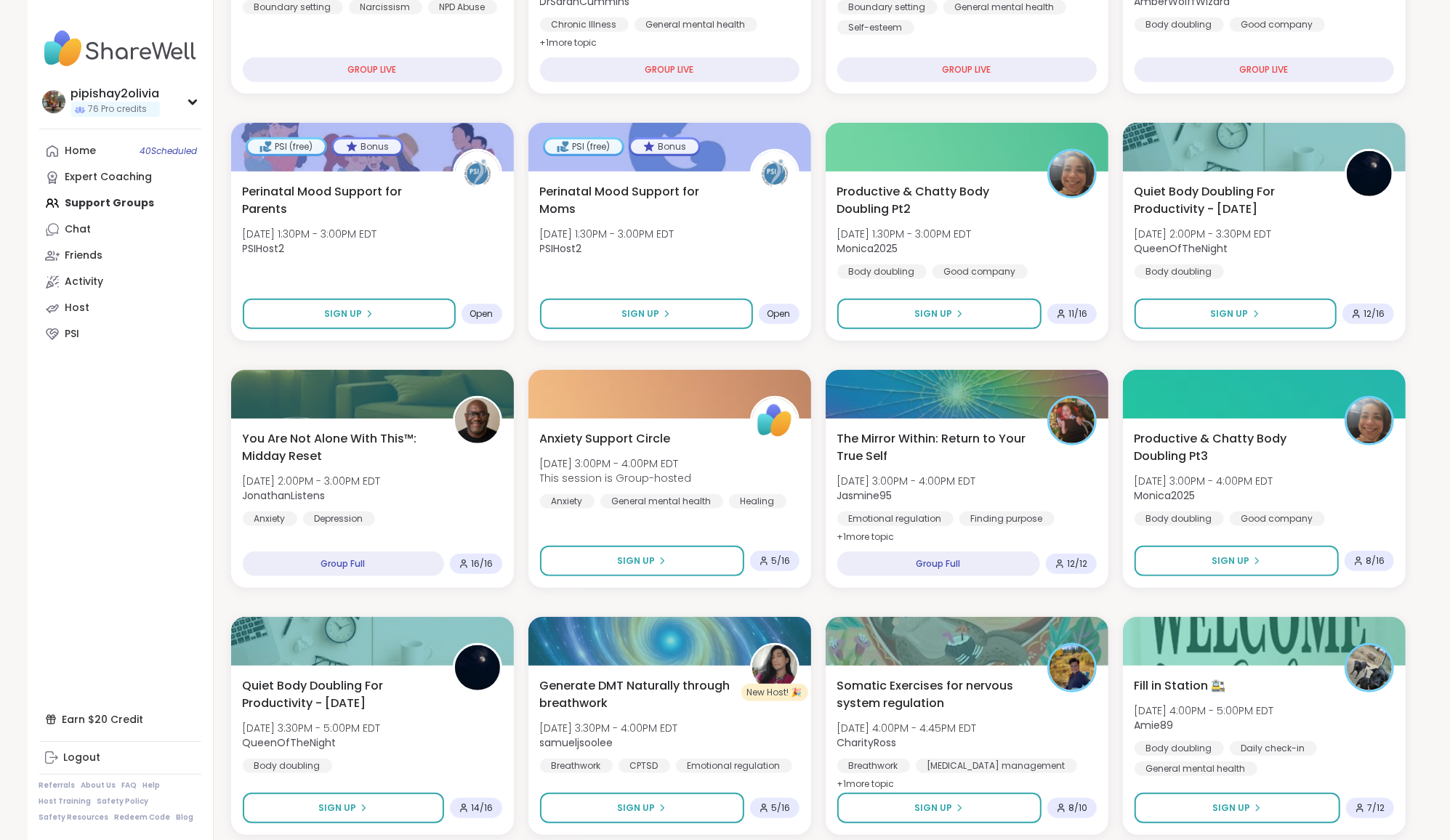
scroll to position [645, 0]
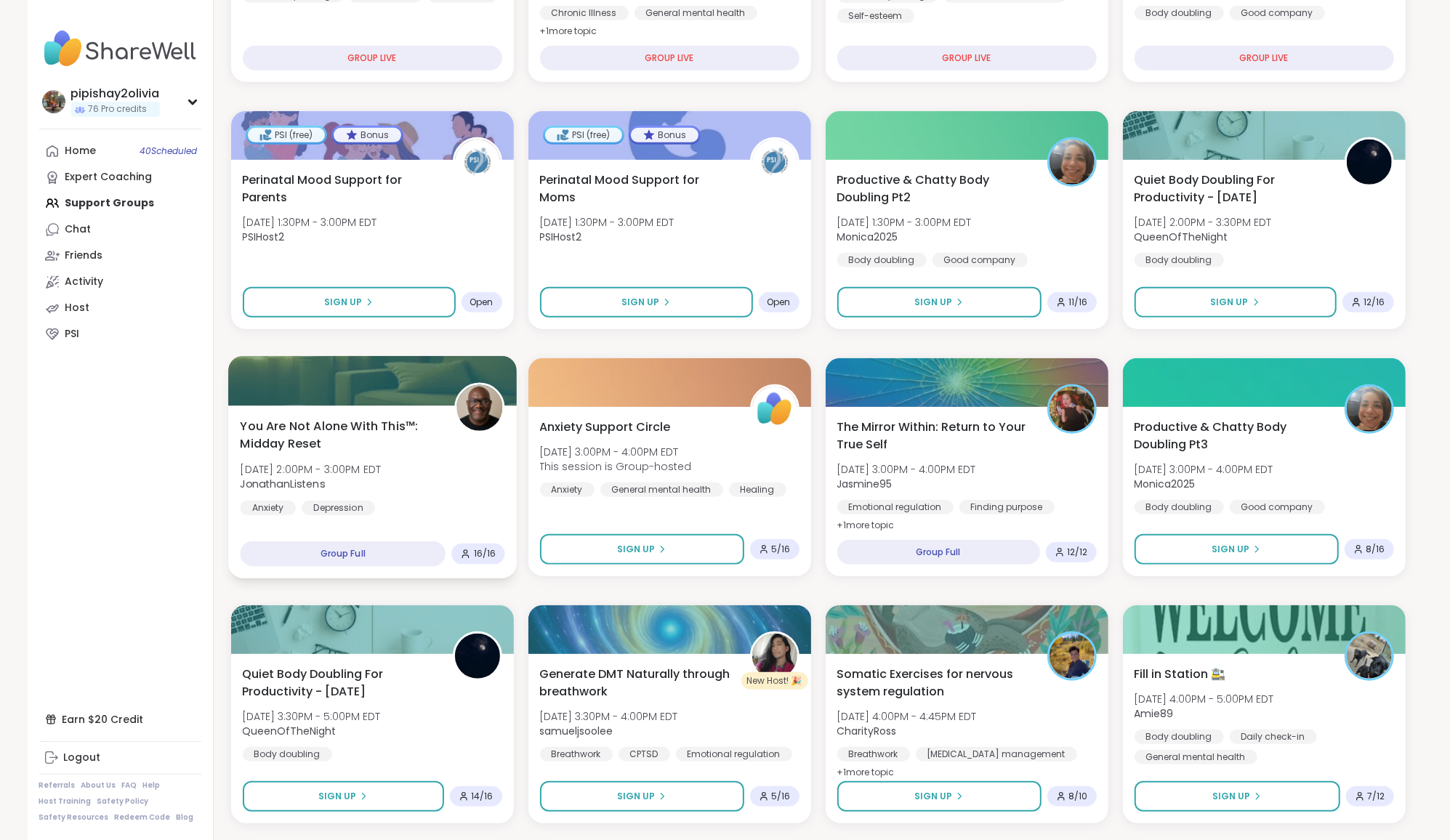
click at [355, 356] on div at bounding box center [373, 381] width 288 height 50
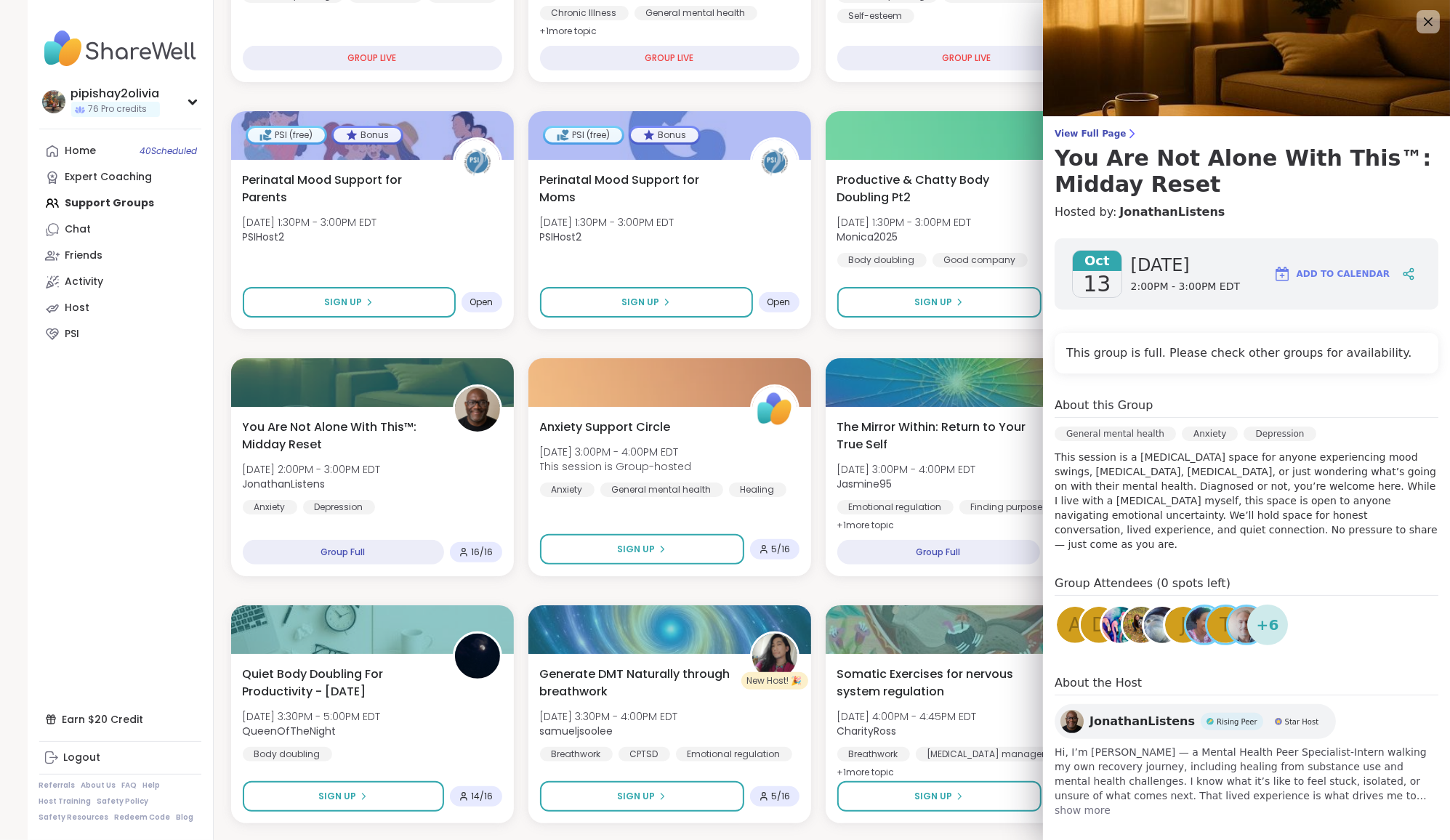
click at [739, 585] on div "PSI (free) Bonus Pregnant and [MEDICAL_DATA] Parents of Multiples [DATE] 12:00P…" at bounding box center [818, 714] width 1175 height 2194
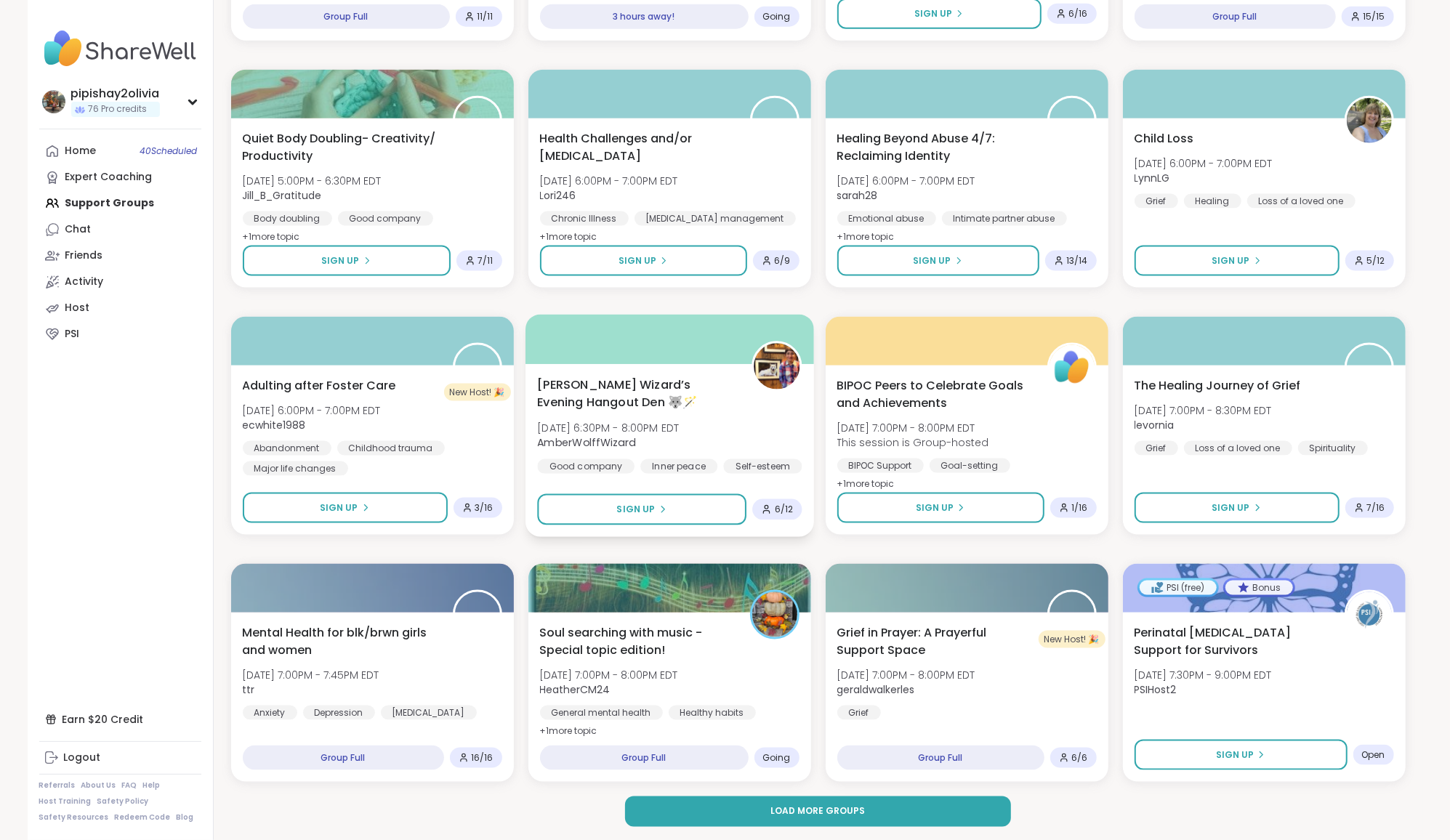
scroll to position [1674, 0]
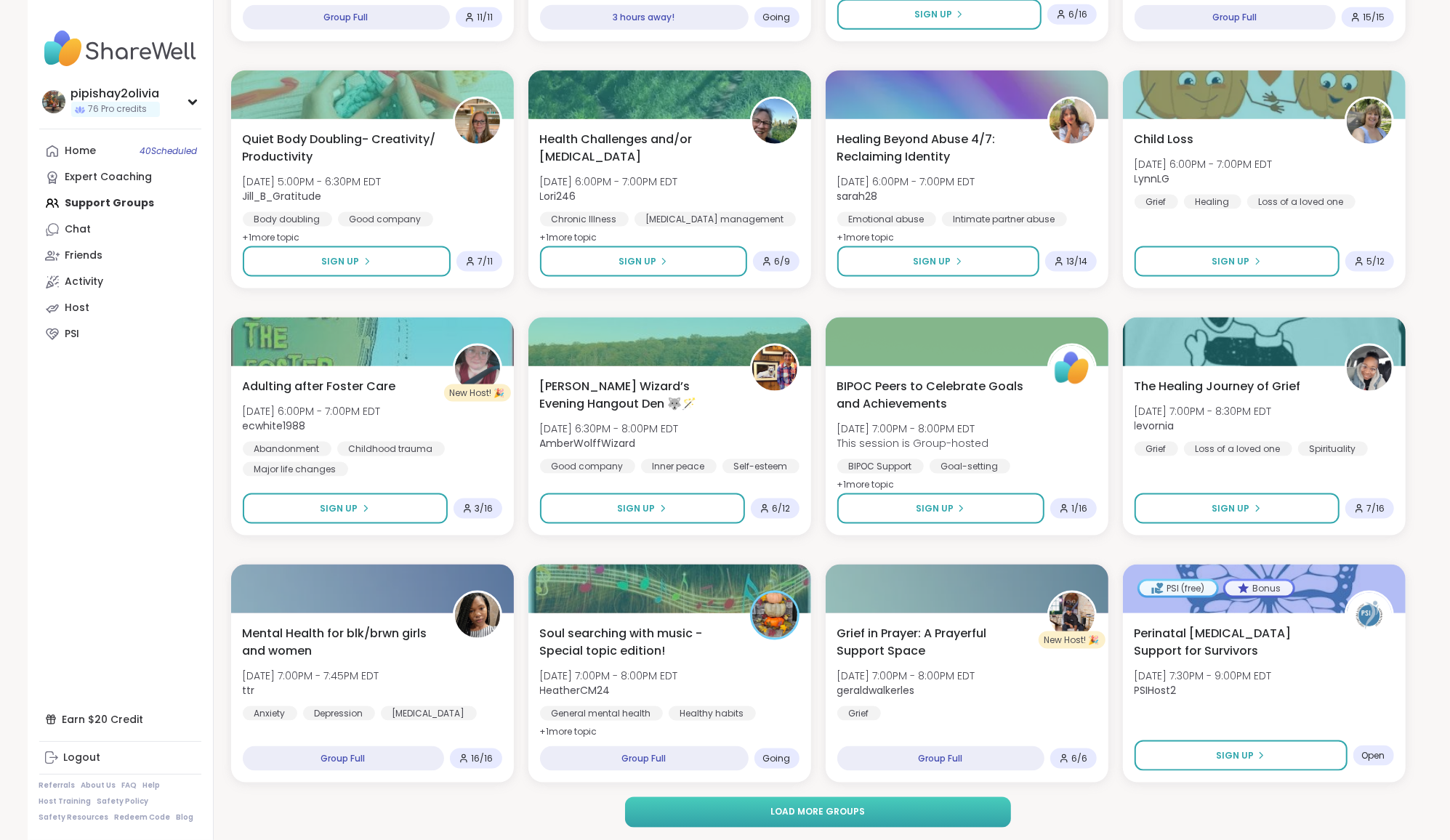
click at [760, 805] on button "Load more groups" at bounding box center [819, 812] width 386 height 30
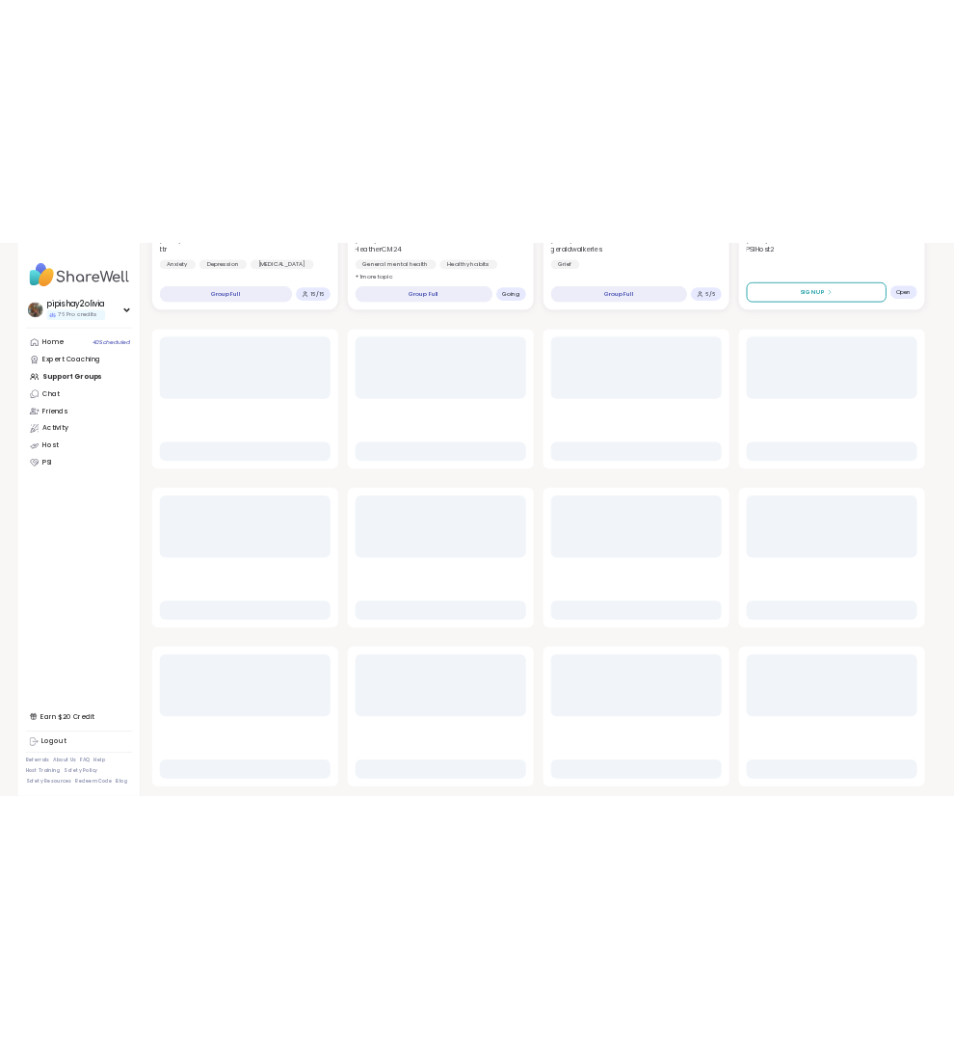
scroll to position [3120, 0]
